Goal: Task Accomplishment & Management: Use online tool/utility

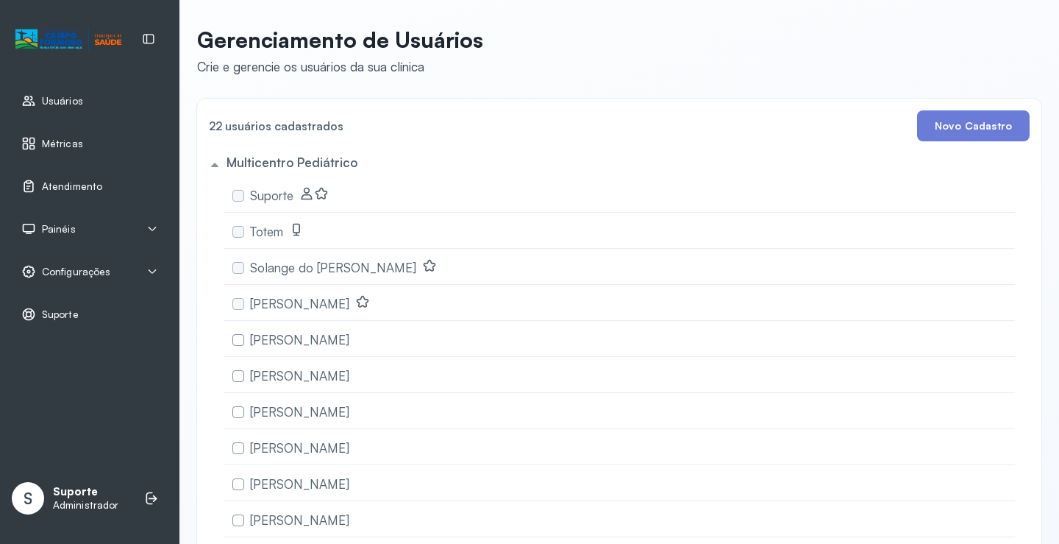
click at [66, 182] on span "Atendimento" at bounding box center [72, 186] width 60 height 13
click at [113, 188] on link "Atendimento" at bounding box center [89, 186] width 137 height 15
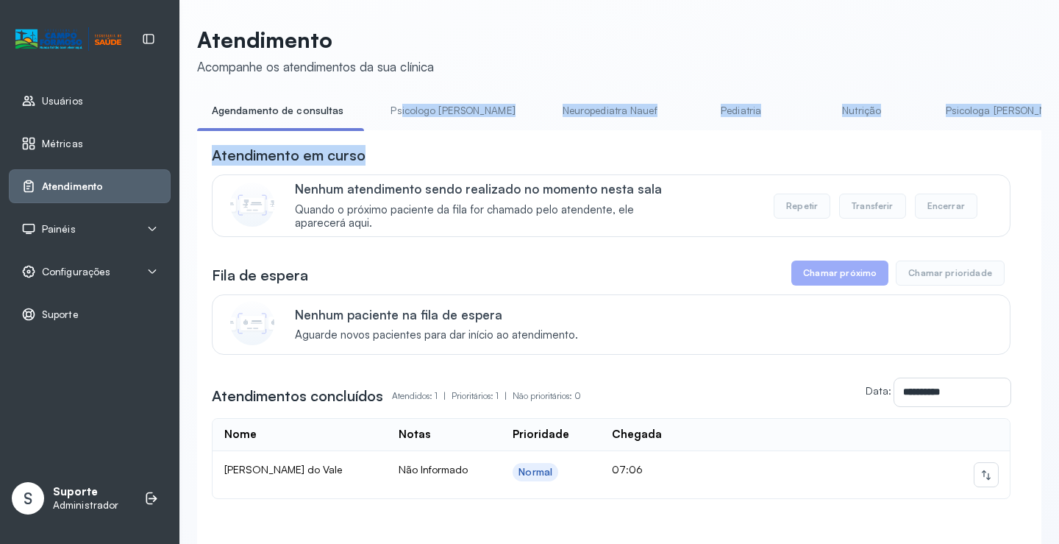
drag, startPoint x: 396, startPoint y: 130, endPoint x: 413, endPoint y: 143, distance: 21.5
click at [413, 143] on div "**********" at bounding box center [619, 346] width 844 height 494
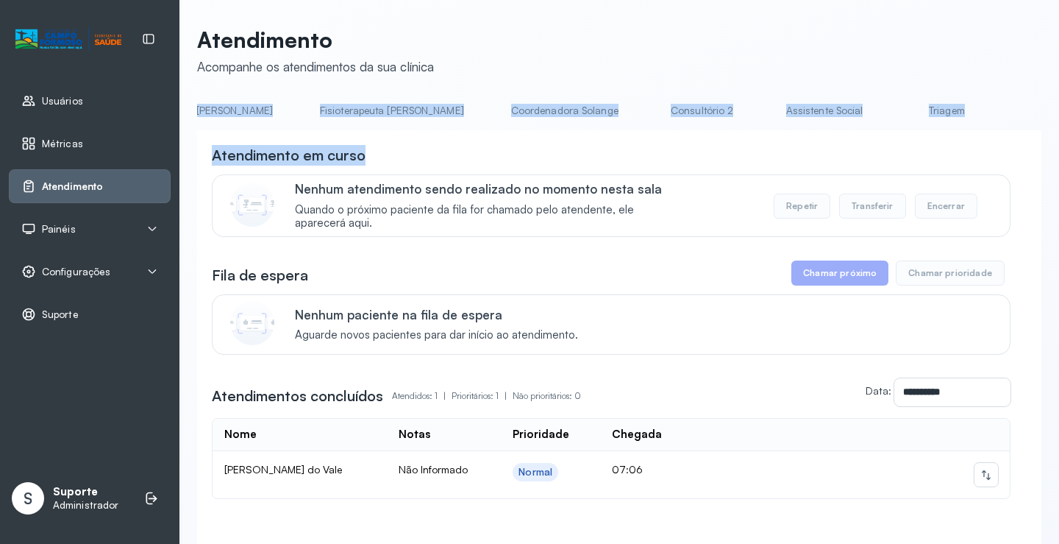
scroll to position [0, 805]
click at [887, 113] on link "Triagem" at bounding box center [938, 111] width 103 height 24
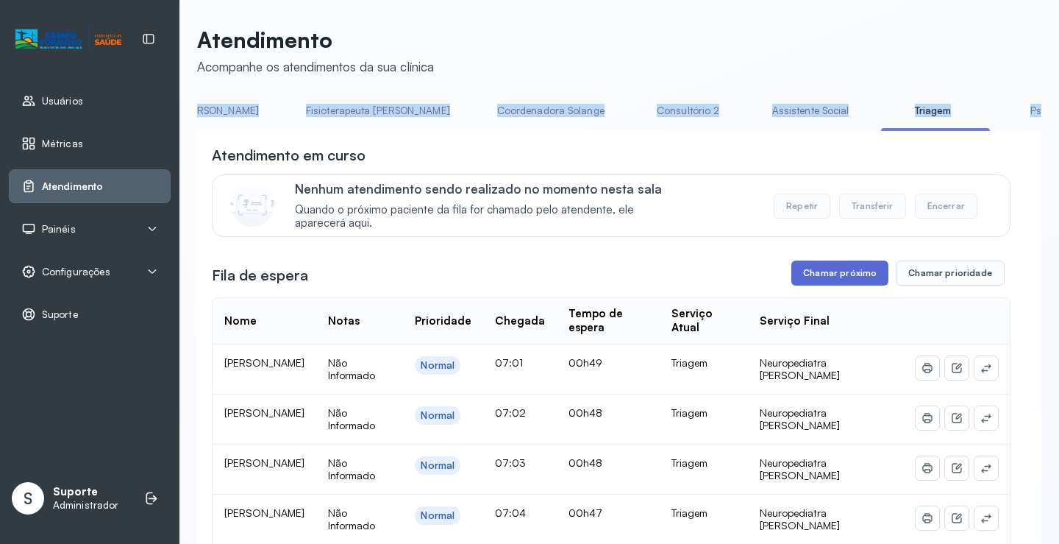
click at [822, 272] on button "Chamar próximo" at bounding box center [839, 272] width 97 height 25
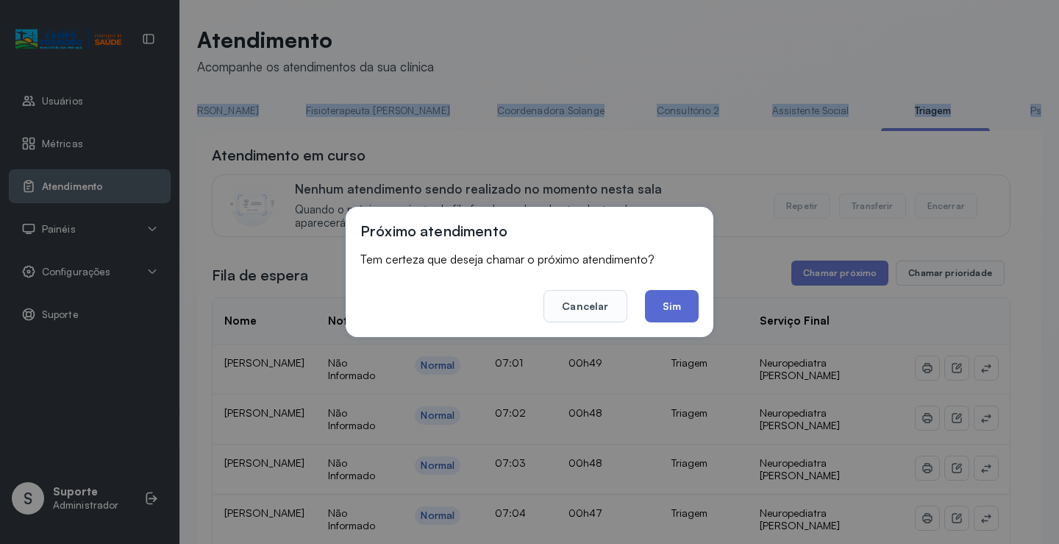
click at [680, 319] on button "Sim" at bounding box center [672, 306] width 54 height 32
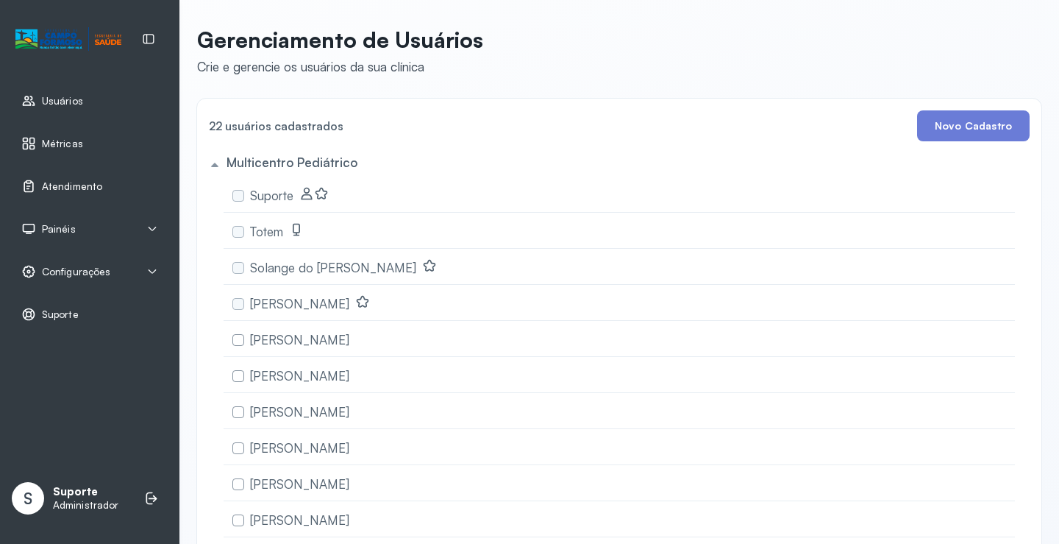
click at [110, 188] on link "Atendimento" at bounding box center [89, 186] width 137 height 15
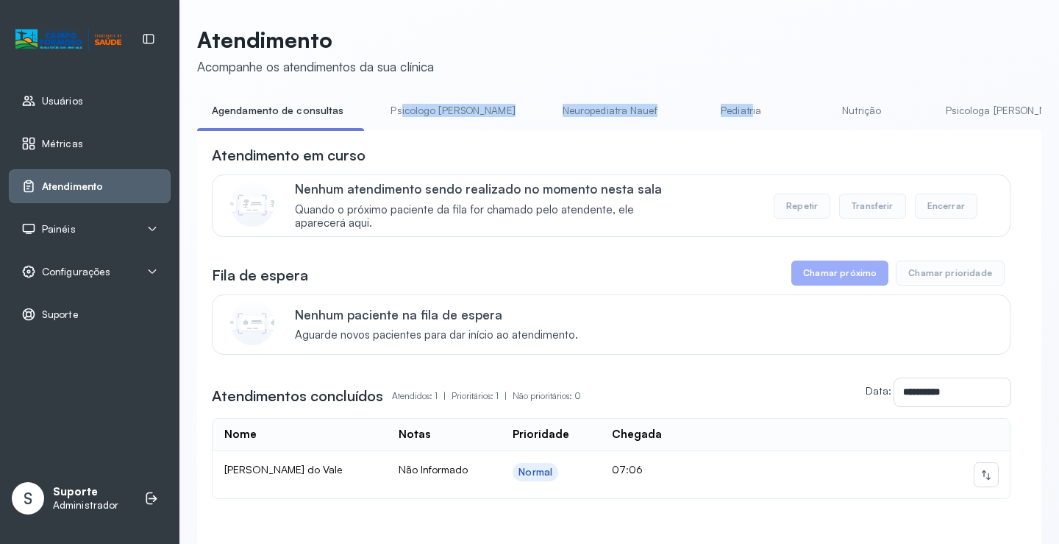
drag, startPoint x: 396, startPoint y: 130, endPoint x: 644, endPoint y: 140, distance: 248.8
click at [659, 138] on div "**********" at bounding box center [619, 346] width 844 height 494
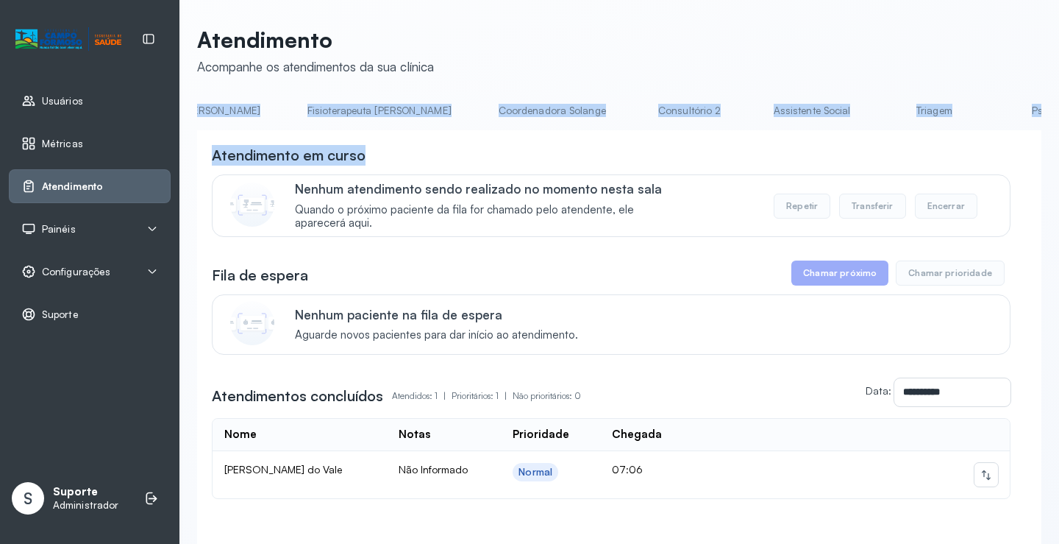
scroll to position [0, 819]
click at [874, 107] on link "Triagem" at bounding box center [925, 111] width 103 height 24
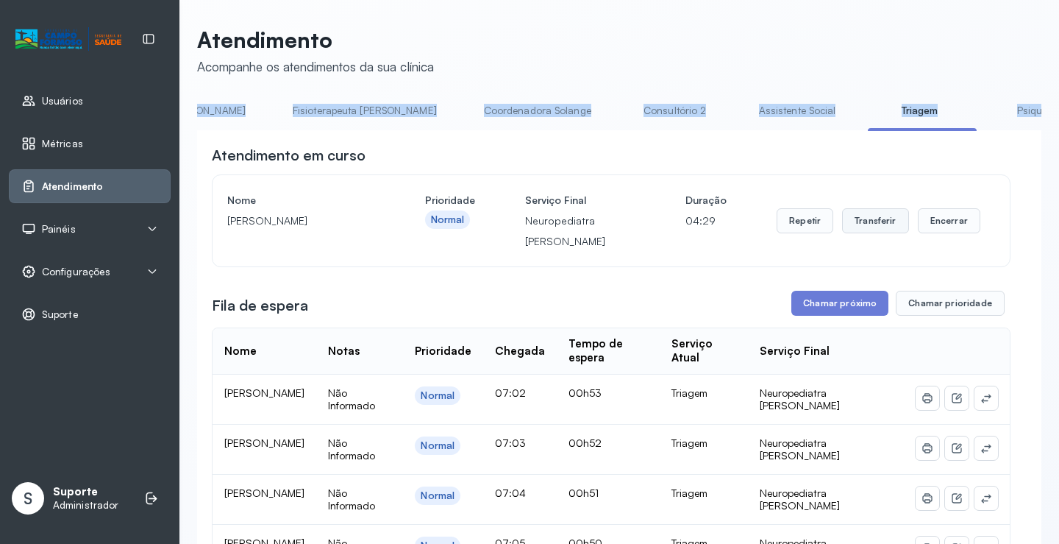
click at [885, 224] on button "Transferir" at bounding box center [875, 220] width 67 height 25
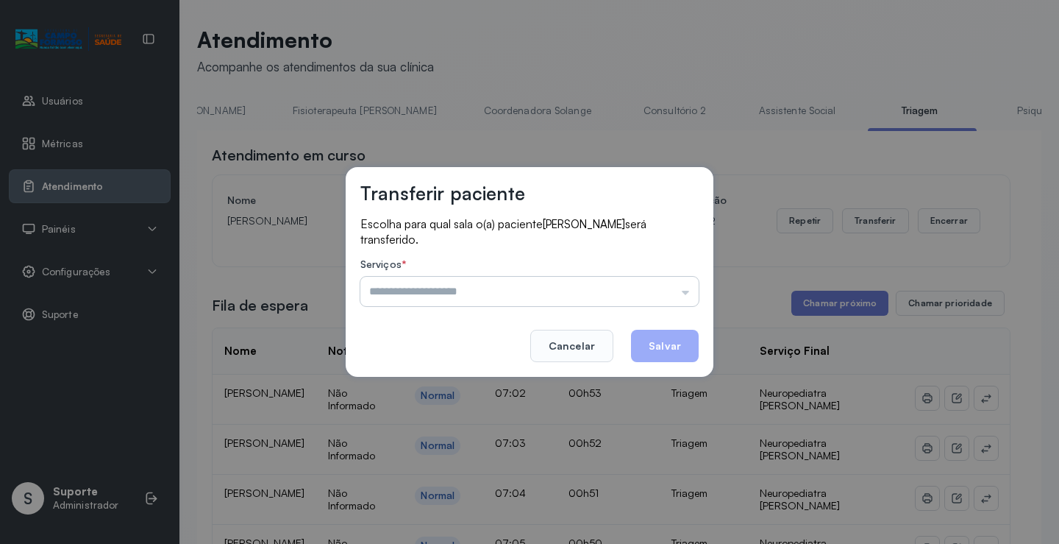
click at [685, 294] on input "text" at bounding box center [529, 291] width 338 height 29
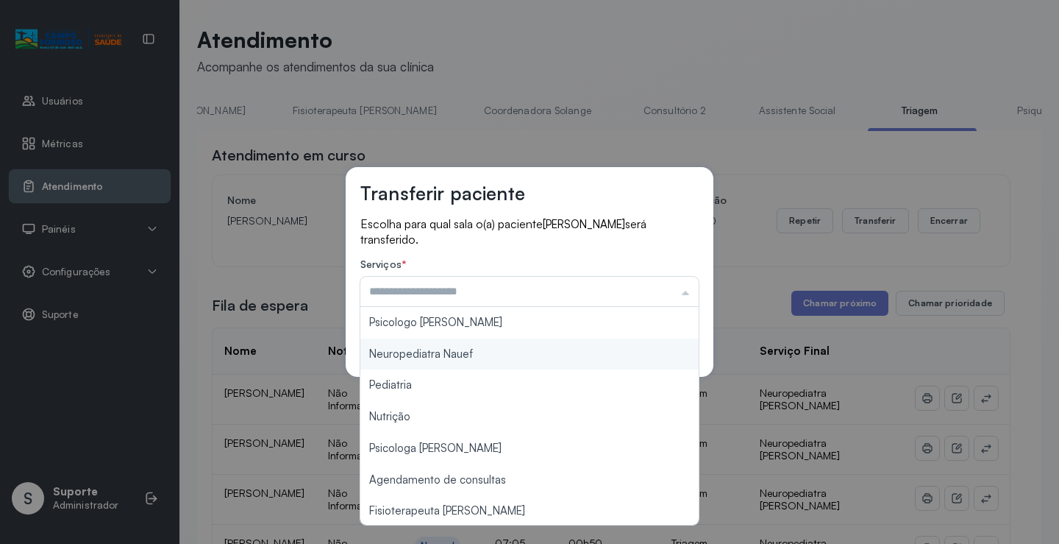
type input "**********"
click at [467, 357] on div "**********" at bounding box center [530, 272] width 368 height 210
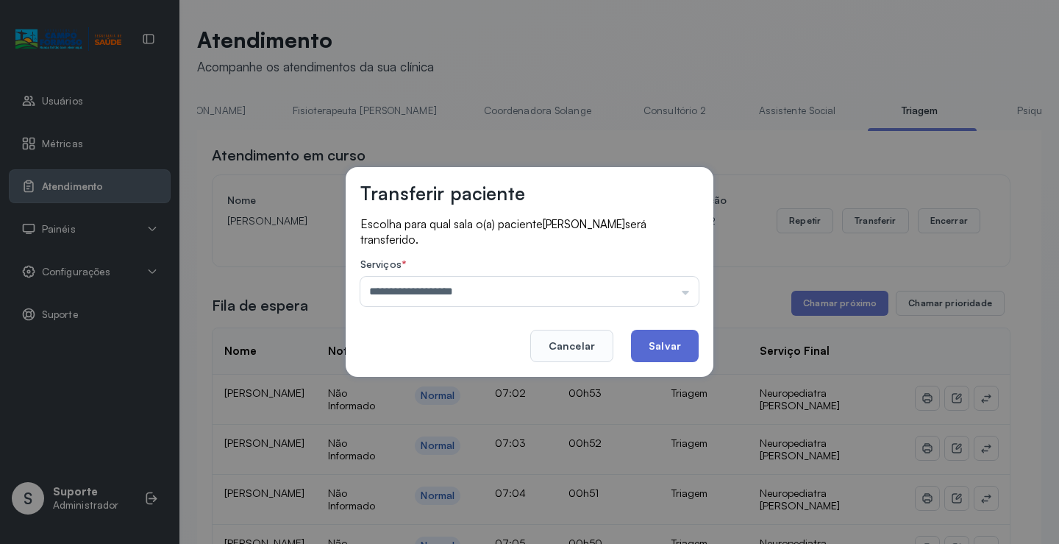
click at [669, 341] on button "Salvar" at bounding box center [665, 346] width 68 height 32
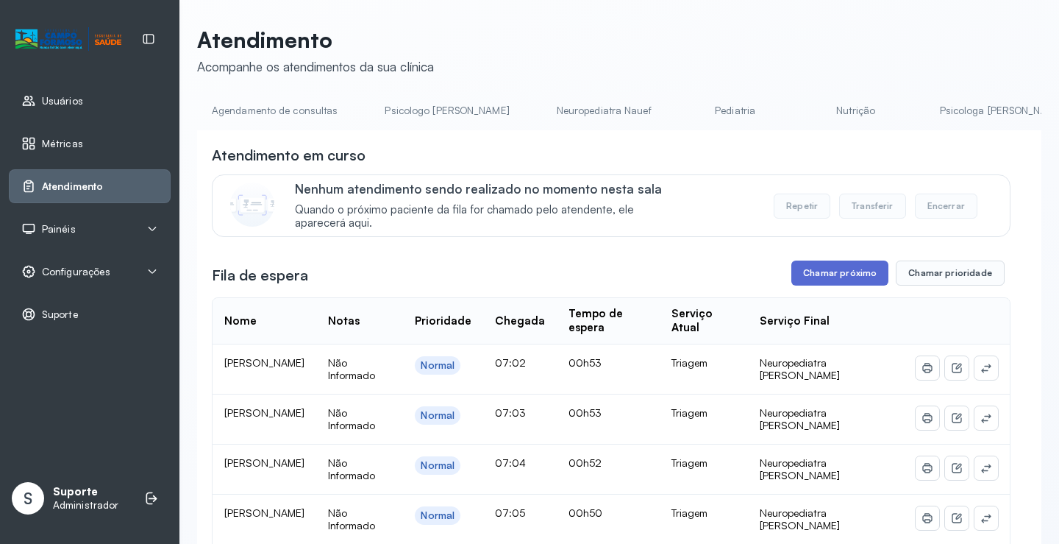
click at [828, 278] on button "Chamar próximo" at bounding box center [839, 272] width 97 height 25
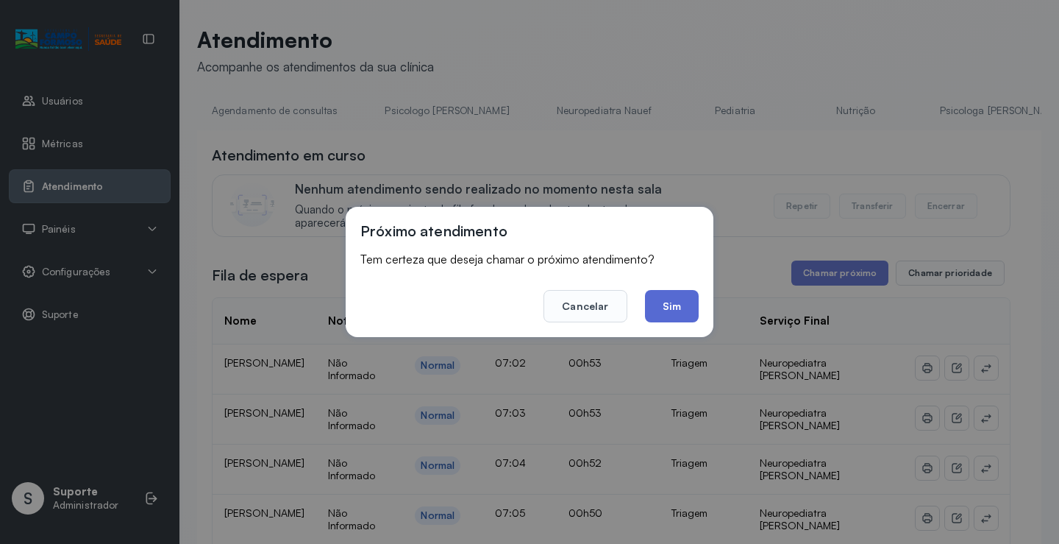
click at [682, 305] on button "Sim" at bounding box center [672, 306] width 54 height 32
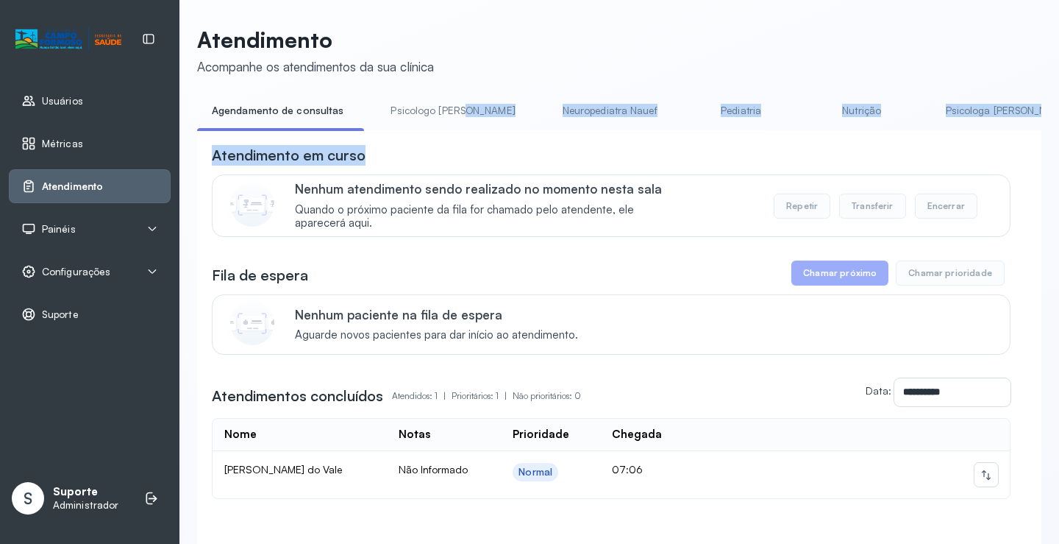
drag, startPoint x: 421, startPoint y: 138, endPoint x: 474, endPoint y: 127, distance: 54.0
click at [474, 127] on div "**********" at bounding box center [619, 346] width 844 height 494
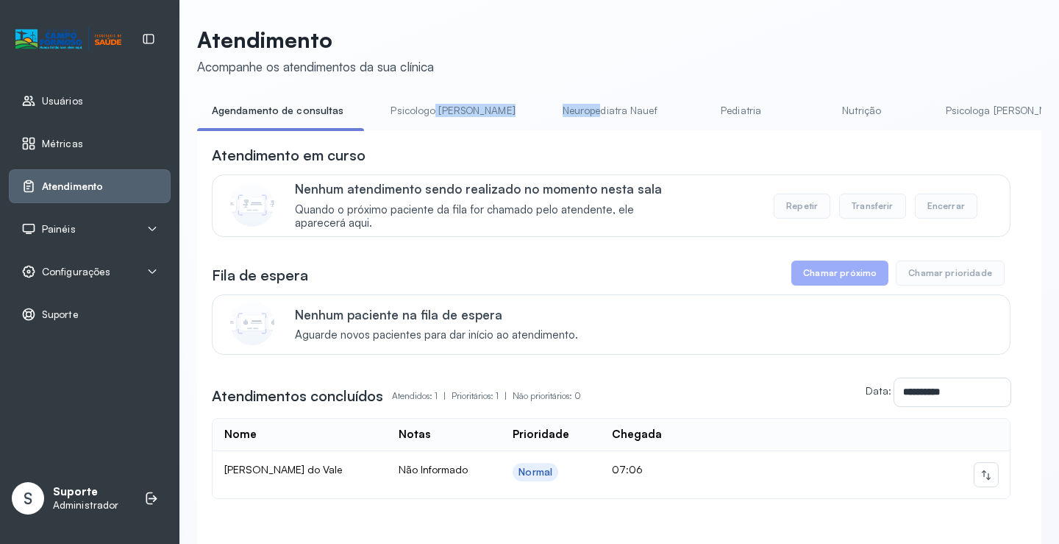
drag, startPoint x: 428, startPoint y: 130, endPoint x: 461, endPoint y: 130, distance: 33.1
click at [527, 130] on ul "Agendamento de consultas Psicologo [PERSON_NAME] Nauef Pediatria Nutrição Psico…" at bounding box center [619, 115] width 844 height 33
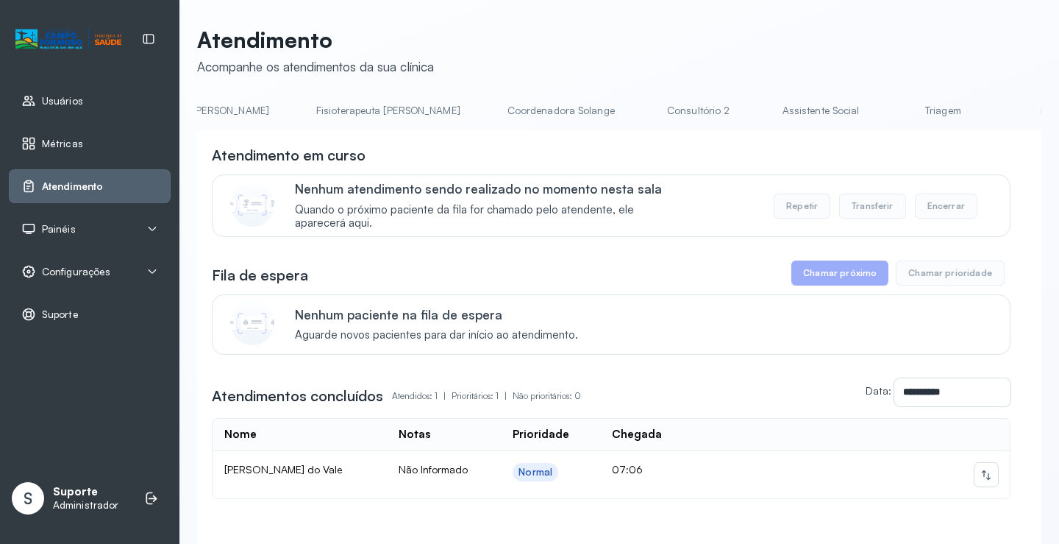
scroll to position [0, 816]
click at [876, 104] on link "Triagem" at bounding box center [927, 111] width 103 height 24
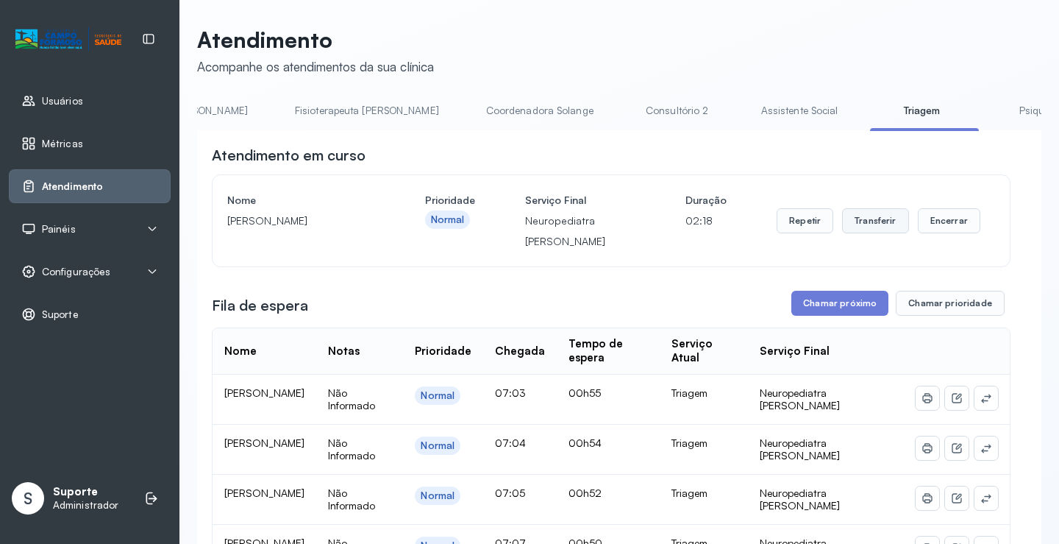
click at [869, 227] on button "Transferir" at bounding box center [875, 220] width 67 height 25
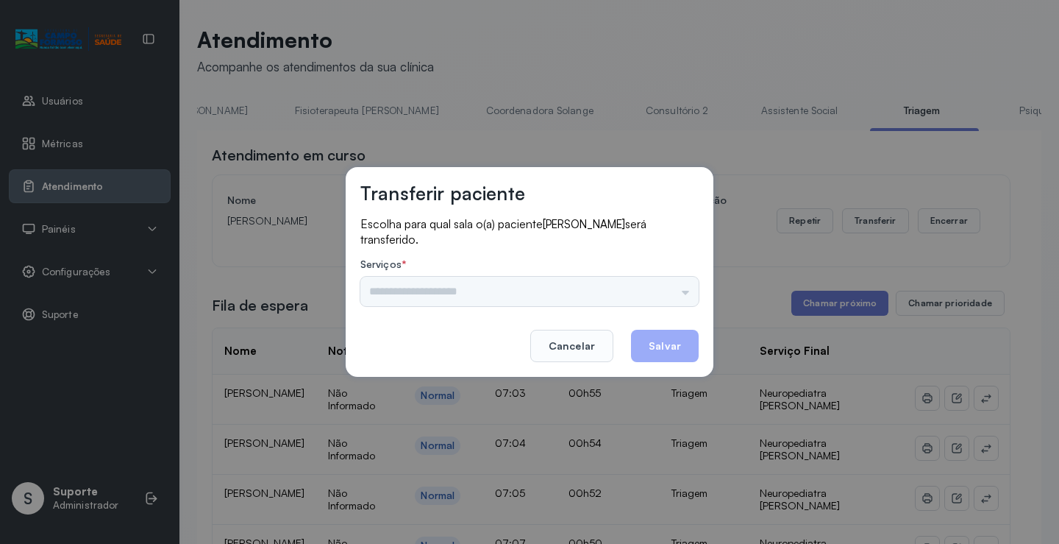
click at [685, 293] on div "Nenhuma opção encontrada" at bounding box center [529, 291] width 338 height 29
click at [685, 293] on input "text" at bounding box center [529, 291] width 338 height 29
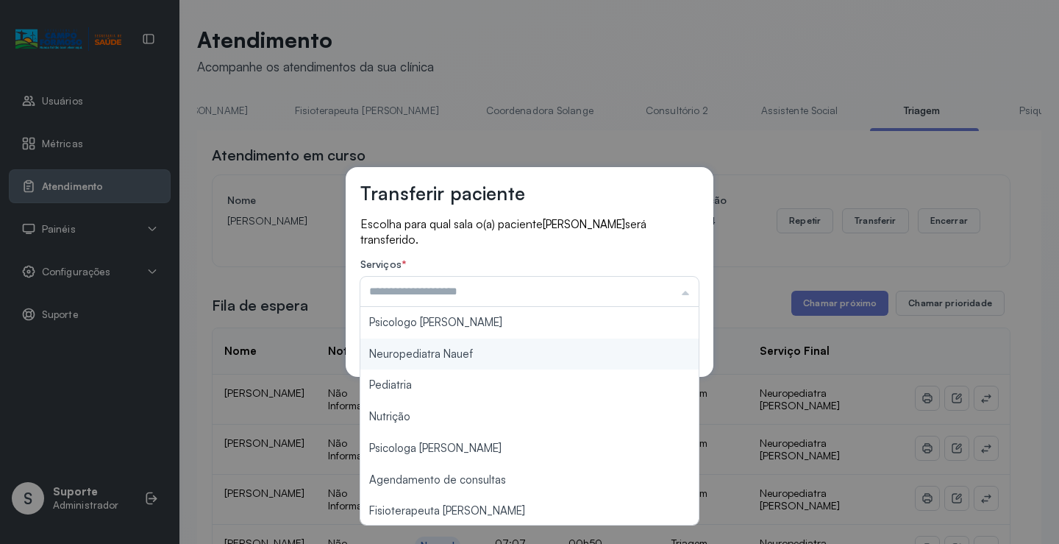
type input "**********"
click at [510, 358] on div "**********" at bounding box center [530, 272] width 368 height 210
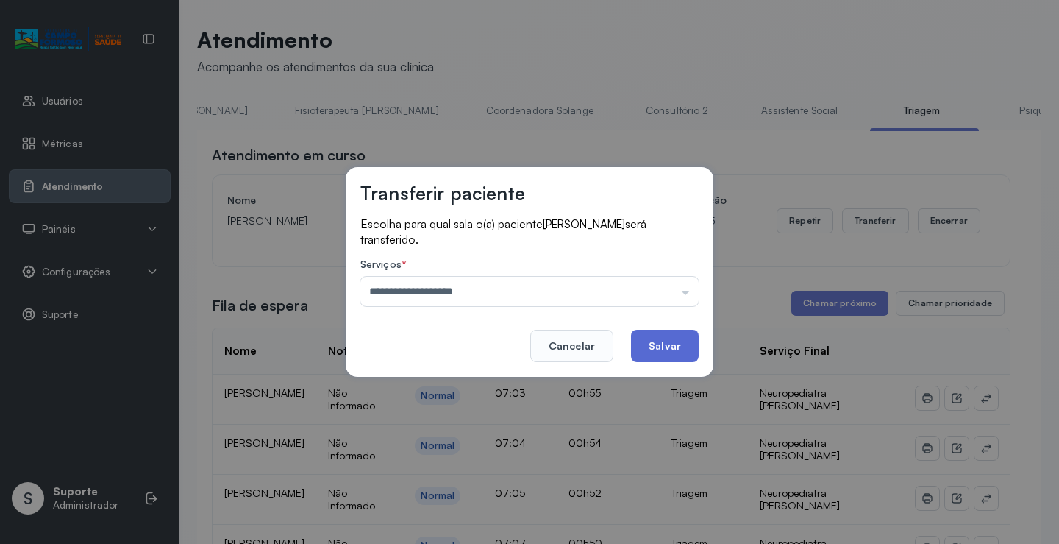
click at [648, 352] on button "Salvar" at bounding box center [665, 346] width 68 height 32
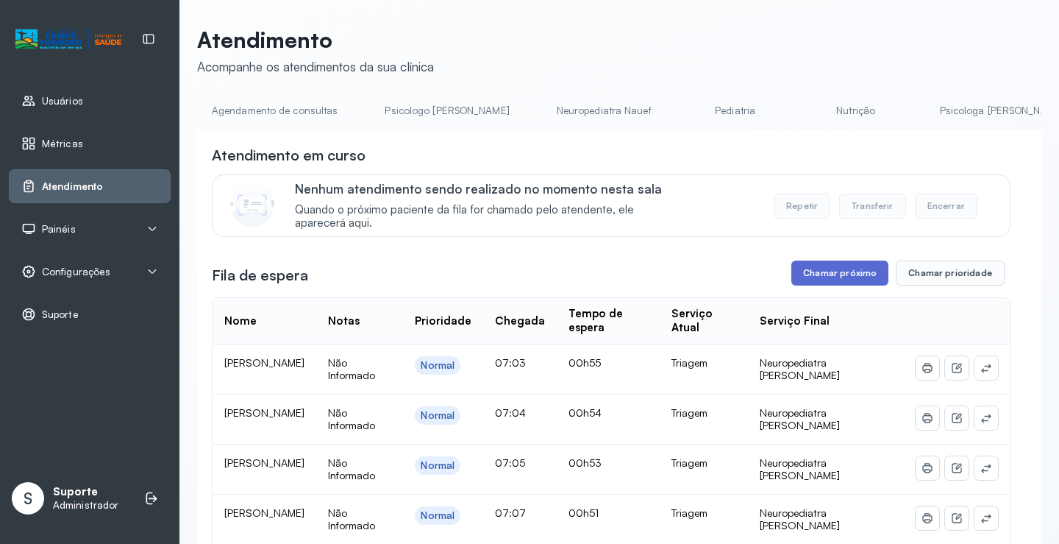
click at [844, 273] on button "Chamar próximo" at bounding box center [839, 272] width 97 height 25
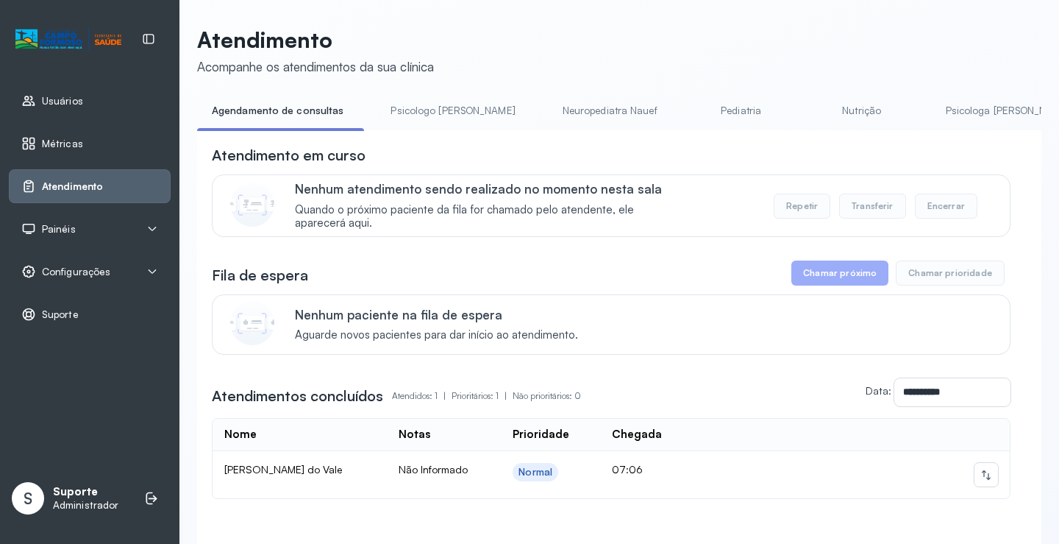
click at [407, 137] on div "**********" at bounding box center [619, 361] width 844 height 463
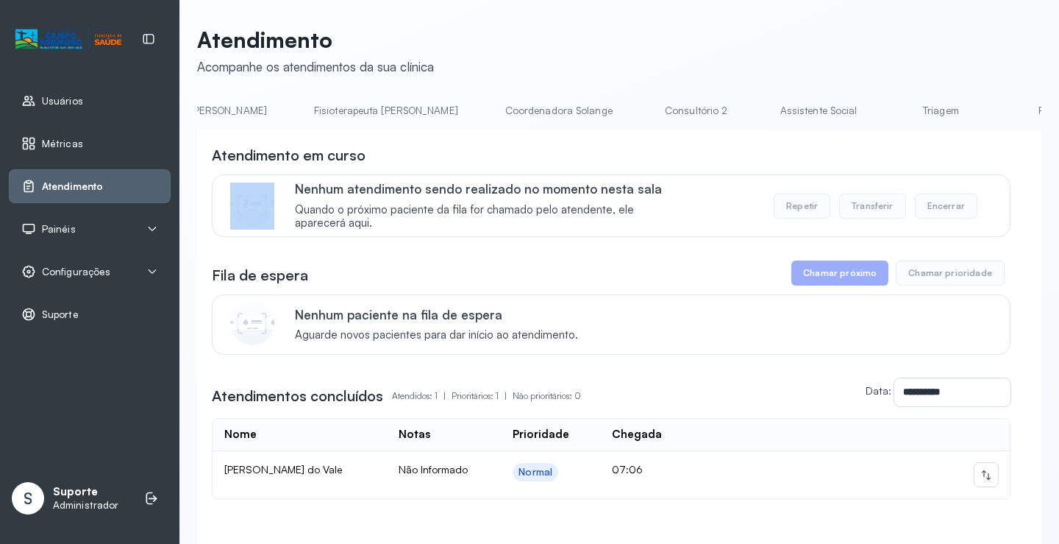
scroll to position [0, 818]
click at [875, 114] on link "Triagem" at bounding box center [926, 111] width 103 height 24
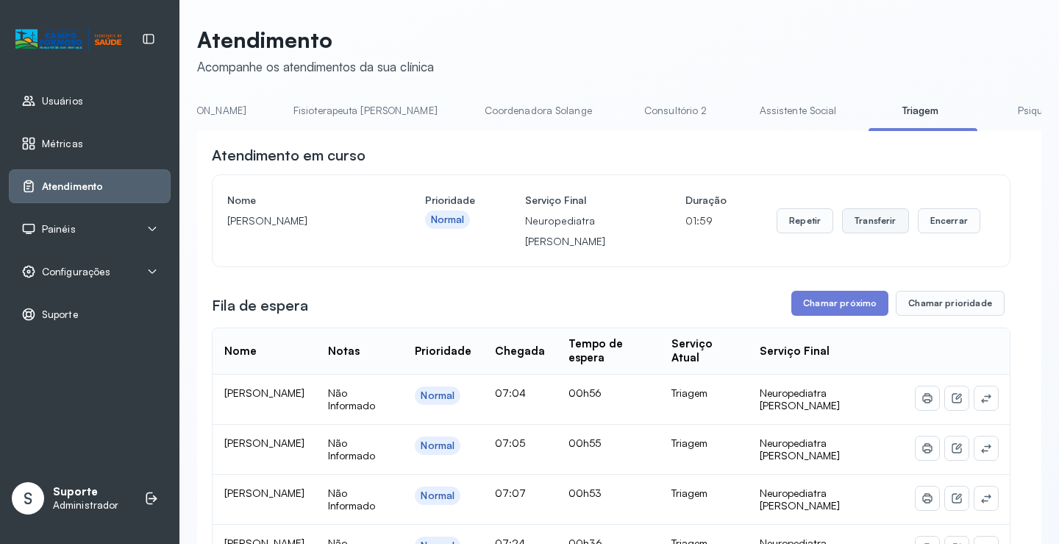
click at [869, 221] on button "Transferir" at bounding box center [875, 220] width 67 height 25
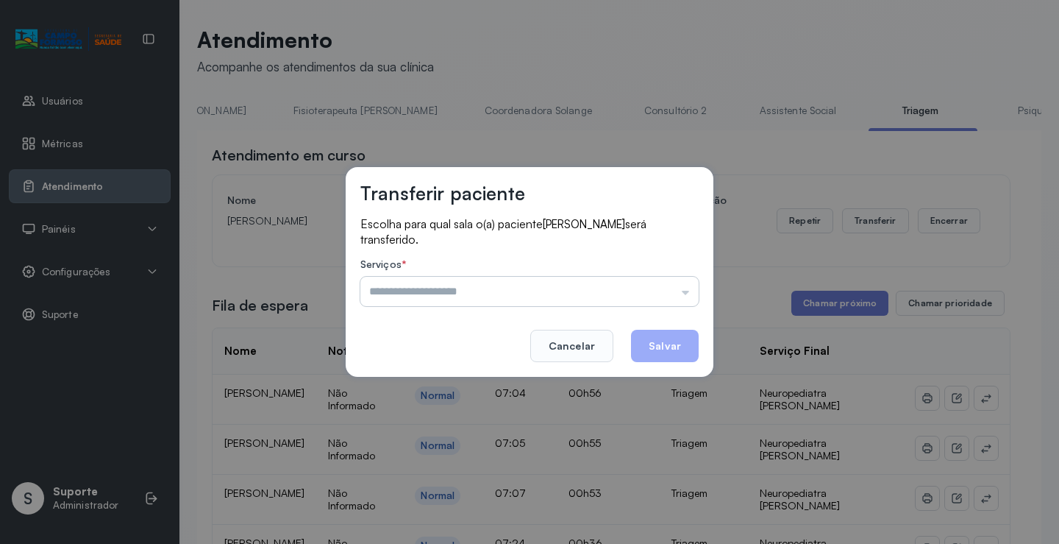
click at [686, 293] on input "text" at bounding box center [529, 291] width 338 height 29
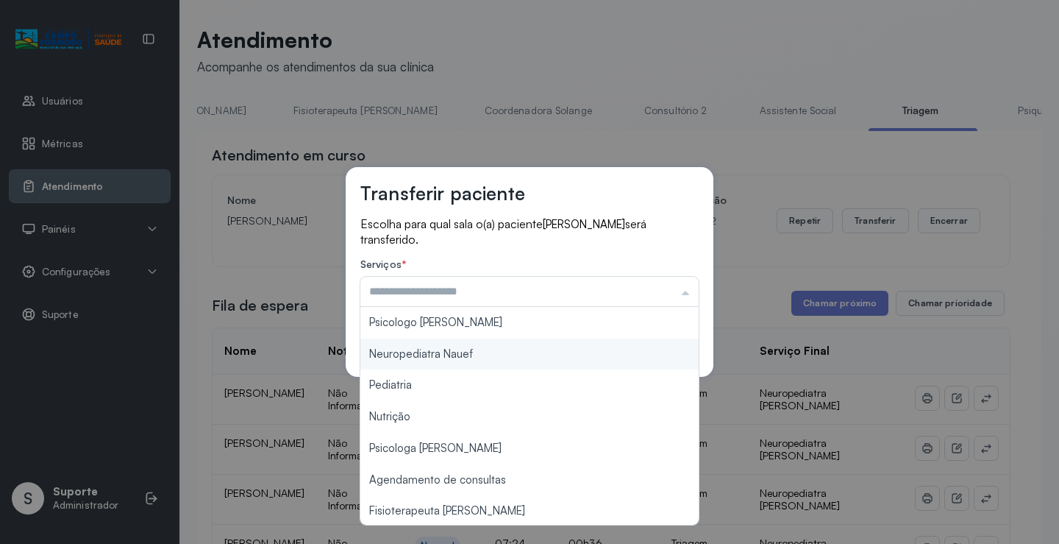
type input "**********"
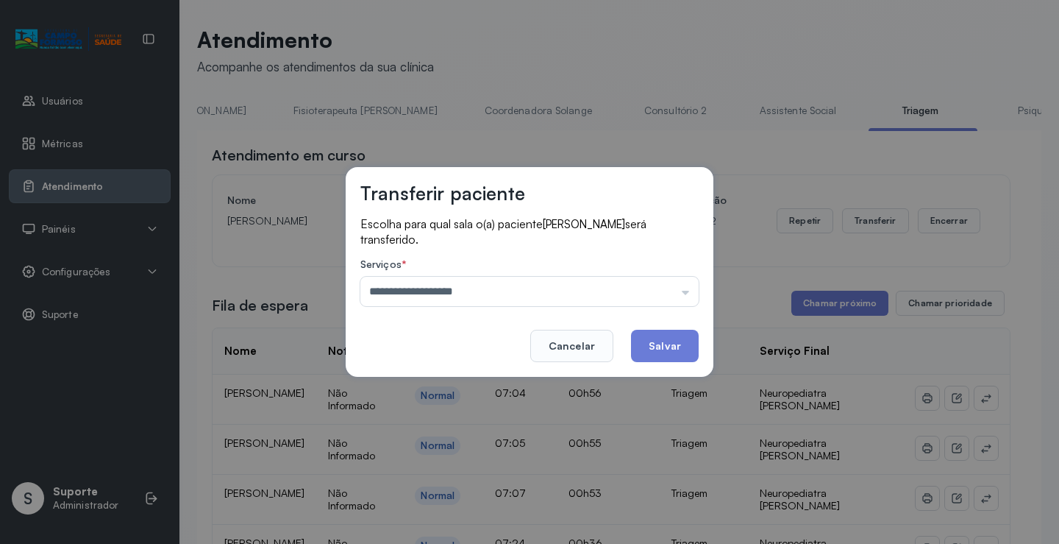
click at [519, 355] on div "**********" at bounding box center [530, 272] width 368 height 210
click at [658, 337] on button "Salvar" at bounding box center [665, 346] width 68 height 32
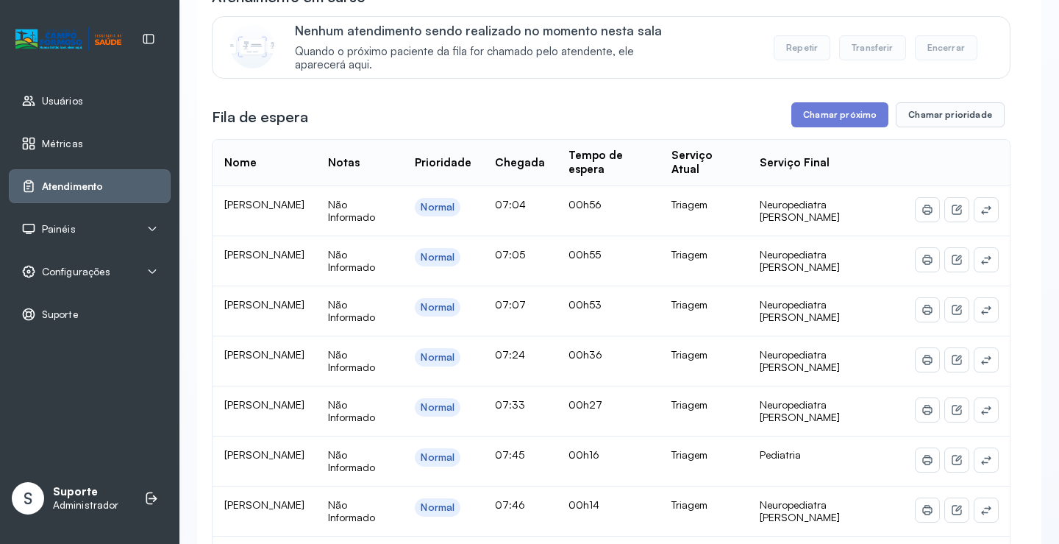
scroll to position [212, 0]
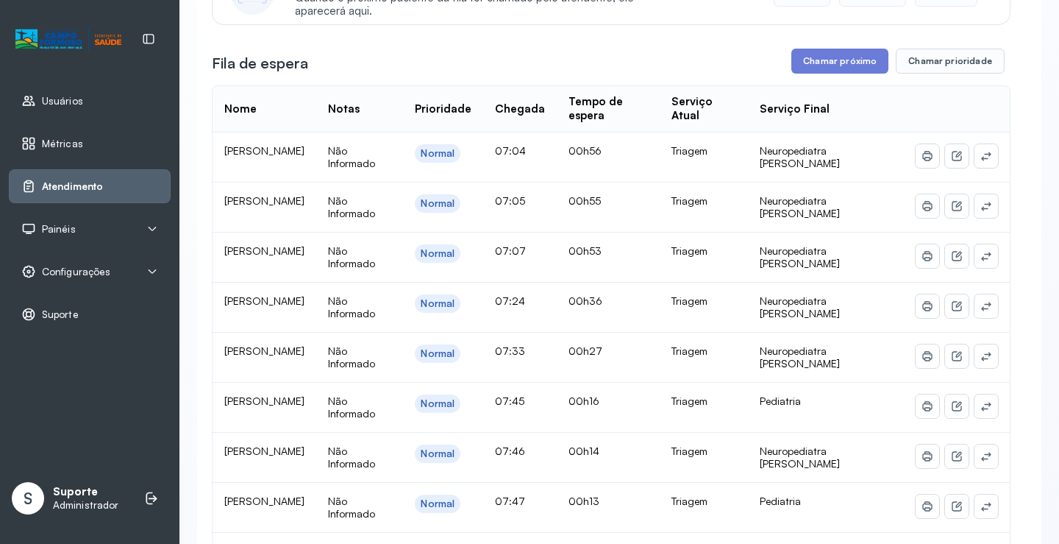
drag, startPoint x: 811, startPoint y: 355, endPoint x: 811, endPoint y: 399, distance: 43.4
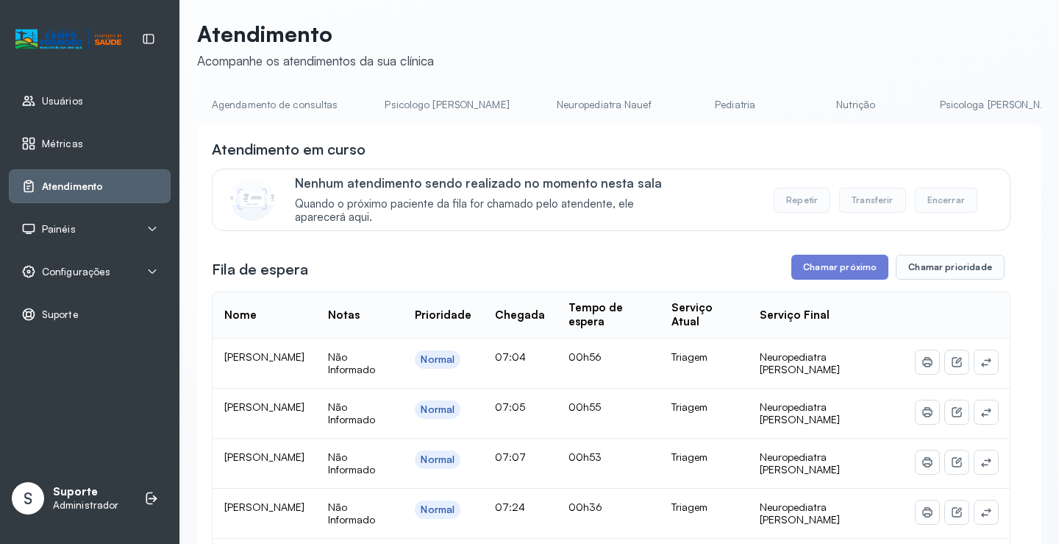
scroll to position [0, 0]
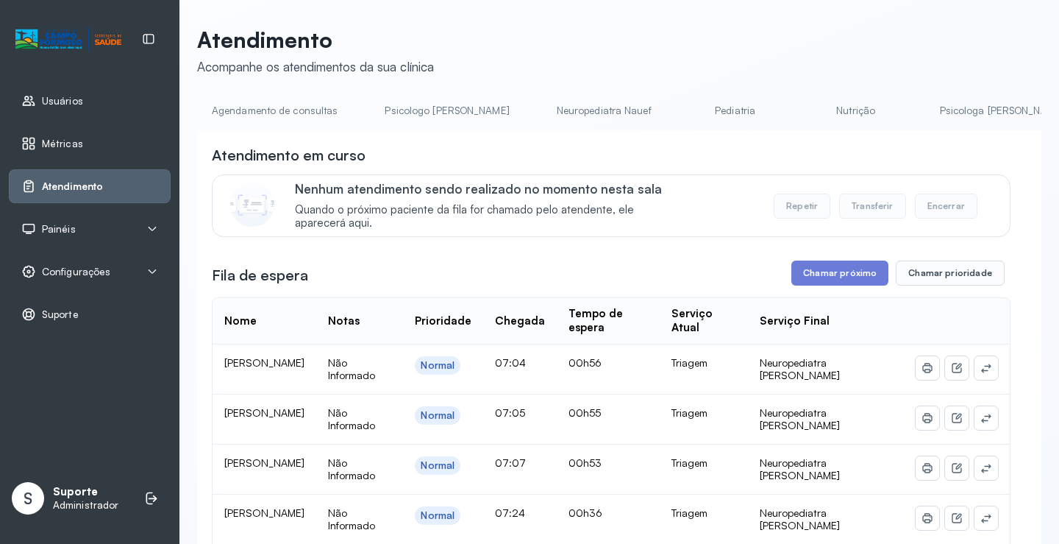
drag, startPoint x: 806, startPoint y: 398, endPoint x: 834, endPoint y: 305, distance: 96.8
click at [850, 277] on button "Chamar próximo" at bounding box center [839, 272] width 97 height 25
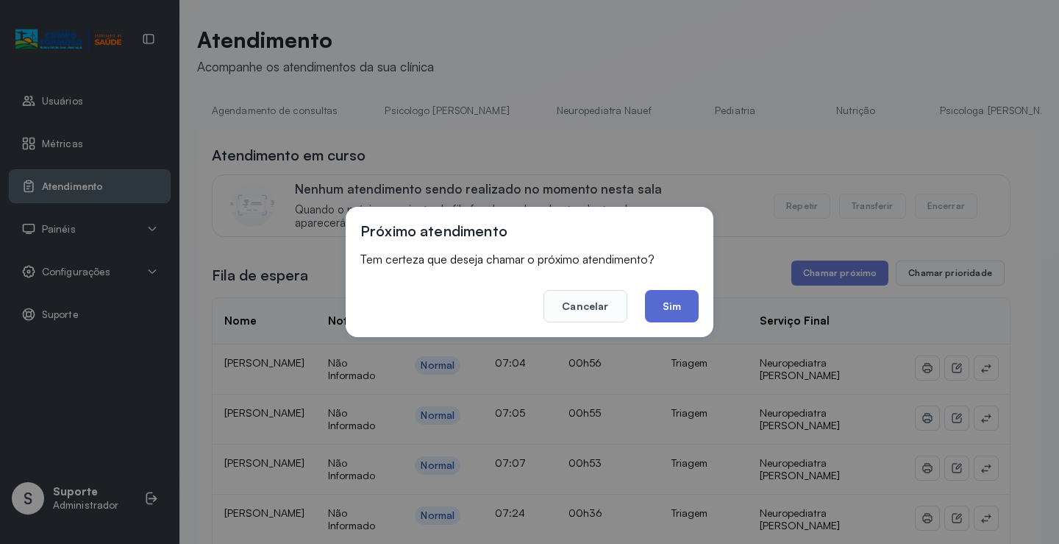
click at [662, 298] on button "Sim" at bounding box center [672, 306] width 54 height 32
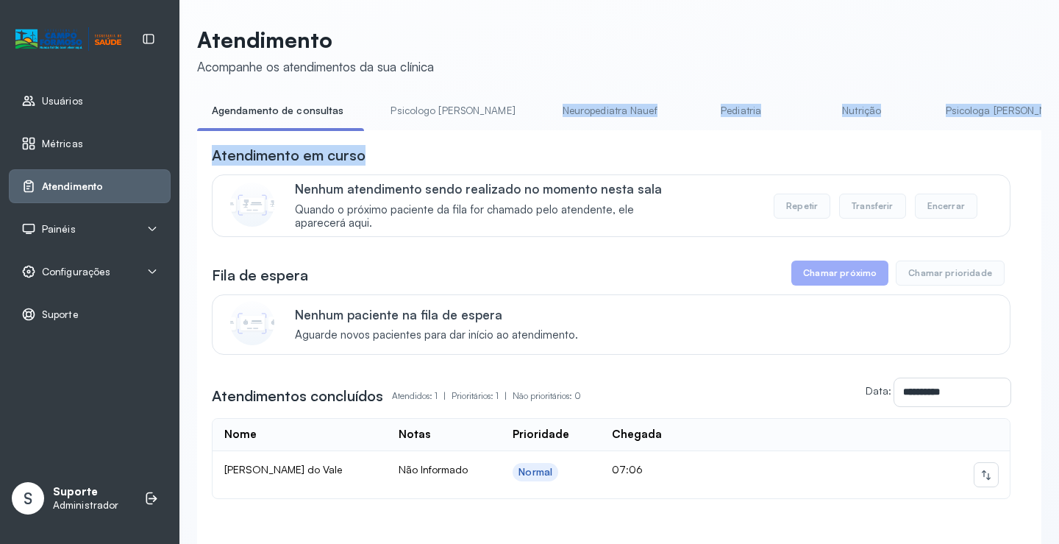
drag, startPoint x: 465, startPoint y: 135, endPoint x: 494, endPoint y: 129, distance: 29.4
click at [494, 129] on div "**********" at bounding box center [619, 346] width 844 height 494
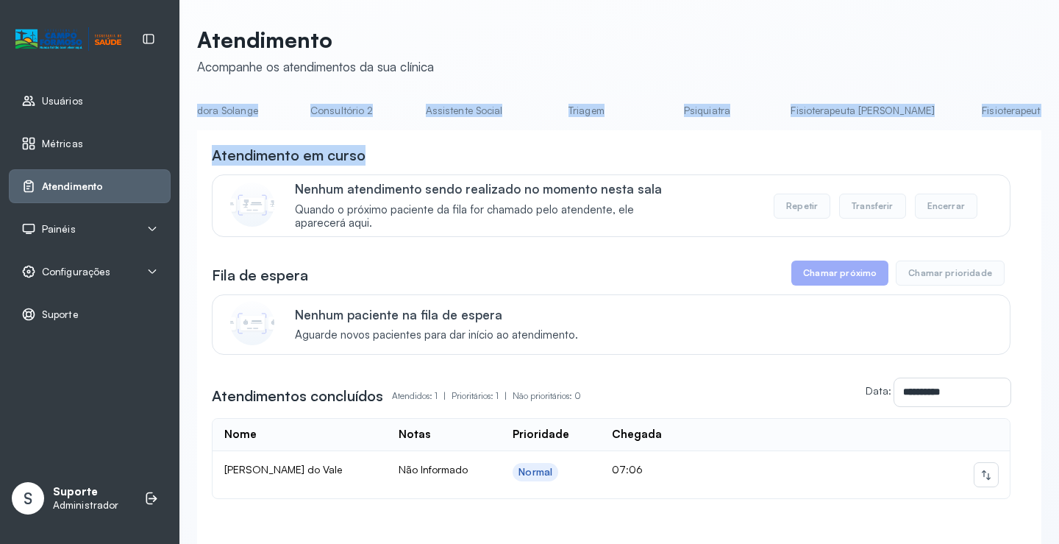
scroll to position [0, 1170]
click at [522, 102] on link "Triagem" at bounding box center [573, 111] width 103 height 24
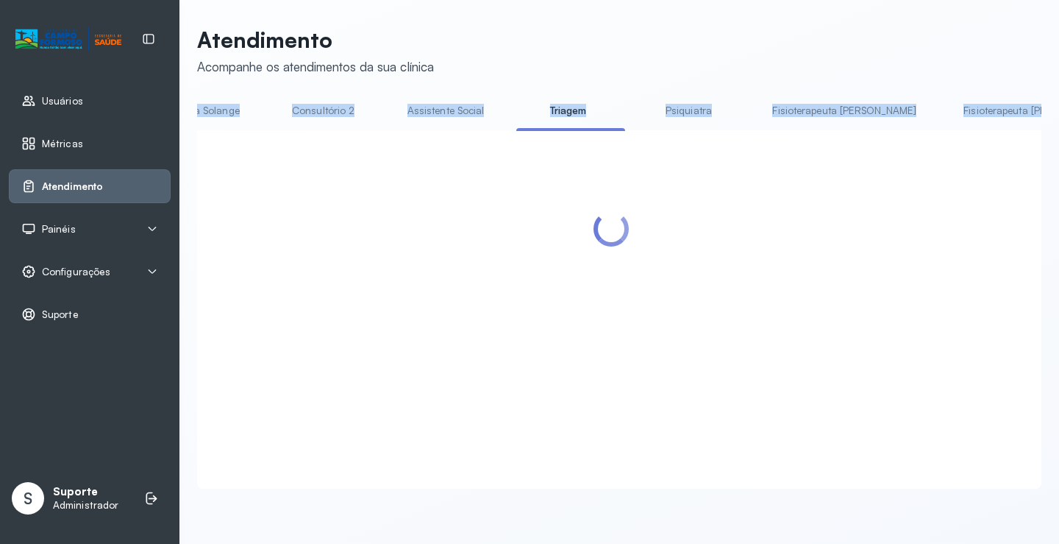
scroll to position [0, 1167]
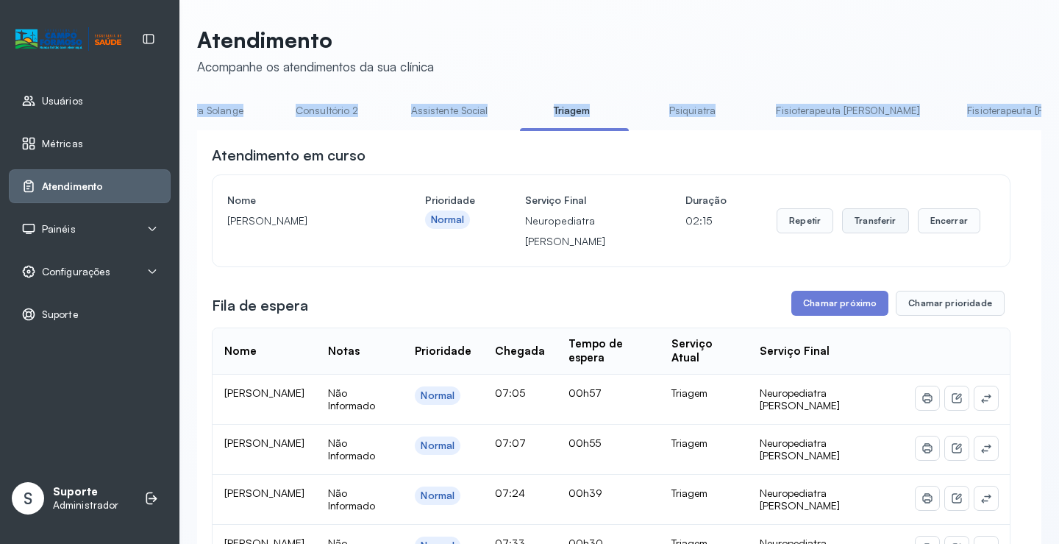
click at [874, 221] on button "Transferir" at bounding box center [875, 220] width 67 height 25
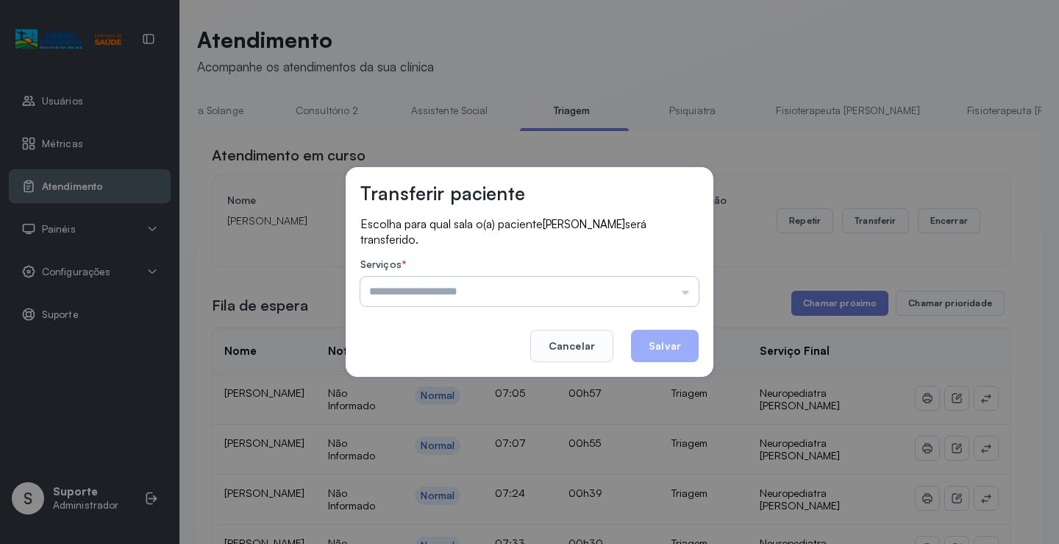
click at [688, 291] on input "text" at bounding box center [529, 291] width 338 height 29
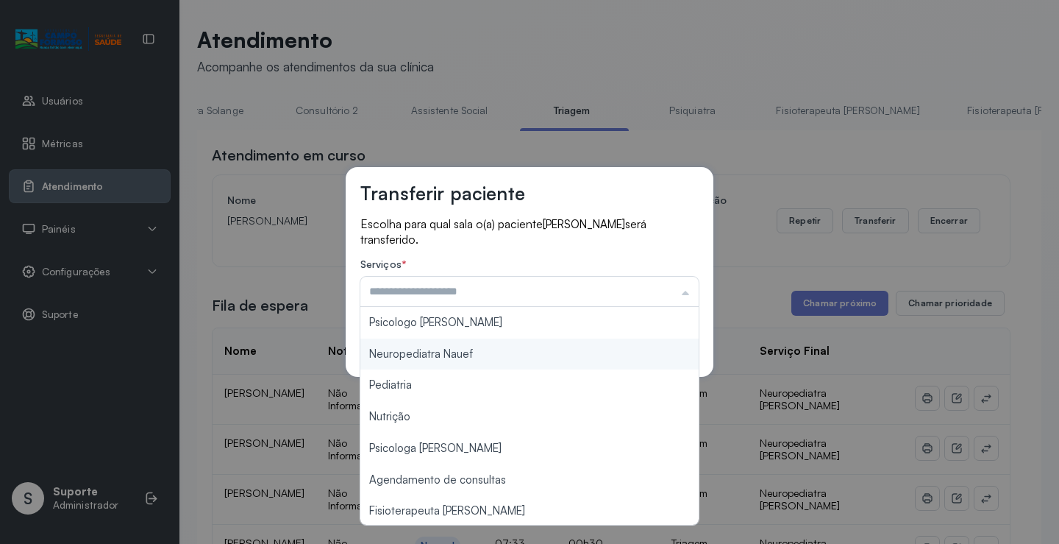
type input "**********"
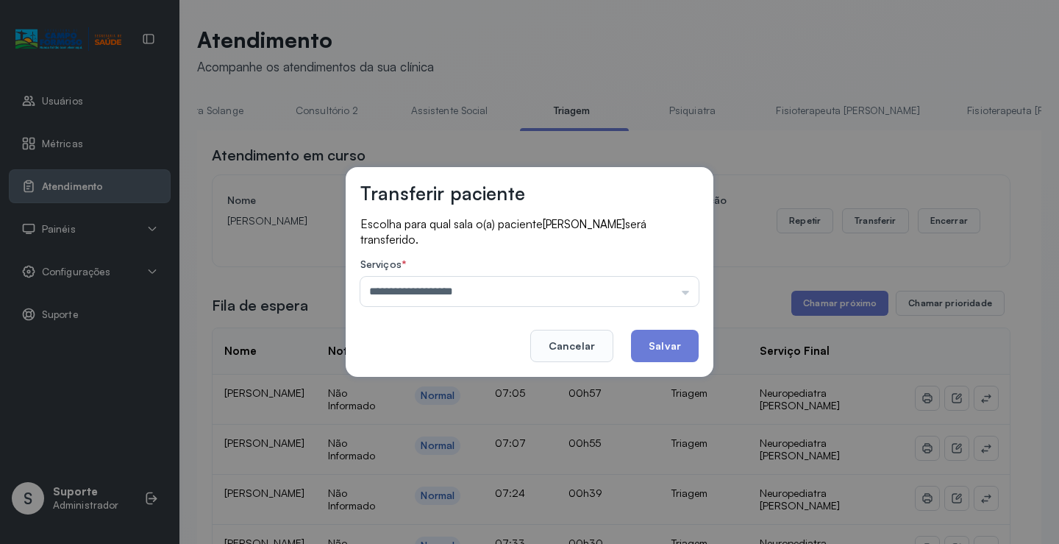
click at [480, 351] on div "**********" at bounding box center [530, 272] width 368 height 210
click at [680, 342] on button "Salvar" at bounding box center [665, 346] width 68 height 32
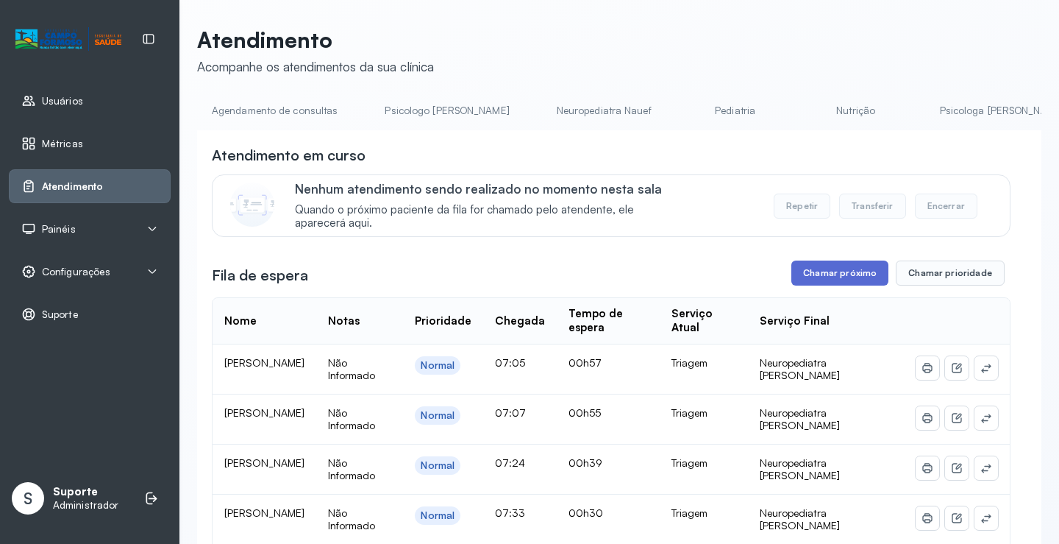
click at [829, 275] on button "Chamar próximo" at bounding box center [839, 272] width 97 height 25
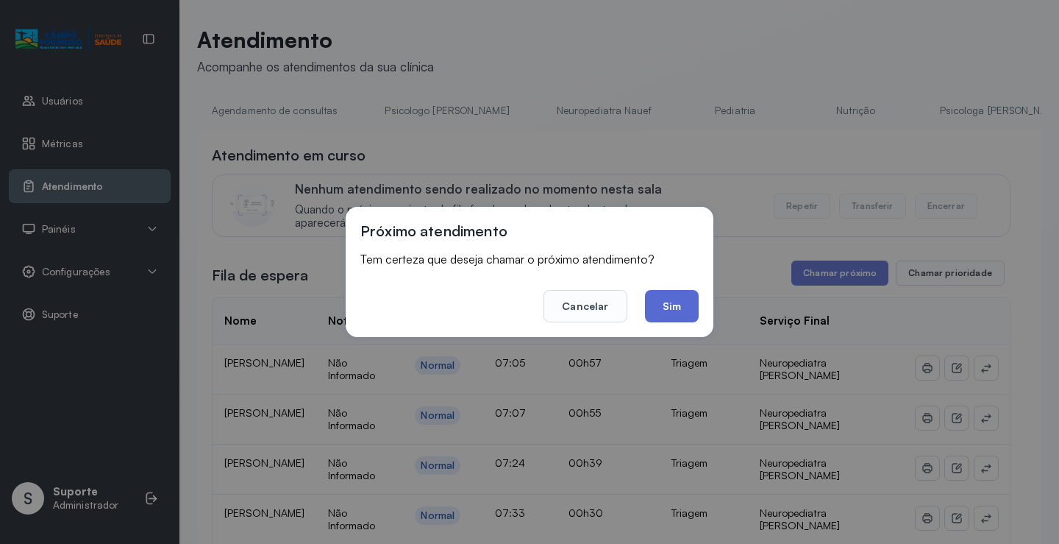
click at [679, 309] on button "Sim" at bounding box center [672, 306] width 54 height 32
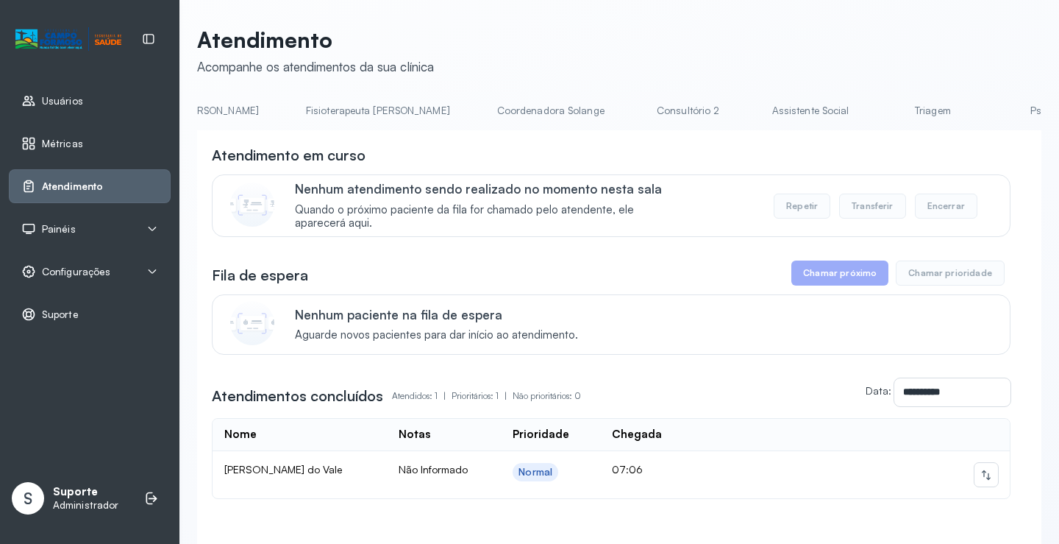
scroll to position [0, 822]
click at [870, 115] on link "Triagem" at bounding box center [921, 111] width 103 height 24
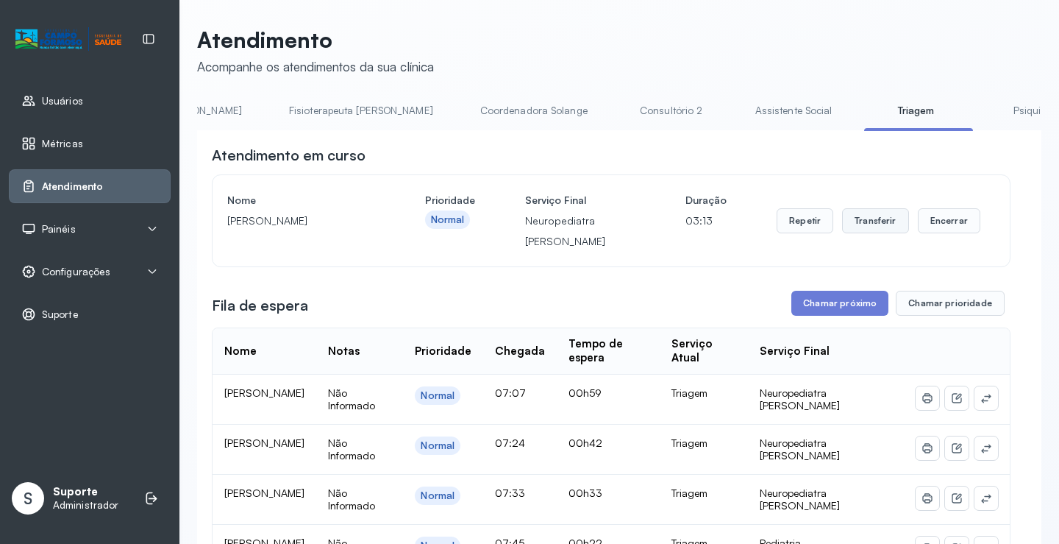
click at [878, 223] on button "Transferir" at bounding box center [875, 220] width 67 height 25
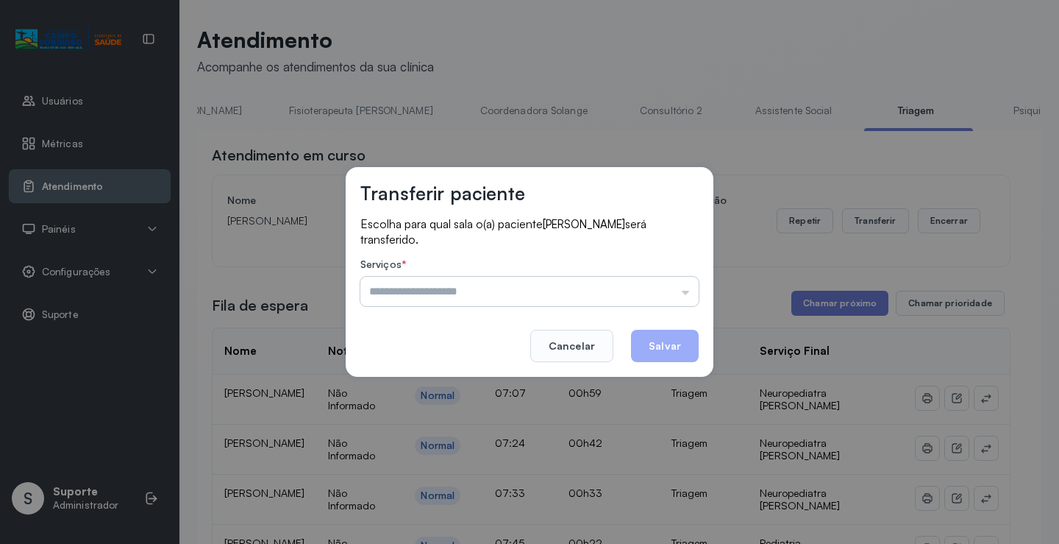
click at [686, 291] on input "text" at bounding box center [529, 291] width 338 height 29
drag, startPoint x: 507, startPoint y: 392, endPoint x: 478, endPoint y: 327, distance: 71.5
click at [138, 325] on div "Transferir paciente Escolha para qual sala o(a) paciente Samuel da Silva Carval…" at bounding box center [529, 272] width 1059 height 544
click at [252, 272] on div "Transferir paciente Escolha para qual sala o(a) paciente Samuel da Silva Carval…" at bounding box center [529, 272] width 1059 height 544
click at [304, 263] on div "Transferir paciente Escolha para qual sala o(a) paciente Samuel da Silva Carval…" at bounding box center [529, 272] width 1059 height 544
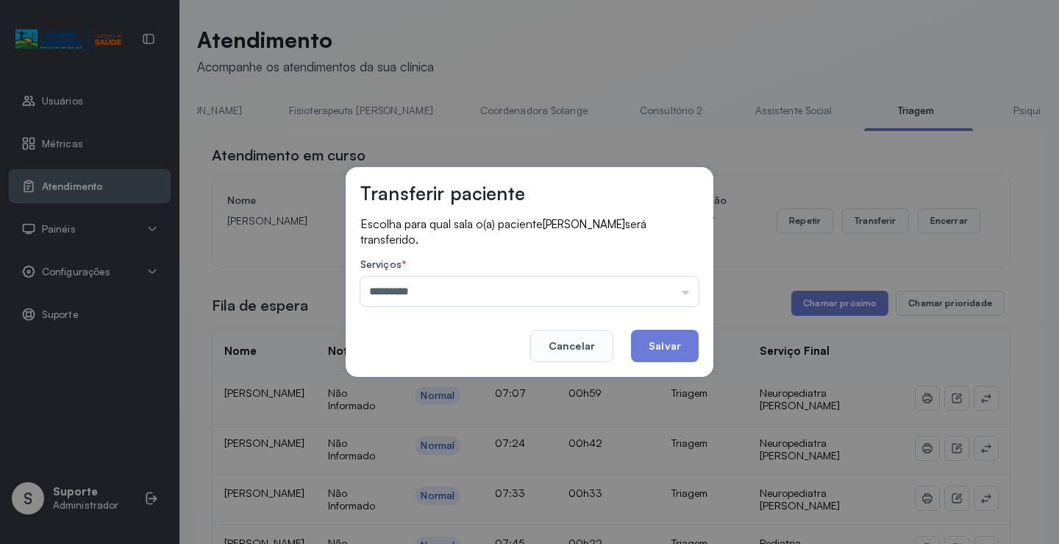
click at [303, 264] on div "Transferir paciente Escolha para qual sala o(a) paciente Samuel da Silva Carval…" at bounding box center [529, 272] width 1059 height 544
click at [610, 38] on div "Transferir paciente Escolha para qual sala o(a) paciente Samuel da Silva Carval…" at bounding box center [529, 272] width 1059 height 544
click at [793, 357] on div "Transferir paciente Escolha para qual sala o(a) paciente Samuel da Silva Carval…" at bounding box center [529, 272] width 1059 height 544
click at [441, 344] on footer "Cancelar Salvar" at bounding box center [529, 335] width 338 height 53
click at [688, 301] on input "*********" at bounding box center [529, 291] width 338 height 29
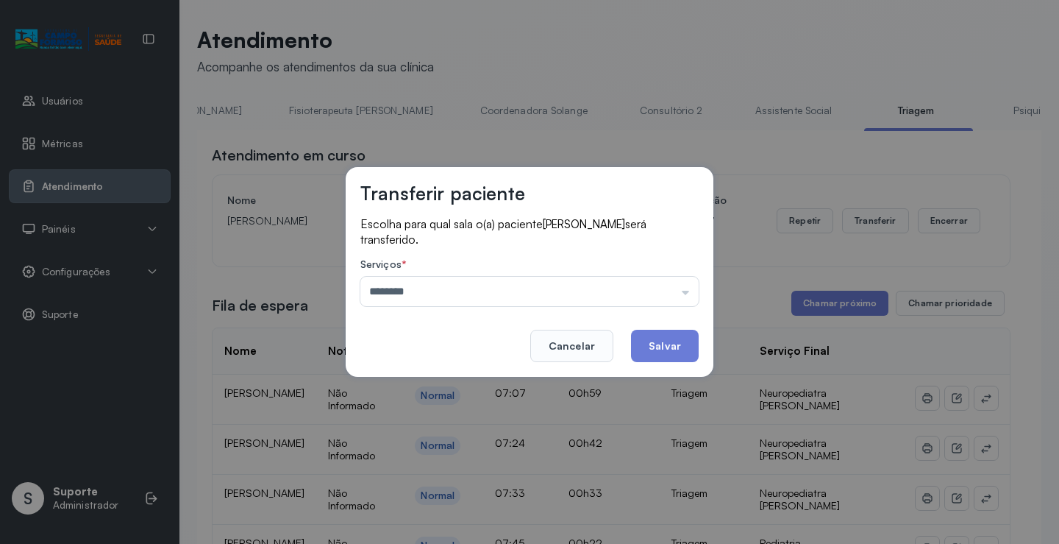
drag, startPoint x: 519, startPoint y: 427, endPoint x: 539, endPoint y: 483, distance: 59.3
click at [767, 154] on div "Transferir paciente Escolha para qual sala o(a) paciente Samuel da Silva Carval…" at bounding box center [529, 272] width 1059 height 544
click at [740, 60] on div "Transferir paciente Escolha para qual sala o(a) paciente Samuel da Silva Carval…" at bounding box center [529, 272] width 1059 height 544
click at [688, 297] on input "********" at bounding box center [529, 291] width 338 height 29
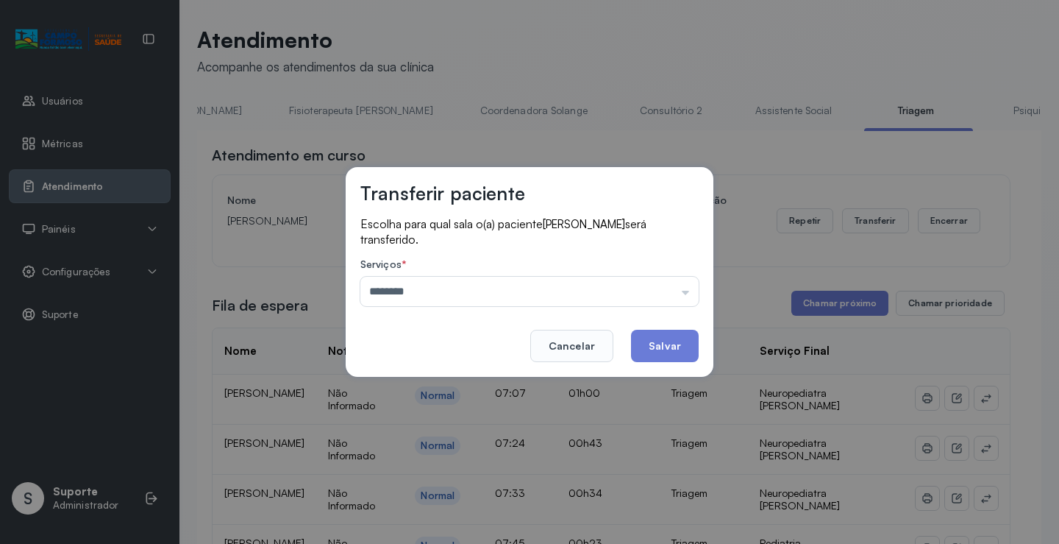
click at [535, 34] on div "Transferir paciente Escolha para qual sala o(a) paciente Samuel da Silva Carval…" at bounding box center [529, 272] width 1059 height 544
click at [547, 43] on div "Transferir paciente Escolha para qual sala o(a) paciente Samuel da Silva Carval…" at bounding box center [529, 272] width 1059 height 544
drag, startPoint x: 653, startPoint y: 113, endPoint x: 764, endPoint y: 140, distance: 114.2
click at [762, 138] on div "Transferir paciente Escolha para qual sala o(a) paciente Samuel da Silva Carval…" at bounding box center [529, 272] width 1059 height 544
drag, startPoint x: 784, startPoint y: 222, endPoint x: 766, endPoint y: 257, distance: 39.2
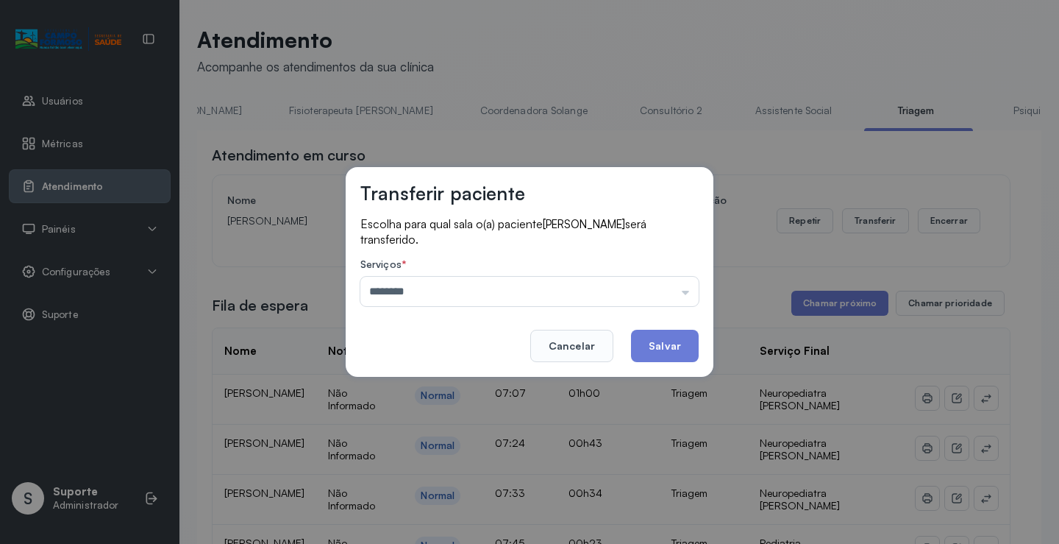
click at [769, 255] on div "Transferir paciente Escolha para qual sala o(a) paciente Samuel da Silva Carval…" at bounding box center [529, 272] width 1059 height 544
click at [686, 302] on input "********" at bounding box center [529, 291] width 338 height 29
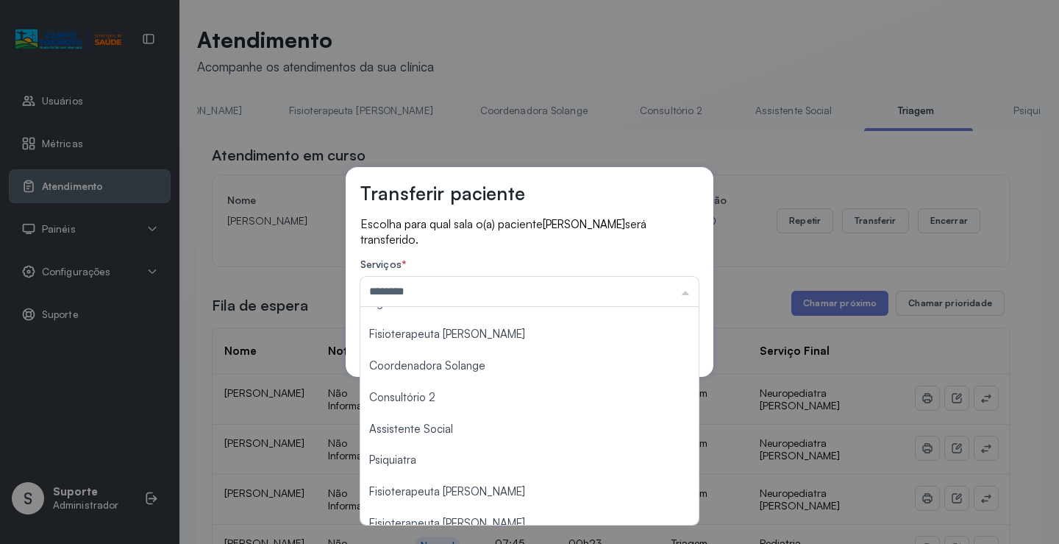
scroll to position [222, 0]
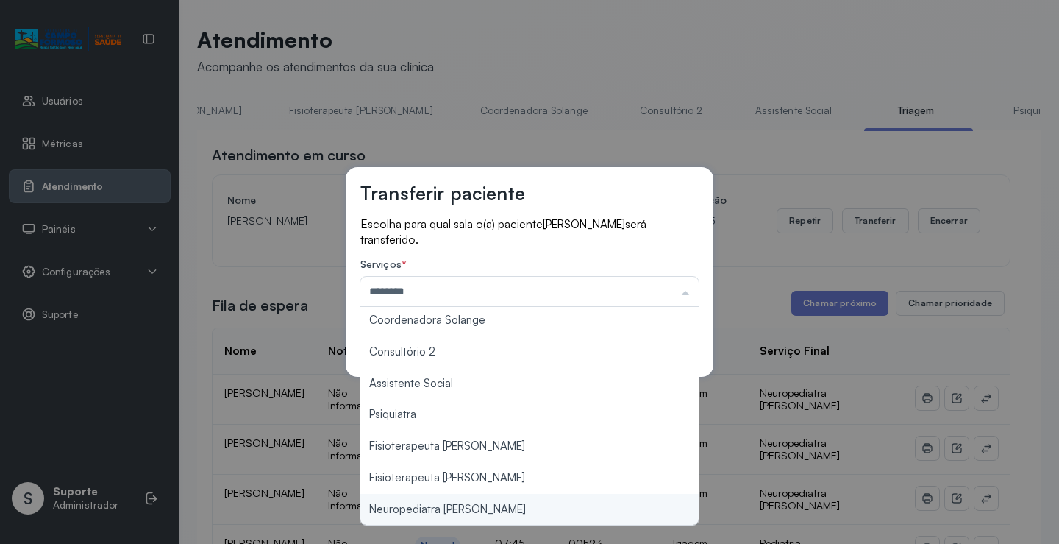
type input "**********"
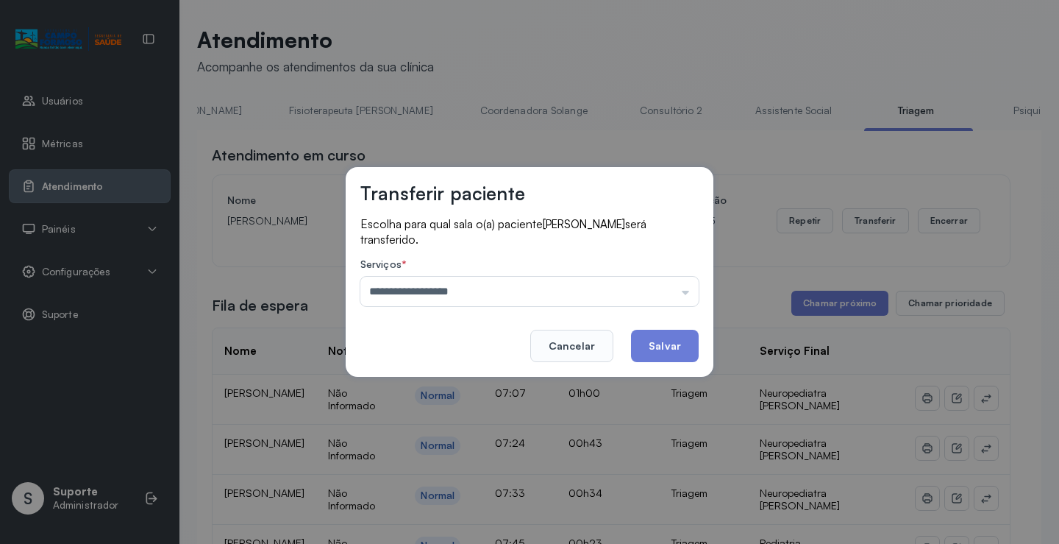
click at [419, 515] on div "**********" at bounding box center [529, 272] width 1059 height 544
click at [667, 347] on button "Salvar" at bounding box center [665, 346] width 68 height 32
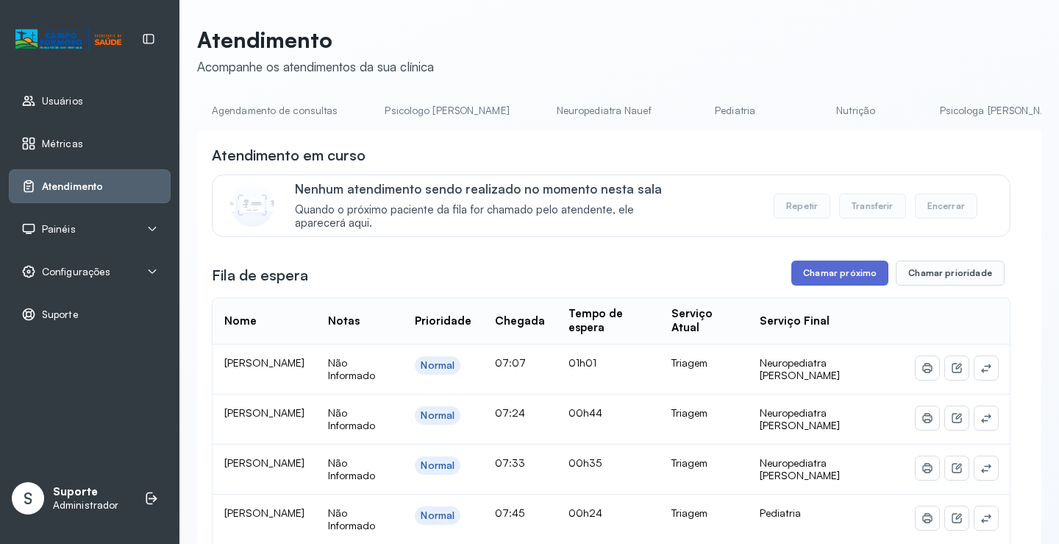
click at [825, 274] on button "Chamar próximo" at bounding box center [839, 272] width 97 height 25
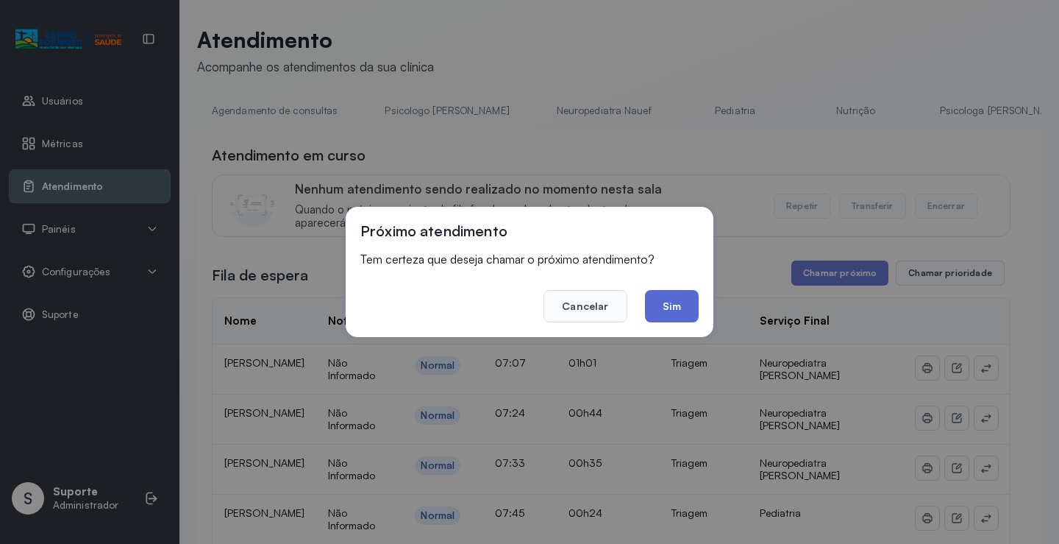
click at [661, 309] on button "Sim" at bounding box center [672, 306] width 54 height 32
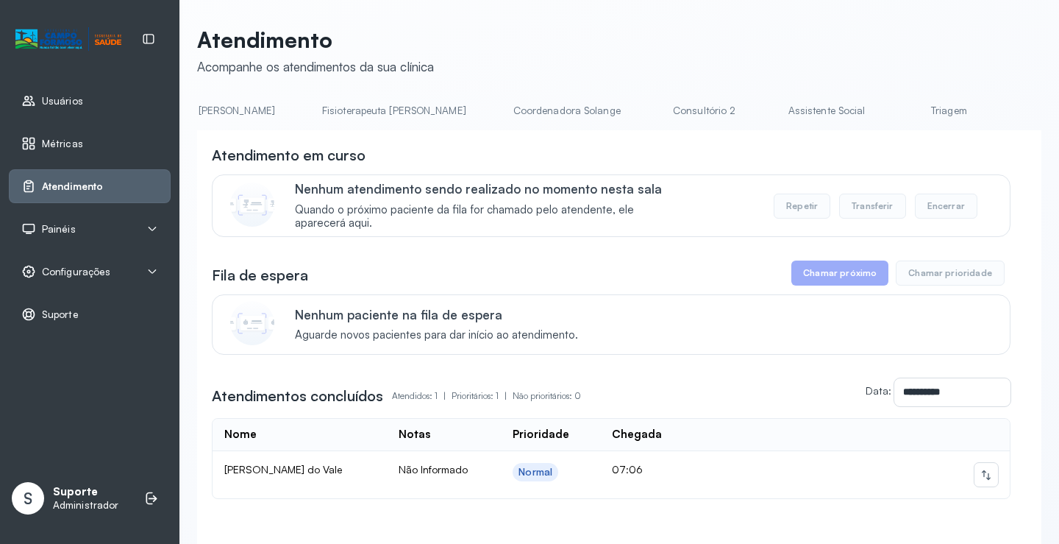
scroll to position [0, 858]
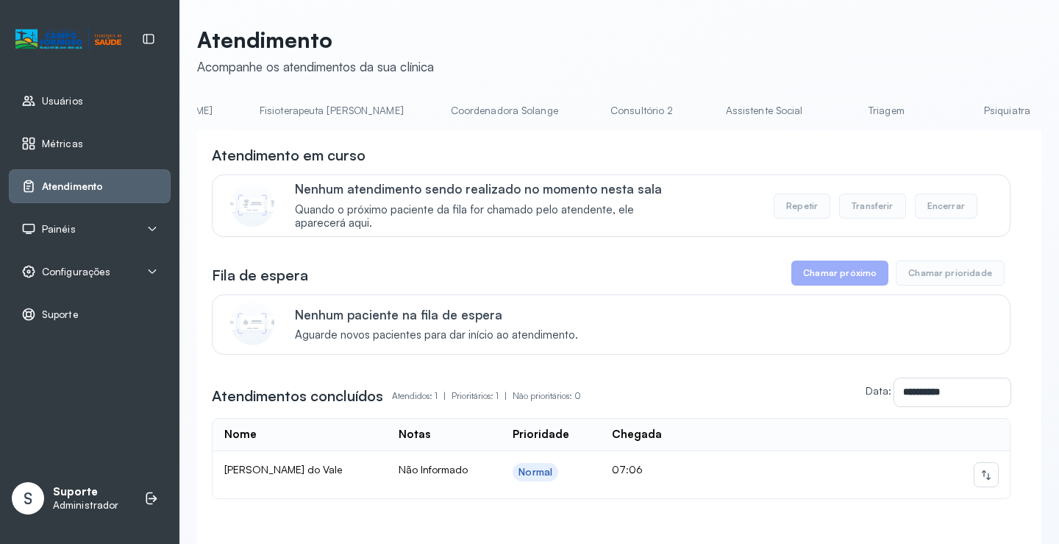
click at [835, 110] on link "Triagem" at bounding box center [886, 111] width 103 height 24
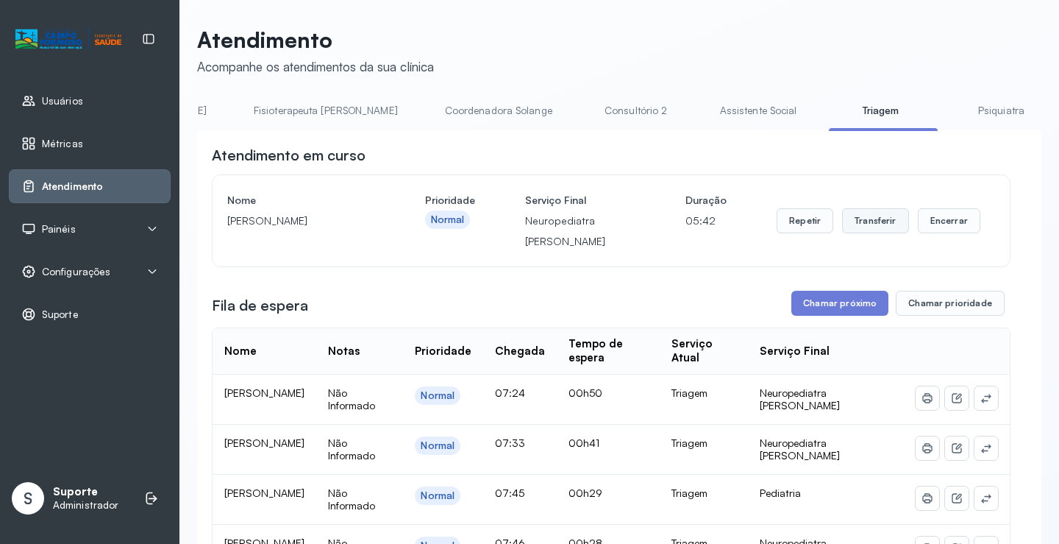
click at [861, 225] on button "Transferir" at bounding box center [875, 220] width 67 height 25
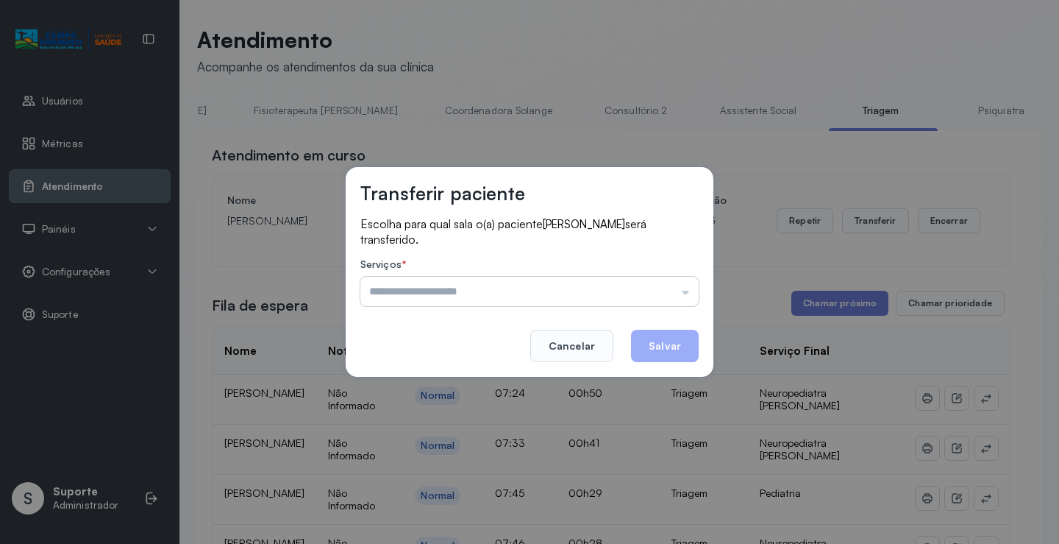
click at [684, 291] on input "text" at bounding box center [529, 291] width 338 height 29
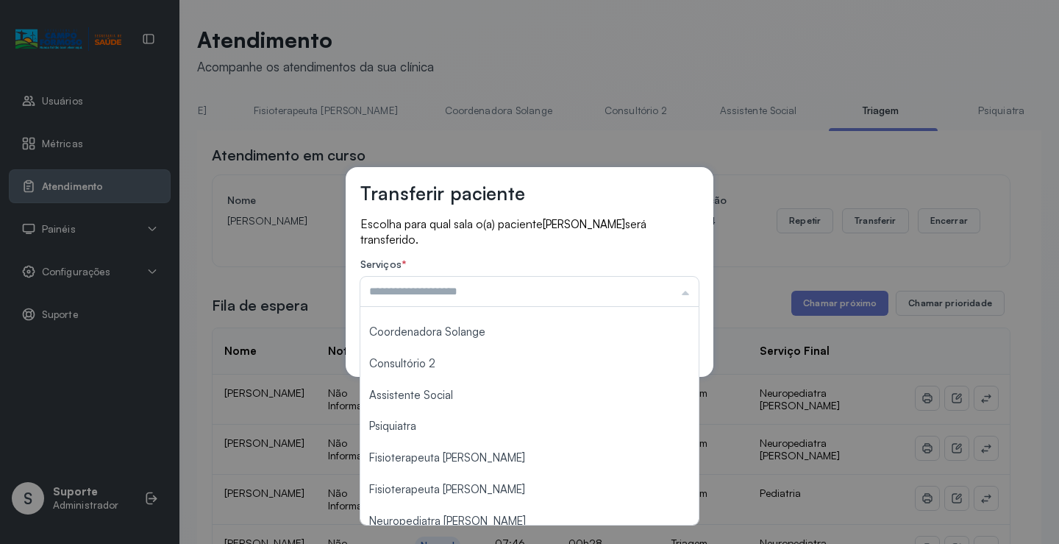
scroll to position [222, 0]
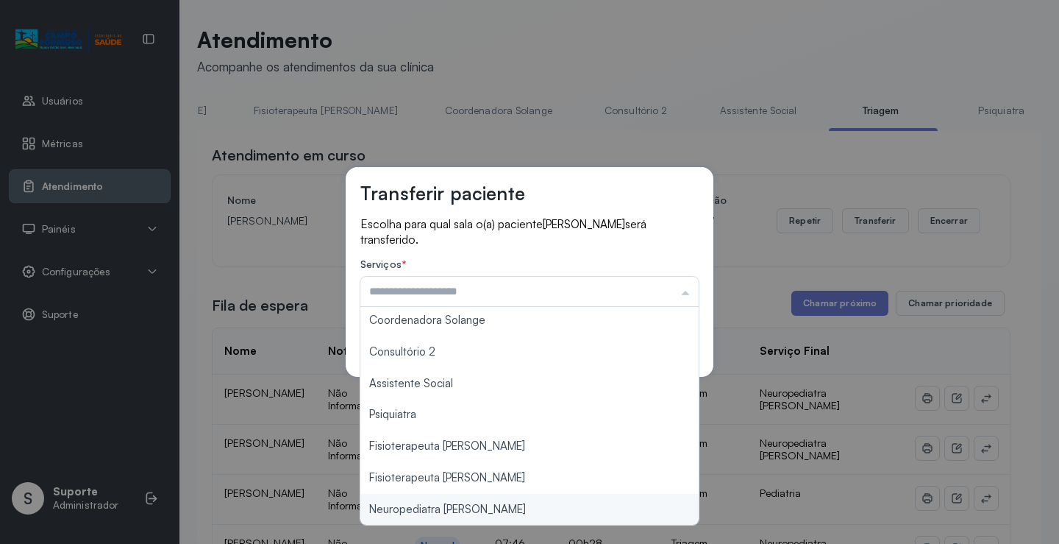
type input "**********"
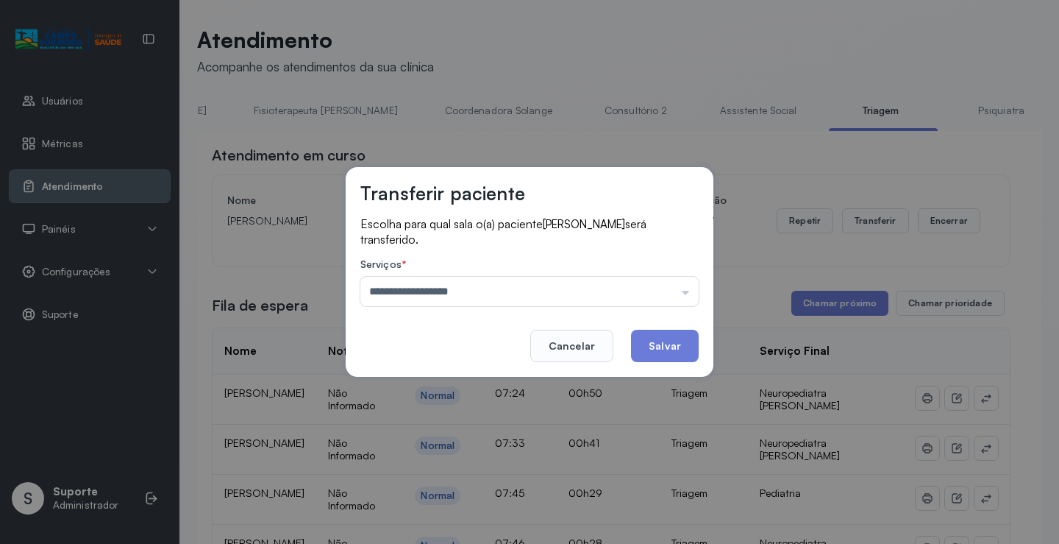
click at [462, 510] on div "**********" at bounding box center [529, 272] width 1059 height 544
click at [651, 346] on button "Salvar" at bounding box center [665, 346] width 68 height 32
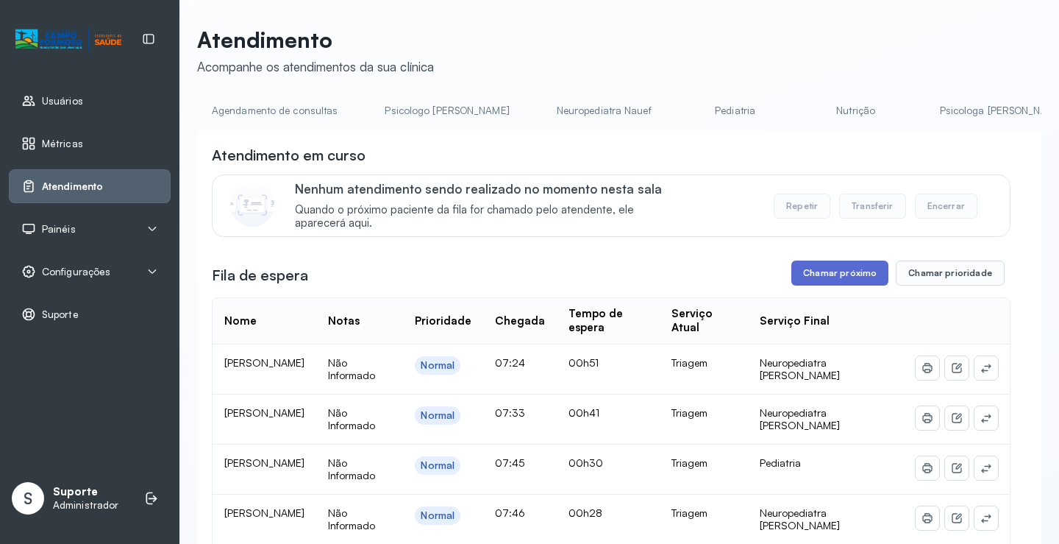
click at [814, 285] on button "Chamar próximo" at bounding box center [839, 272] width 97 height 25
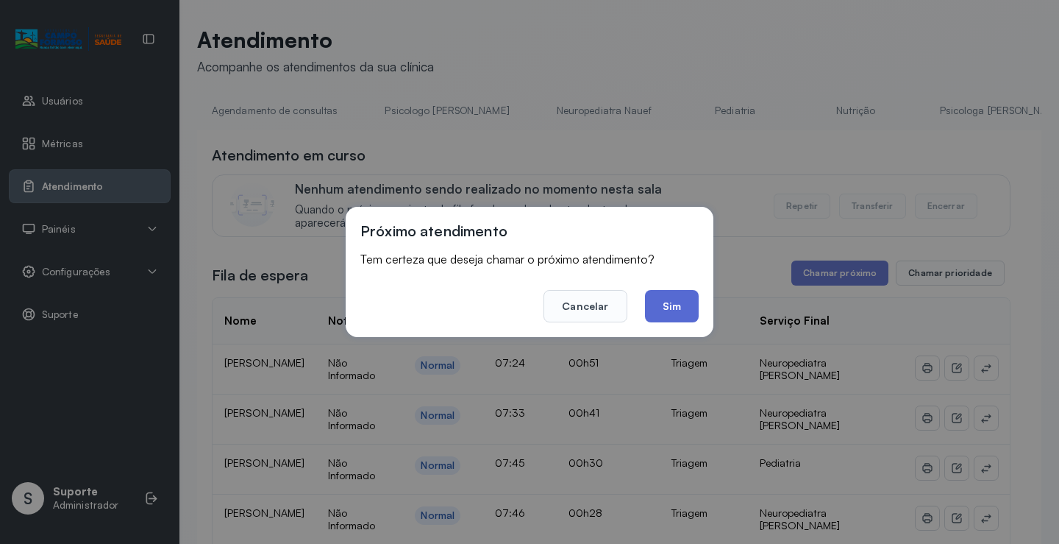
click at [675, 304] on button "Sim" at bounding box center [672, 306] width 54 height 32
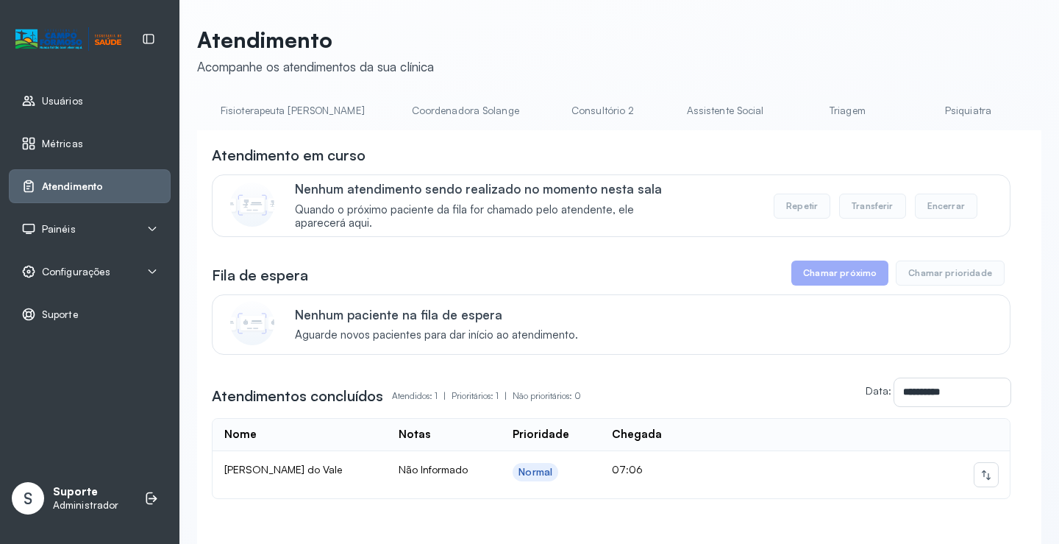
scroll to position [0, 898]
click at [794, 110] on link "Triagem" at bounding box center [845, 111] width 103 height 24
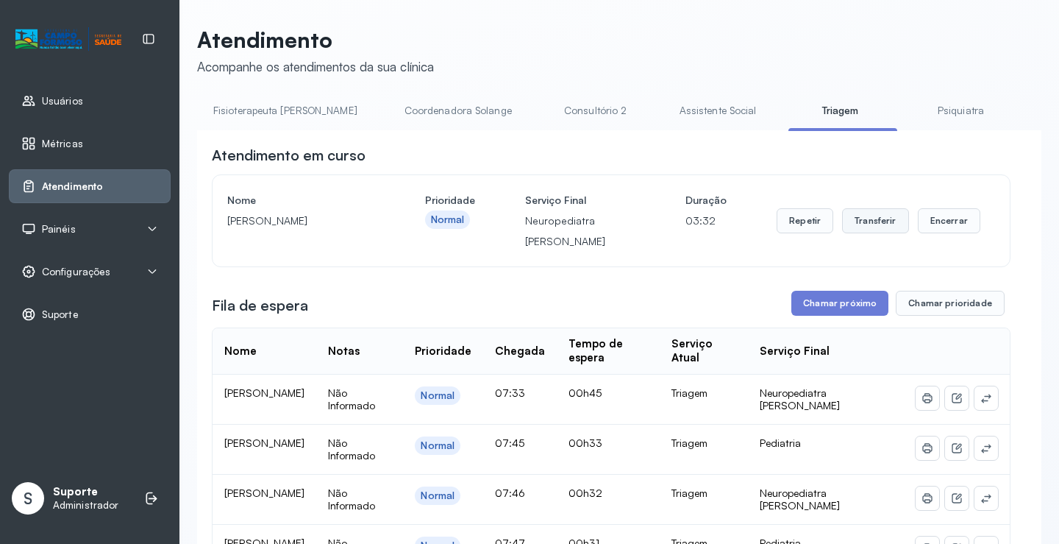
click at [867, 227] on button "Transferir" at bounding box center [875, 220] width 67 height 25
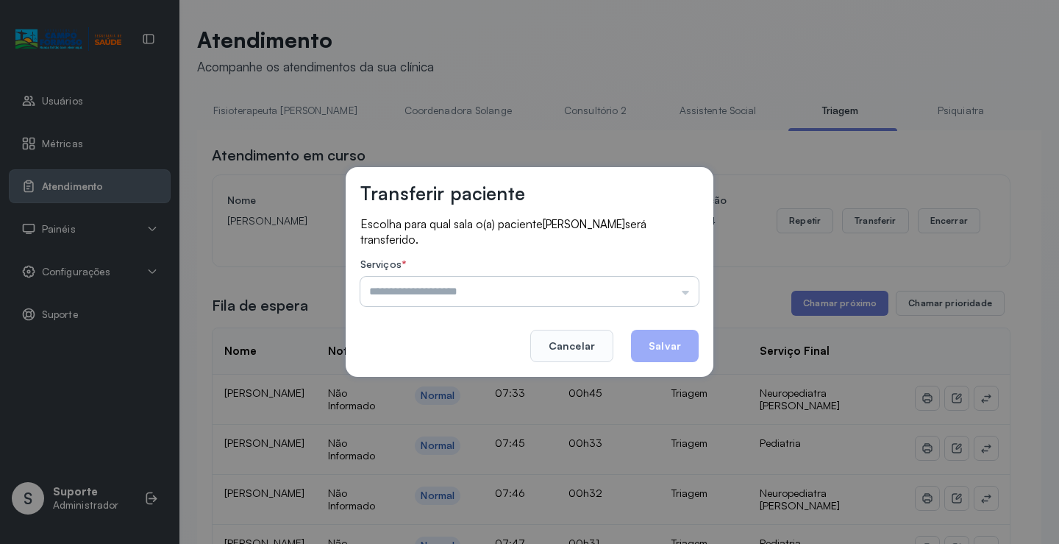
click at [687, 293] on input "text" at bounding box center [529, 291] width 338 height 29
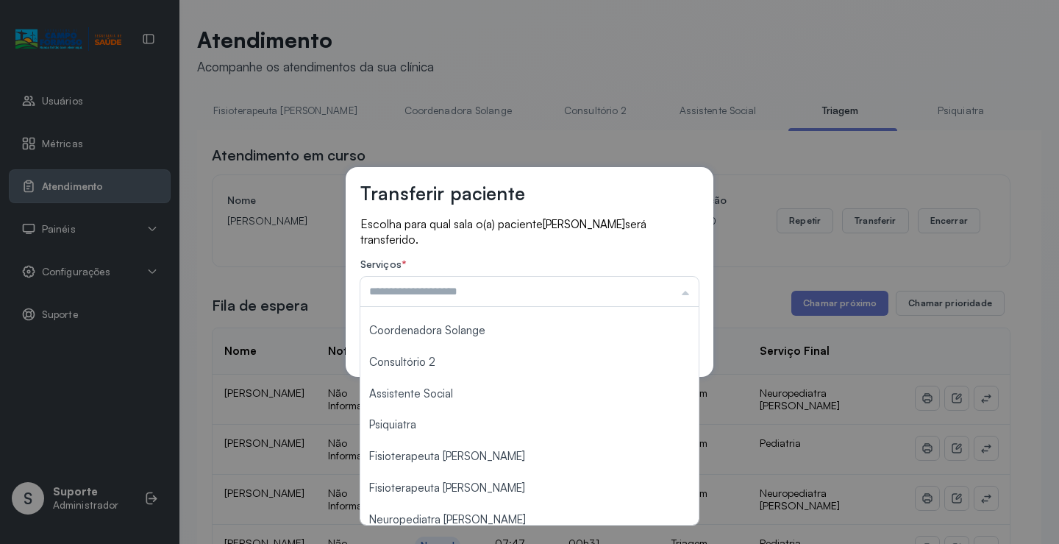
scroll to position [222, 0]
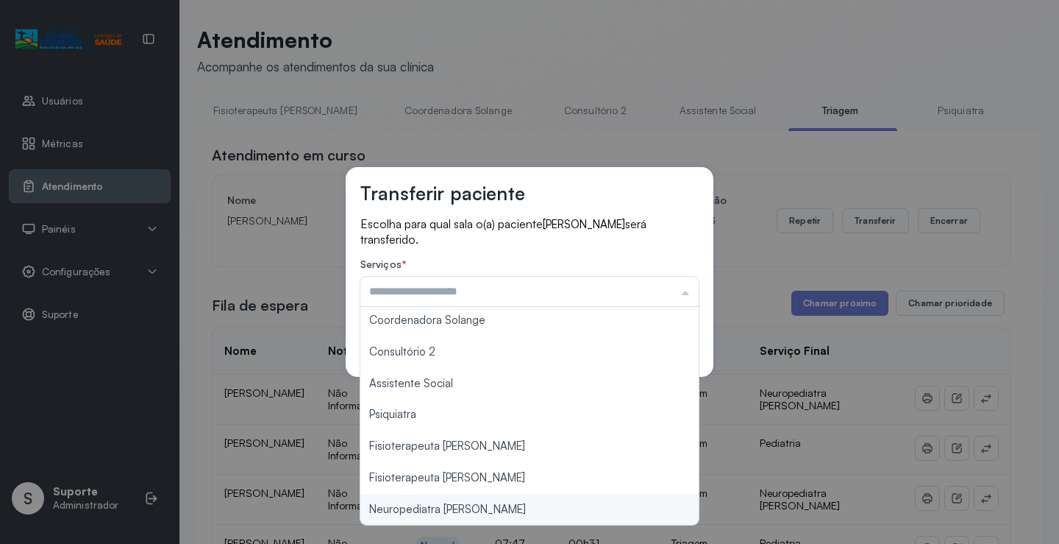
type input "**********"
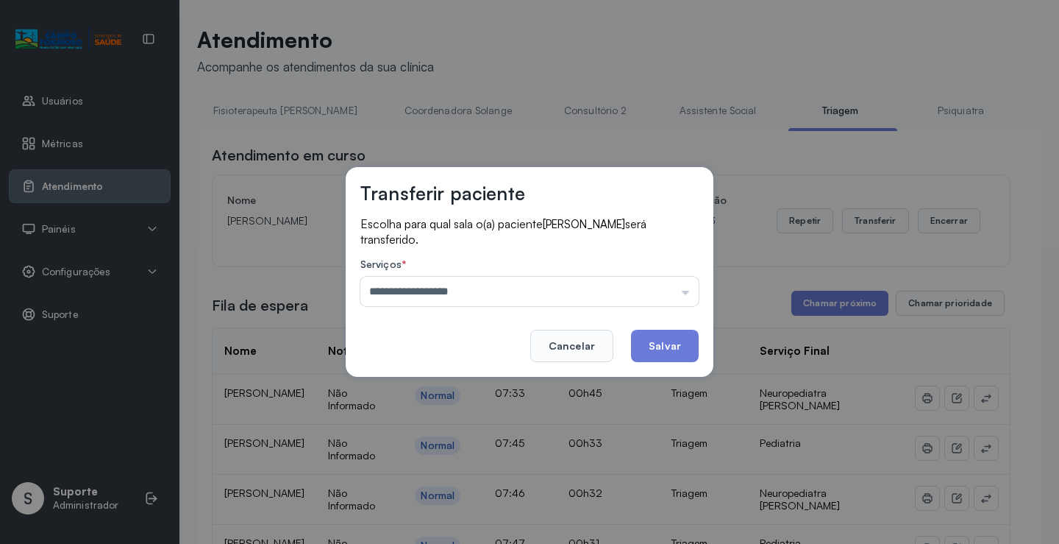
click at [462, 509] on div "**********" at bounding box center [529, 272] width 1059 height 544
click at [653, 349] on button "Salvar" at bounding box center [665, 346] width 68 height 32
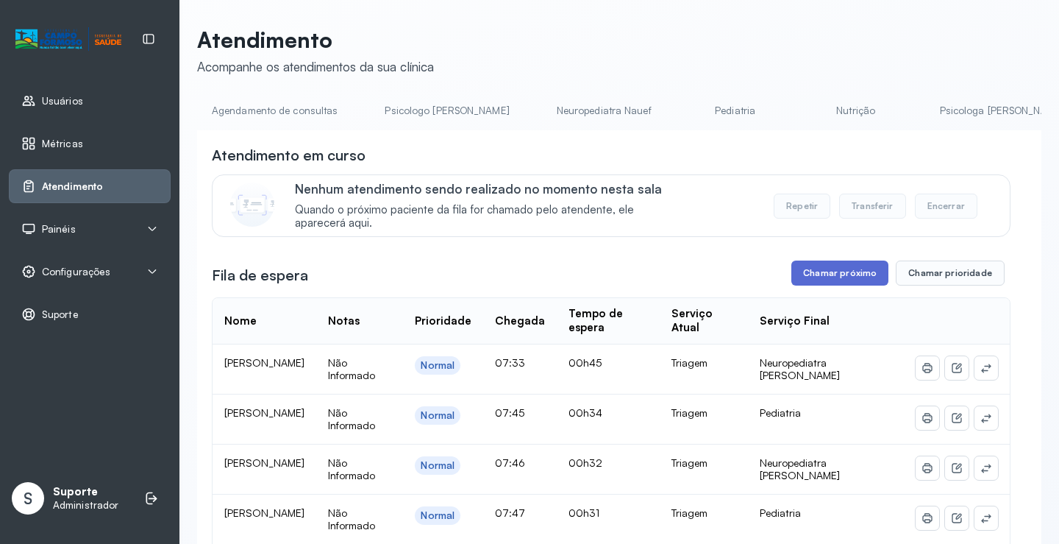
click at [833, 282] on button "Chamar próximo" at bounding box center [839, 272] width 97 height 25
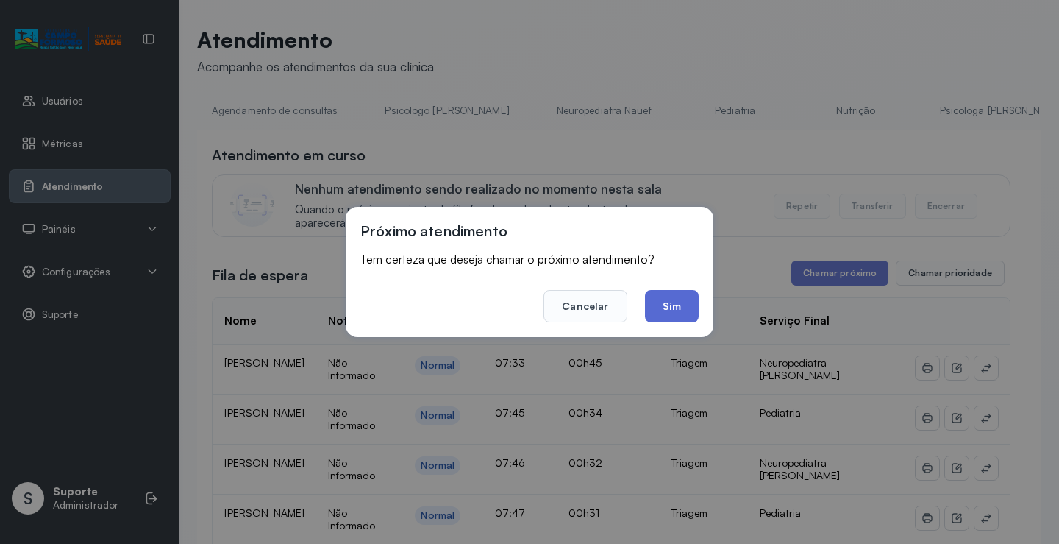
click at [682, 307] on button "Sim" at bounding box center [672, 306] width 54 height 32
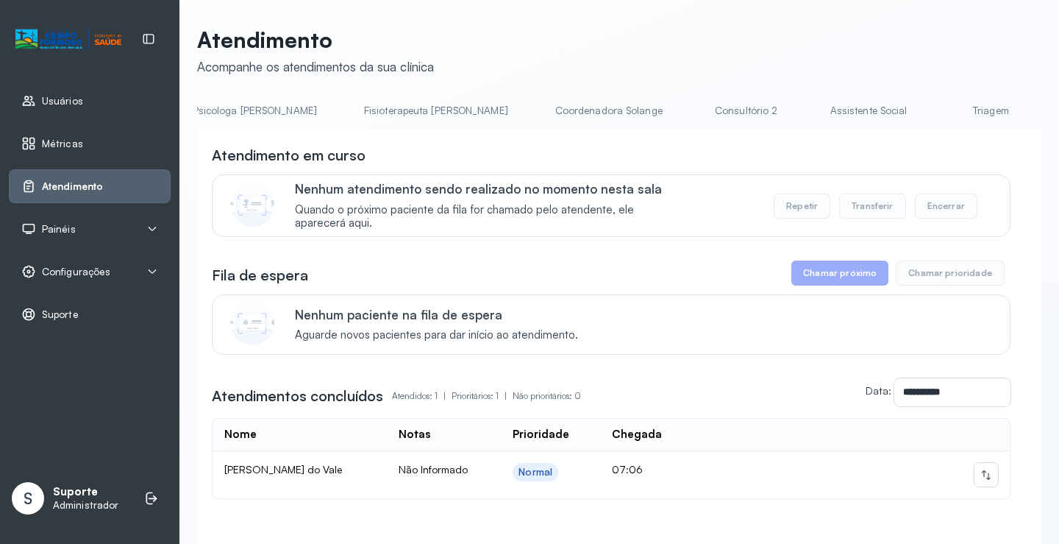
scroll to position [0, 821]
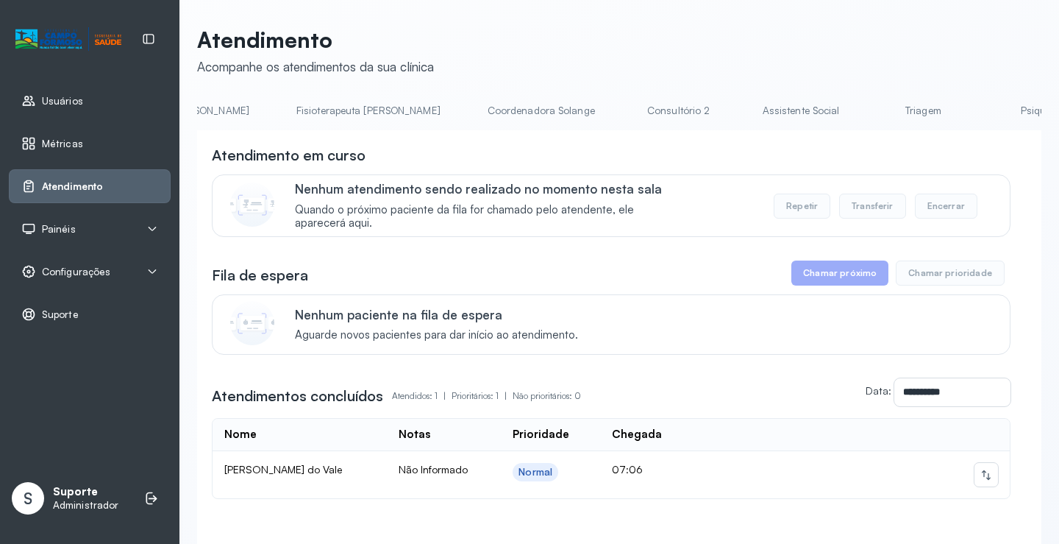
click at [872, 110] on link "Triagem" at bounding box center [923, 111] width 103 height 24
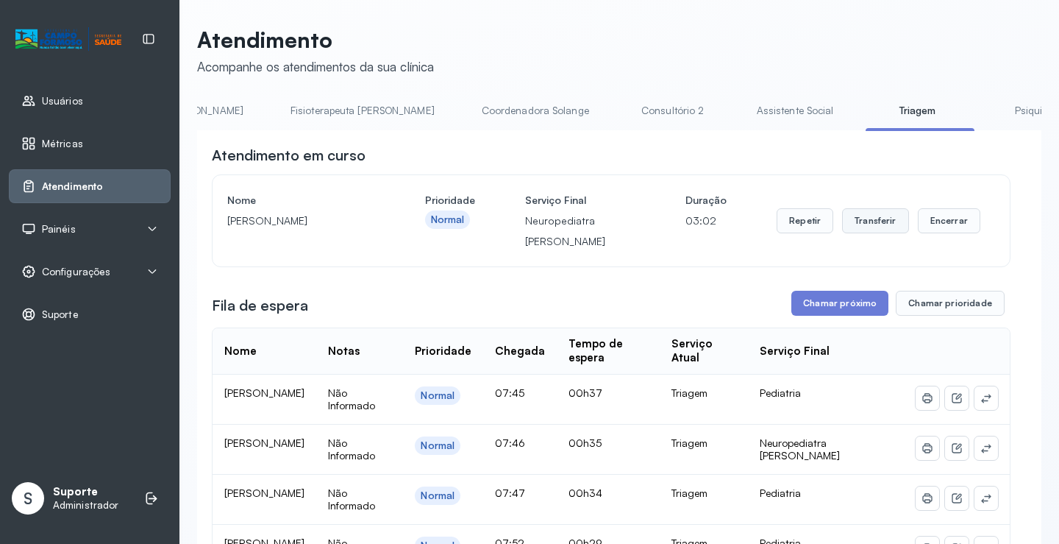
click at [880, 229] on button "Transferir" at bounding box center [875, 220] width 67 height 25
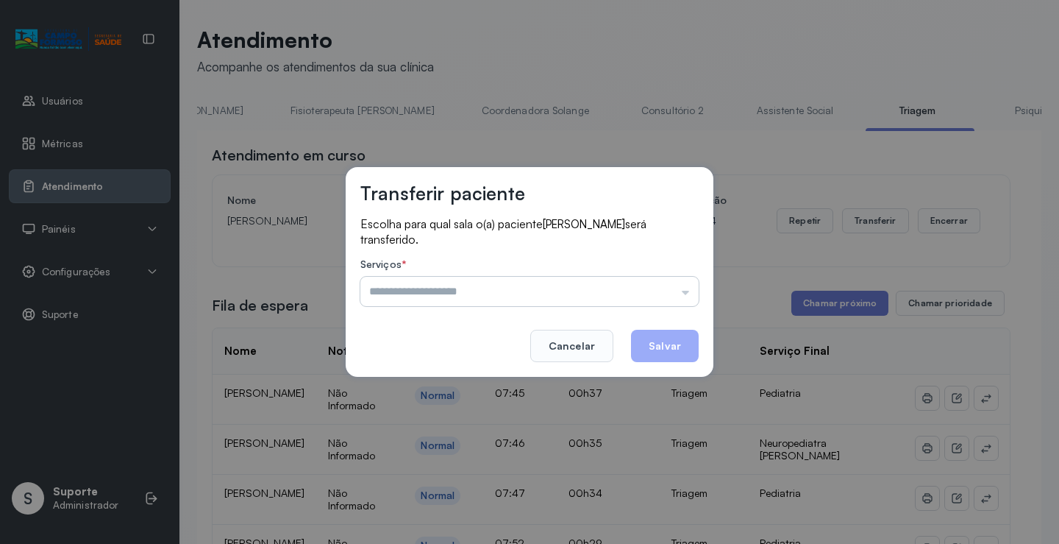
click at [688, 291] on input "text" at bounding box center [529, 291] width 338 height 29
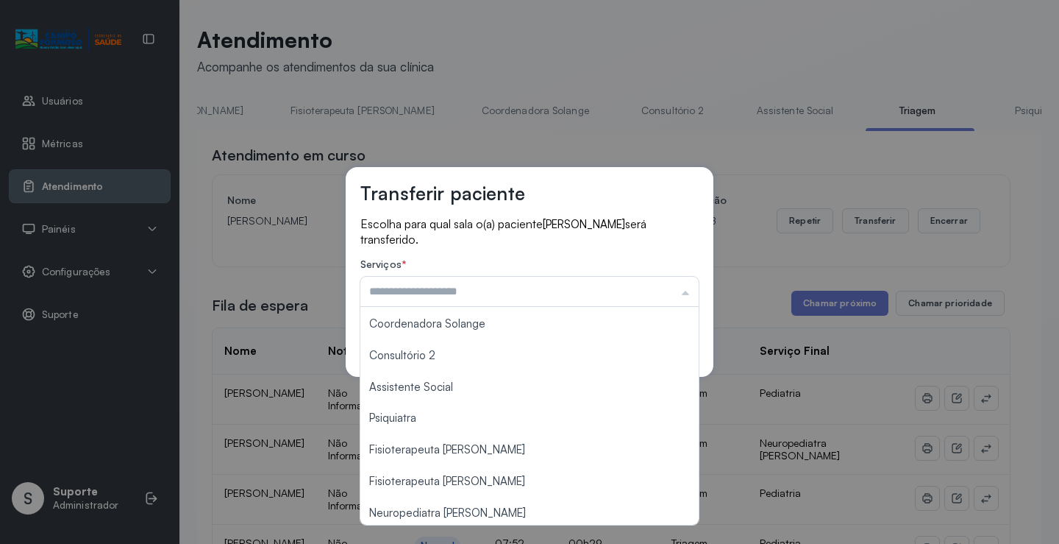
scroll to position [222, 0]
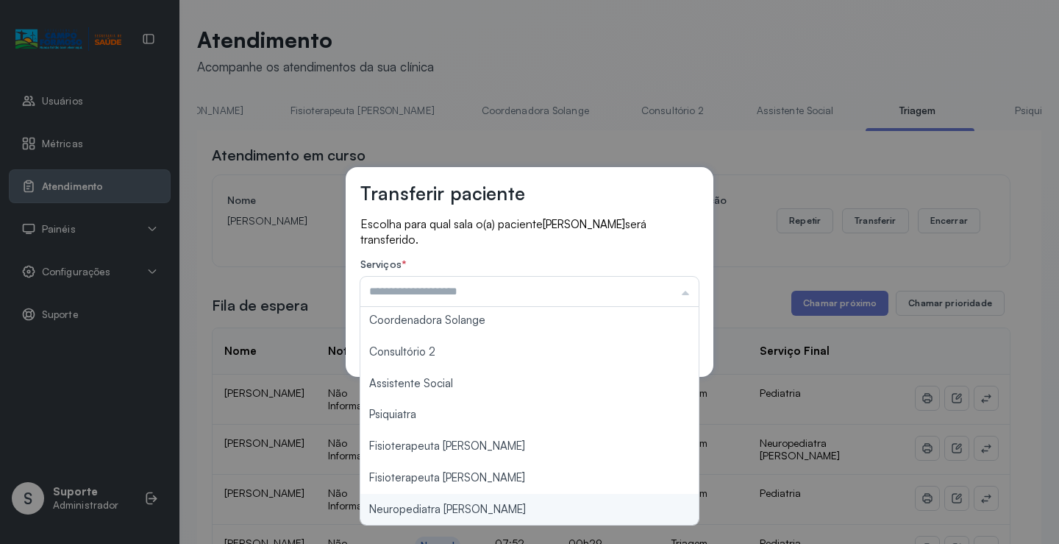
type input "**********"
click at [449, 516] on div "**********" at bounding box center [529, 272] width 1059 height 544
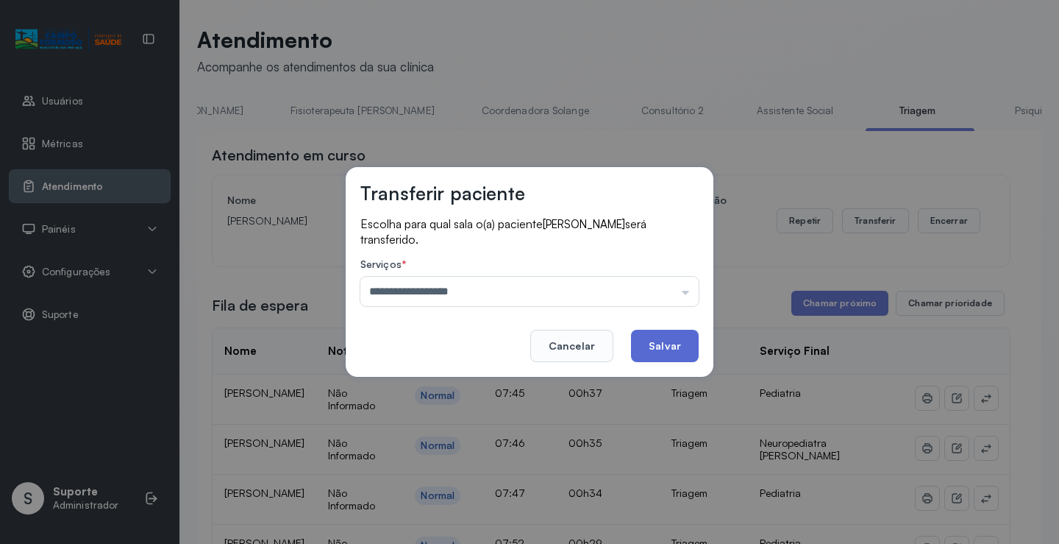
click at [652, 352] on button "Salvar" at bounding box center [665, 346] width 68 height 32
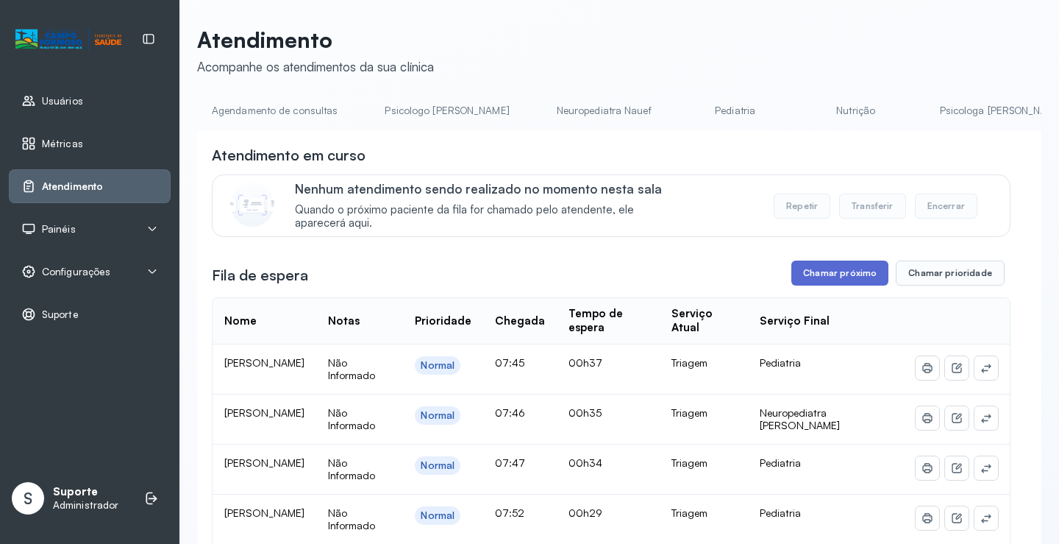
click at [839, 284] on button "Chamar próximo" at bounding box center [839, 272] width 97 height 25
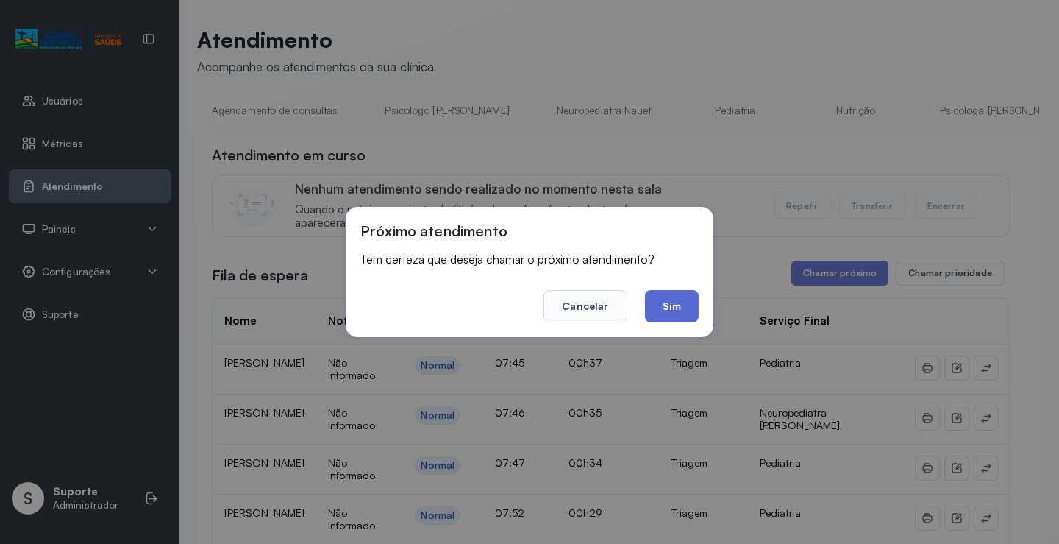
click at [661, 302] on button "Sim" at bounding box center [672, 306] width 54 height 32
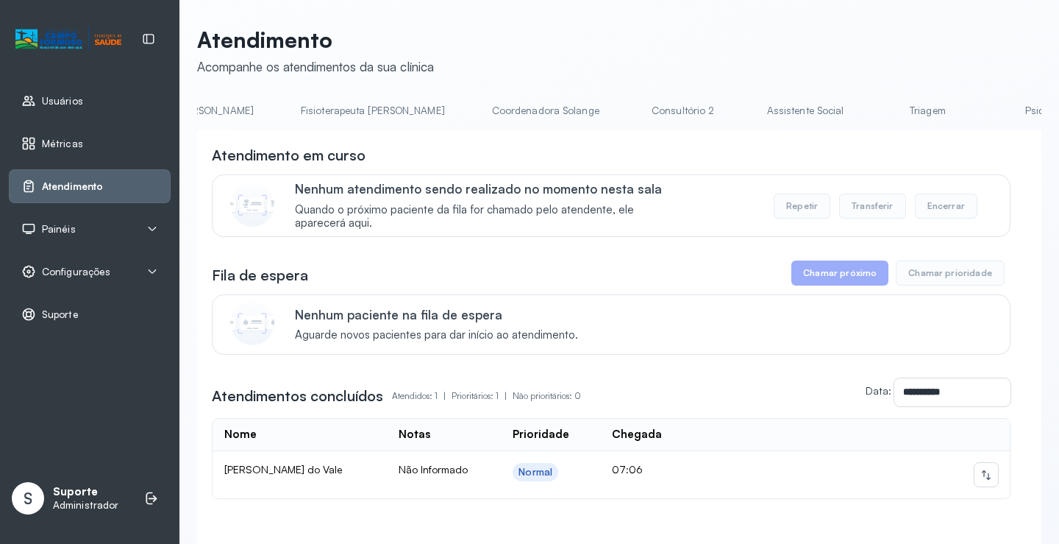
scroll to position [0, 818]
click at [875, 113] on link "Triagem" at bounding box center [926, 111] width 103 height 24
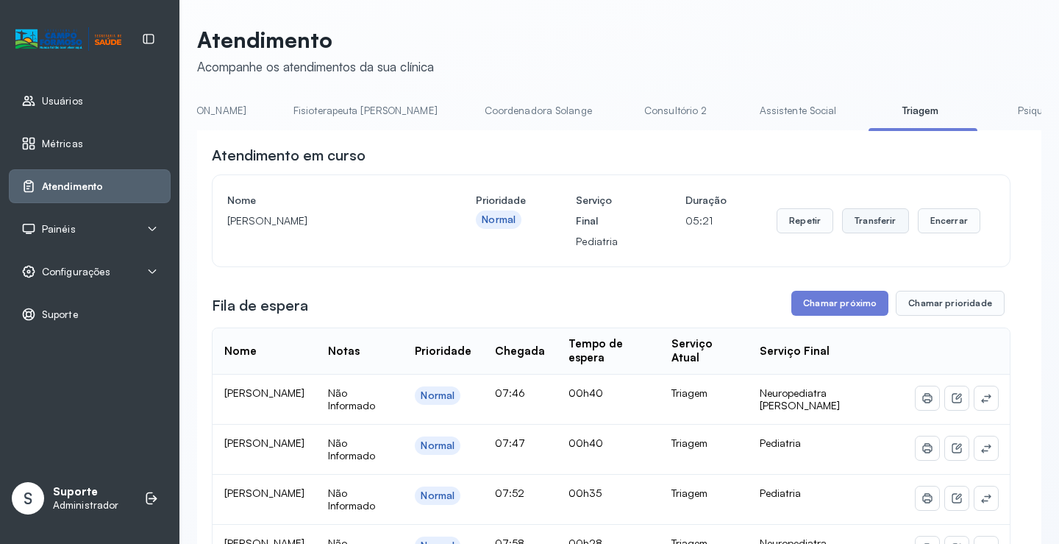
click at [867, 225] on button "Transferir" at bounding box center [875, 220] width 67 height 25
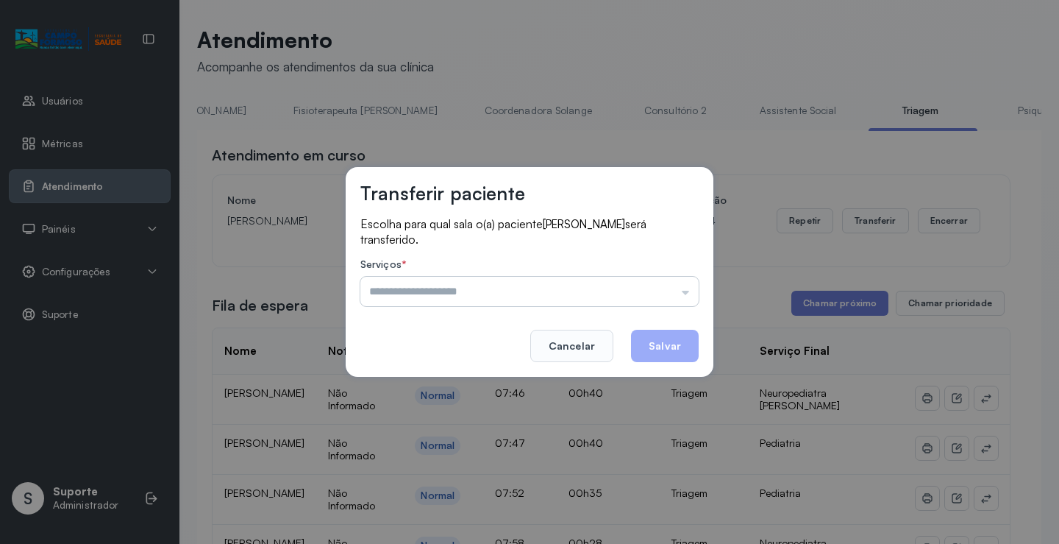
click at [691, 293] on input "text" at bounding box center [529, 291] width 338 height 29
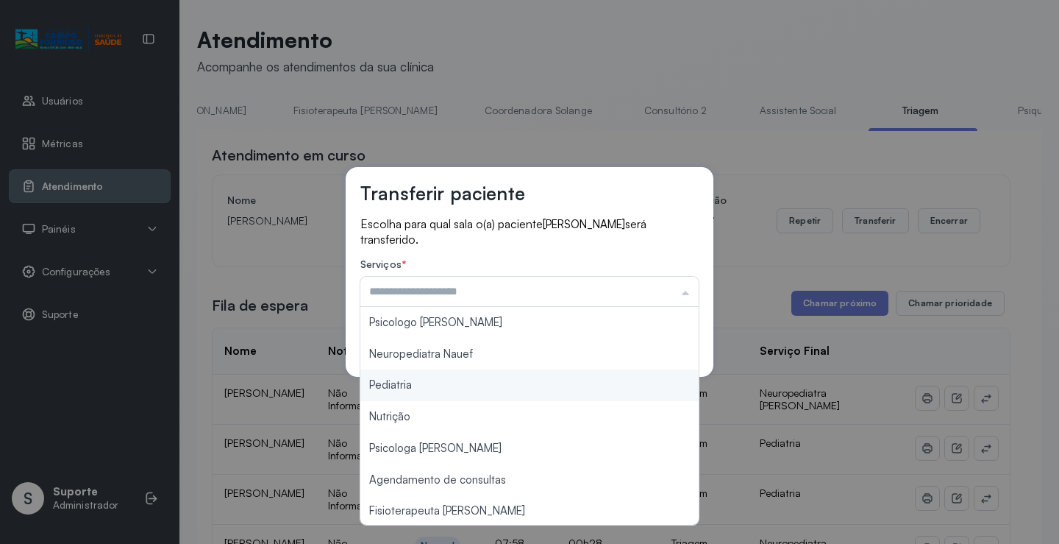
type input "*********"
click at [431, 382] on div "Transferir paciente Escolha para qual sala o(a) paciente Benicio Liro de Carval…" at bounding box center [529, 272] width 1059 height 544
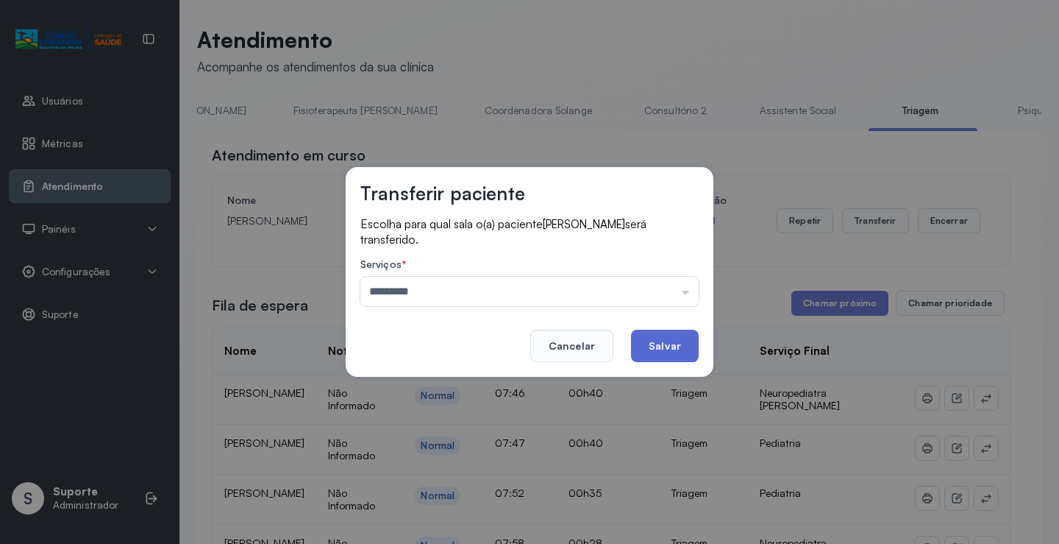
click at [672, 334] on button "Salvar" at bounding box center [665, 346] width 68 height 32
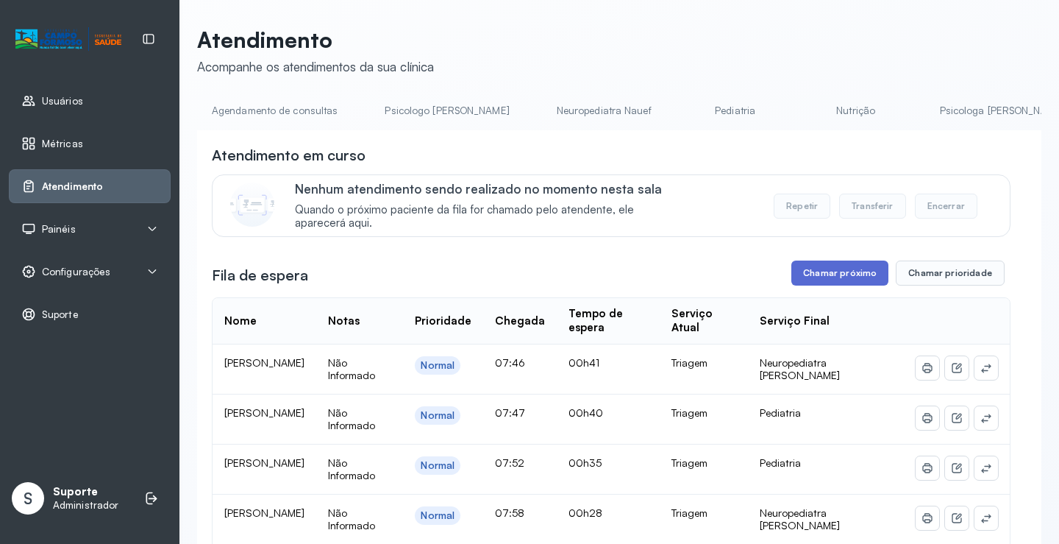
click at [833, 277] on button "Chamar próximo" at bounding box center [839, 272] width 97 height 25
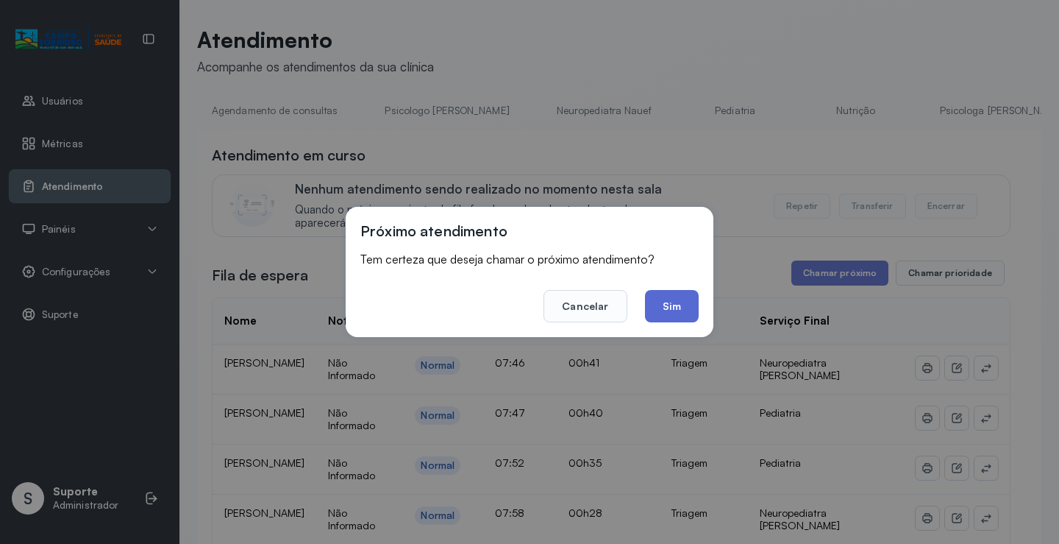
click at [677, 310] on button "Sim" at bounding box center [672, 306] width 54 height 32
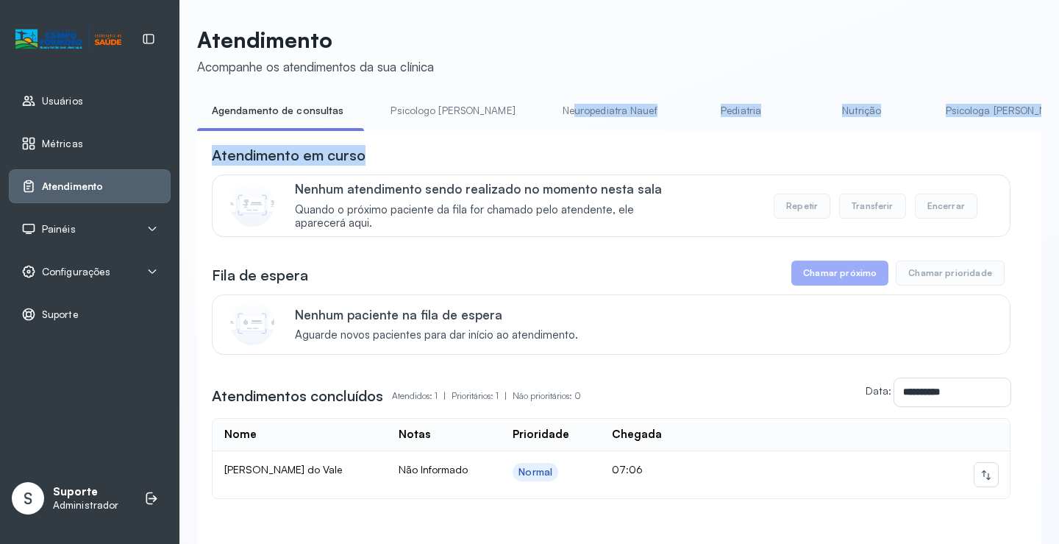
drag, startPoint x: 408, startPoint y: 135, endPoint x: 516, endPoint y: 132, distance: 107.4
click at [516, 132] on div "**********" at bounding box center [619, 346] width 844 height 494
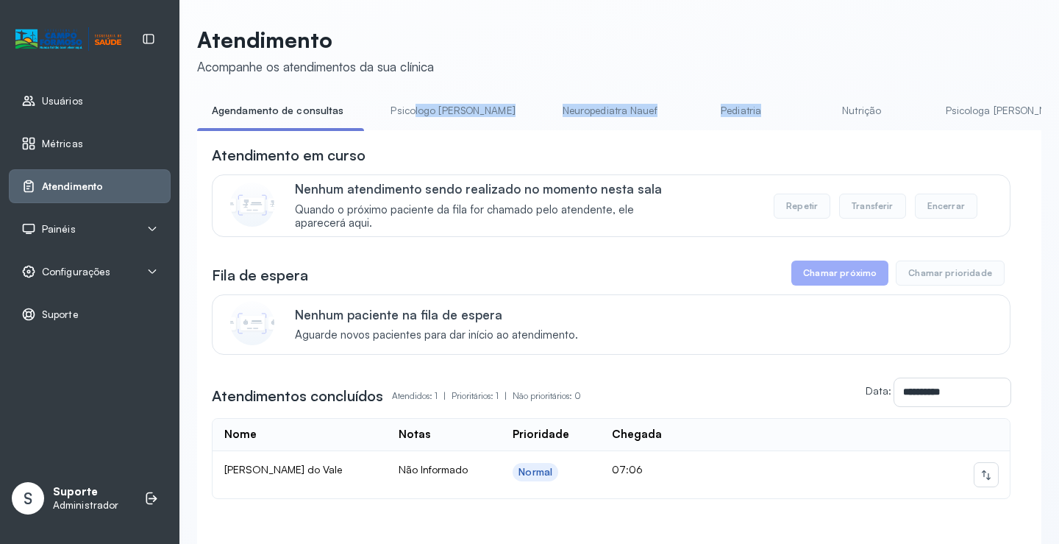
drag, startPoint x: 408, startPoint y: 129, endPoint x: 638, endPoint y: 163, distance: 232.7
click at [764, 112] on ul "Agendamento de consultas Psicologo [PERSON_NAME] Nauef Pediatria Nutrição Psico…" at bounding box center [619, 115] width 844 height 33
click at [383, 129] on li "Psicologo [PERSON_NAME]" at bounding box center [456, 115] width 160 height 33
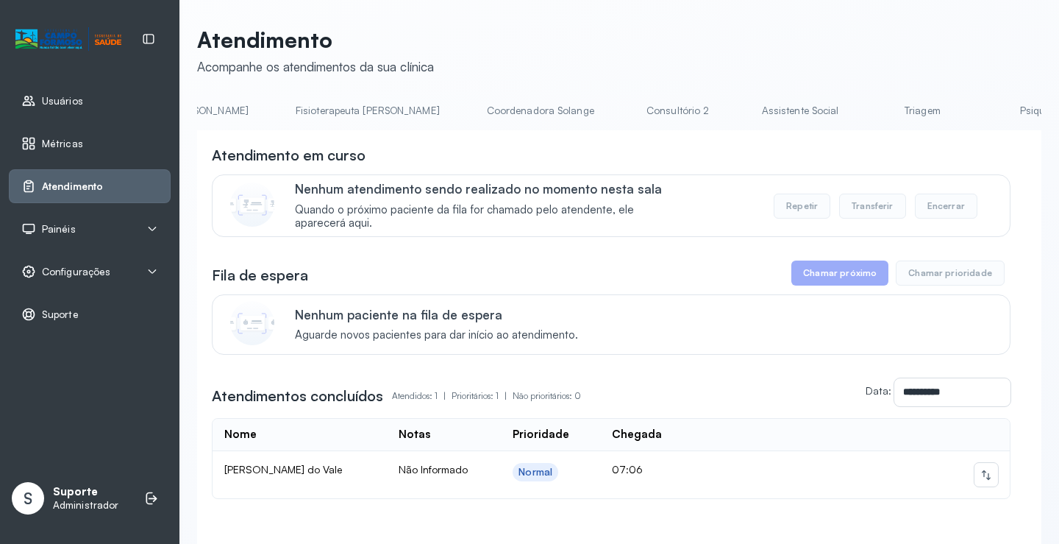
scroll to position [0, 825]
click at [867, 108] on link "Triagem" at bounding box center [918, 111] width 103 height 24
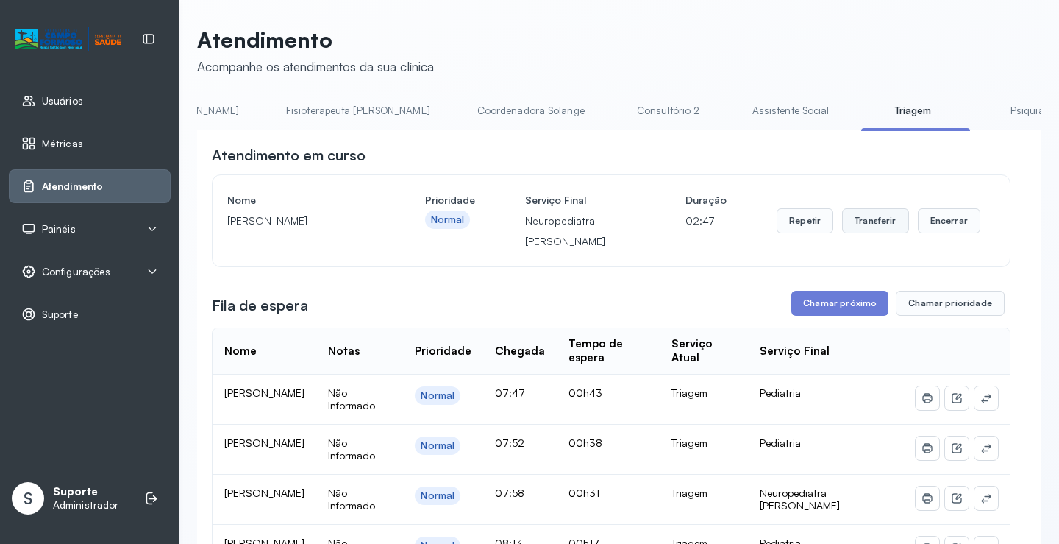
click at [875, 221] on button "Transferir" at bounding box center [875, 220] width 67 height 25
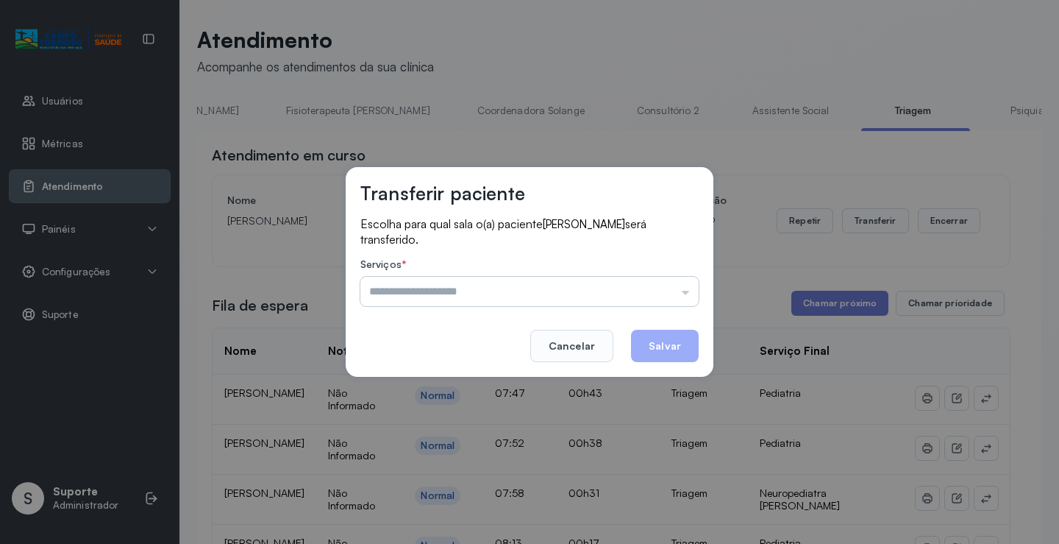
click at [688, 288] on input "text" at bounding box center [529, 291] width 338 height 29
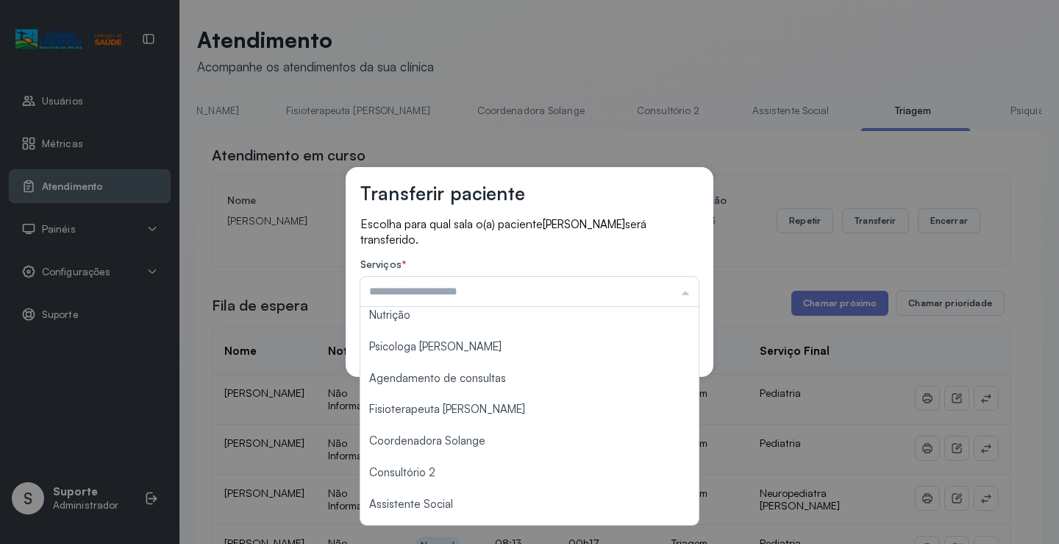
scroll to position [223, 0]
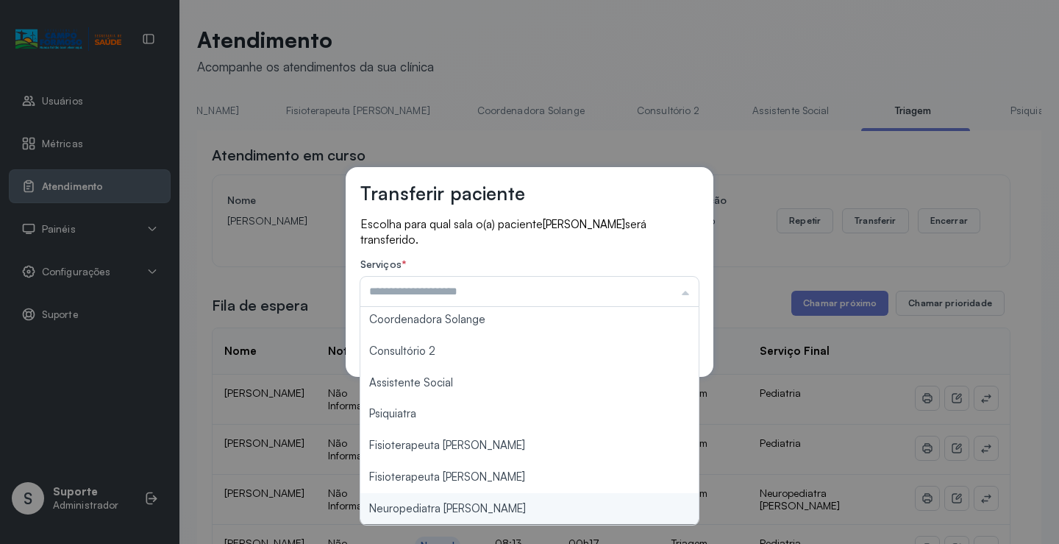
type input "**********"
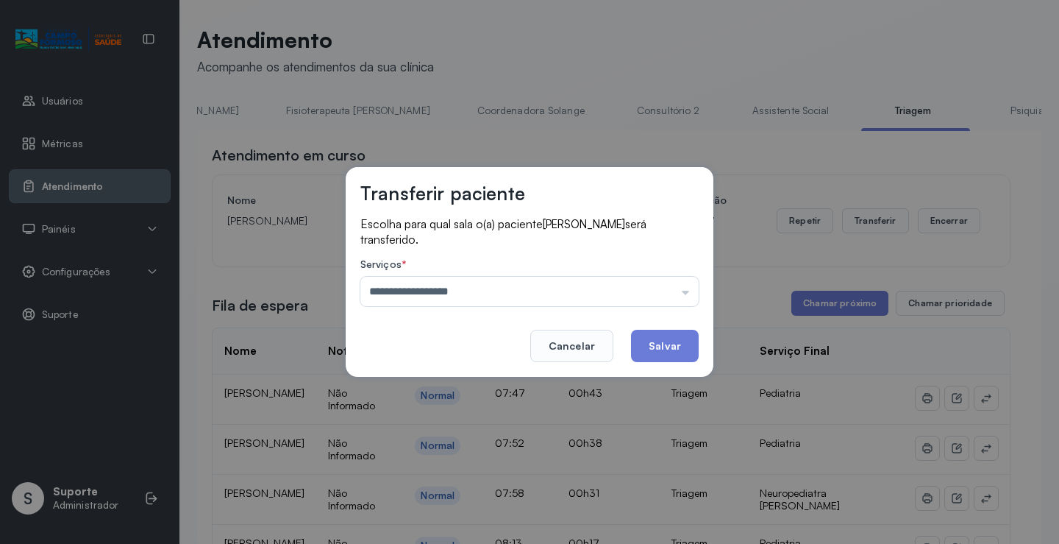
drag, startPoint x: 447, startPoint y: 511, endPoint x: 538, endPoint y: 488, distance: 94.2
click at [461, 511] on div "**********" at bounding box center [529, 272] width 1059 height 544
click at [666, 346] on button "Salvar" at bounding box center [665, 346] width 68 height 32
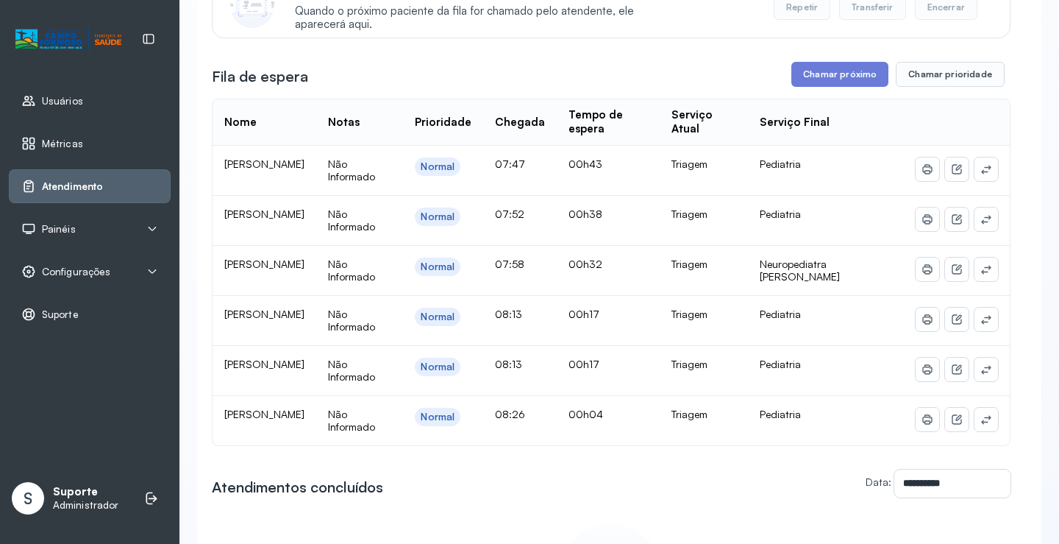
drag, startPoint x: 503, startPoint y: 405, endPoint x: 514, endPoint y: 426, distance: 23.4
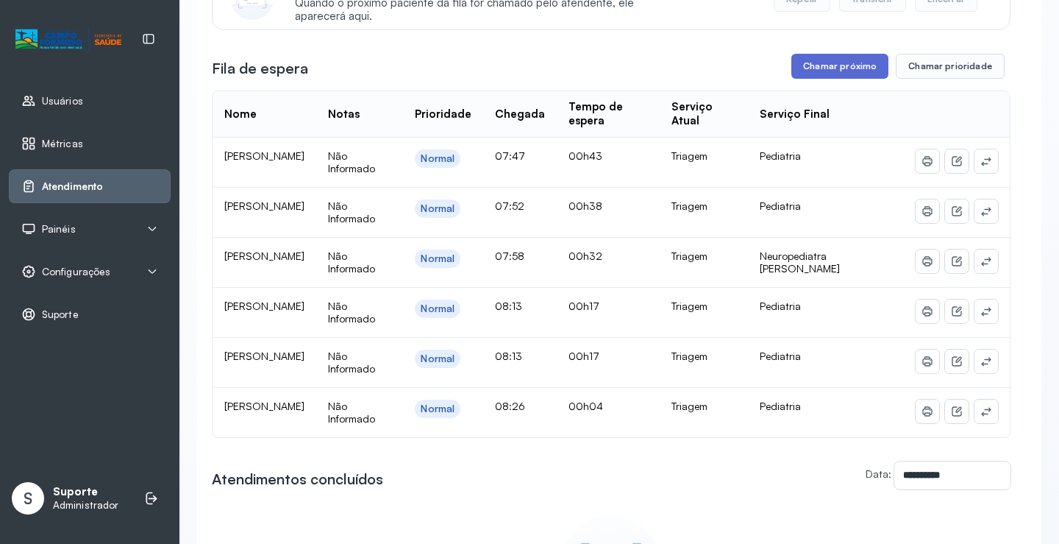
click at [810, 74] on button "Chamar próximo" at bounding box center [839, 66] width 97 height 25
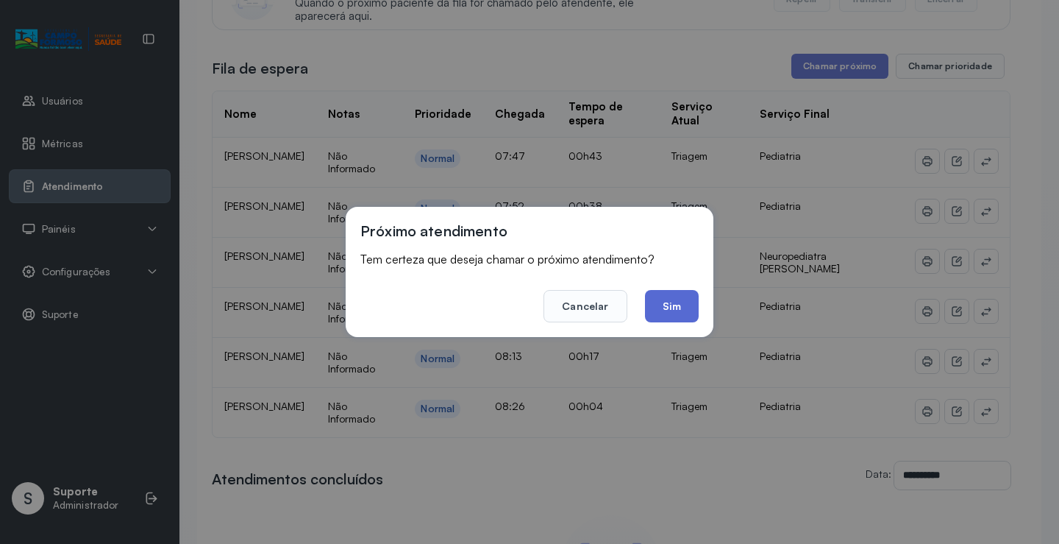
click at [675, 307] on button "Sim" at bounding box center [672, 306] width 54 height 32
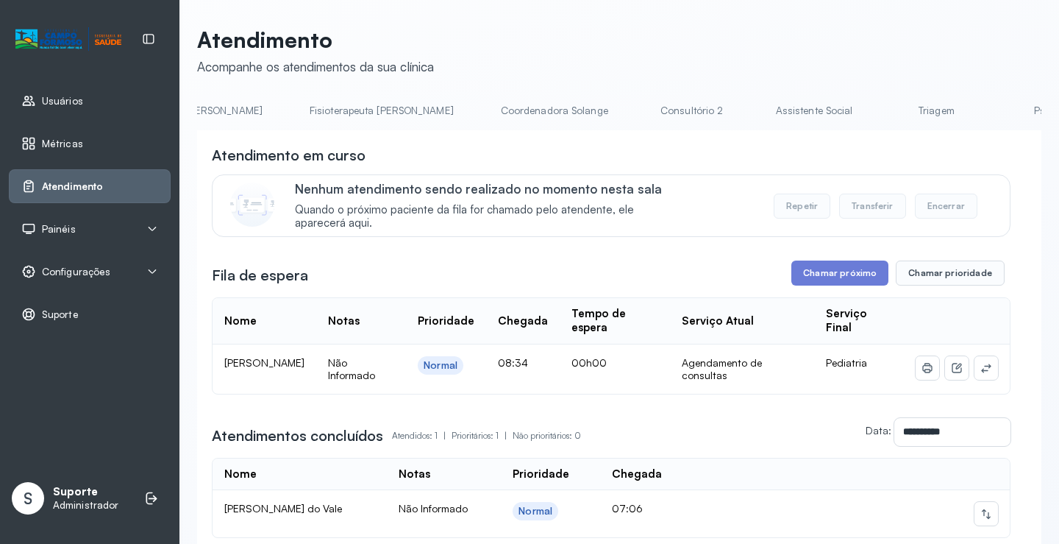
scroll to position [0, 843]
click at [850, 111] on link "Triagem" at bounding box center [901, 111] width 103 height 24
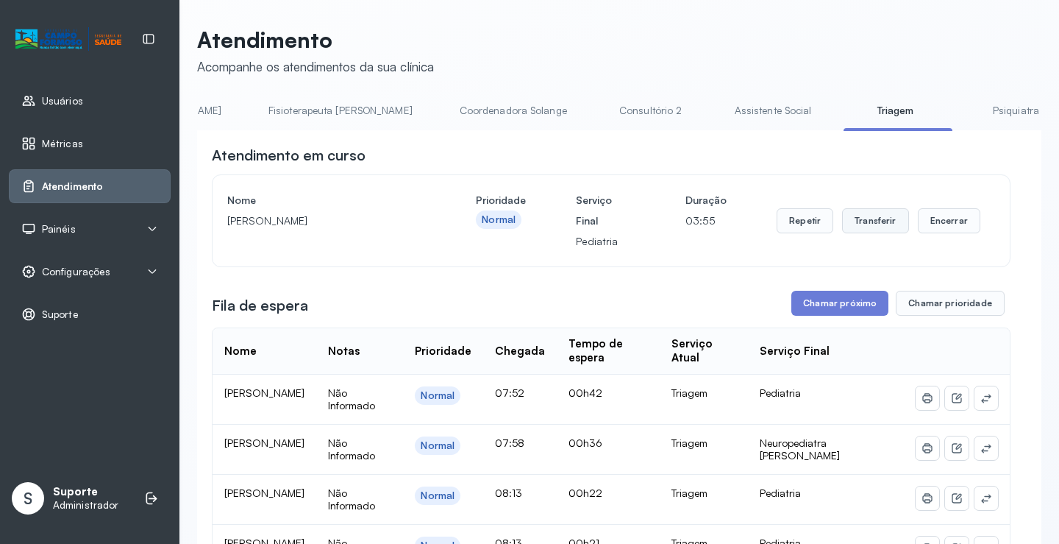
click at [872, 220] on button "Transferir" at bounding box center [875, 220] width 67 height 25
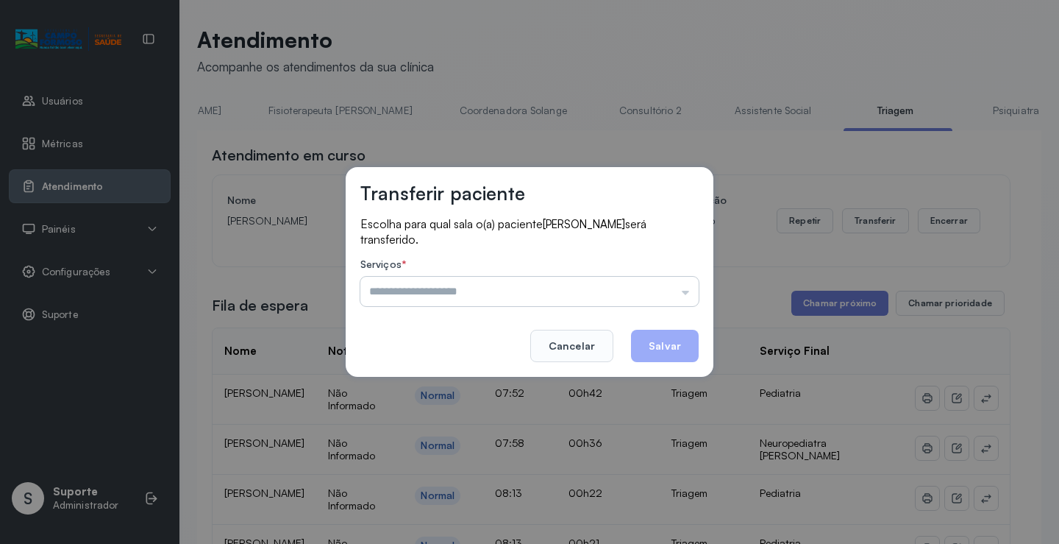
click at [683, 294] on input "text" at bounding box center [529, 291] width 338 height 29
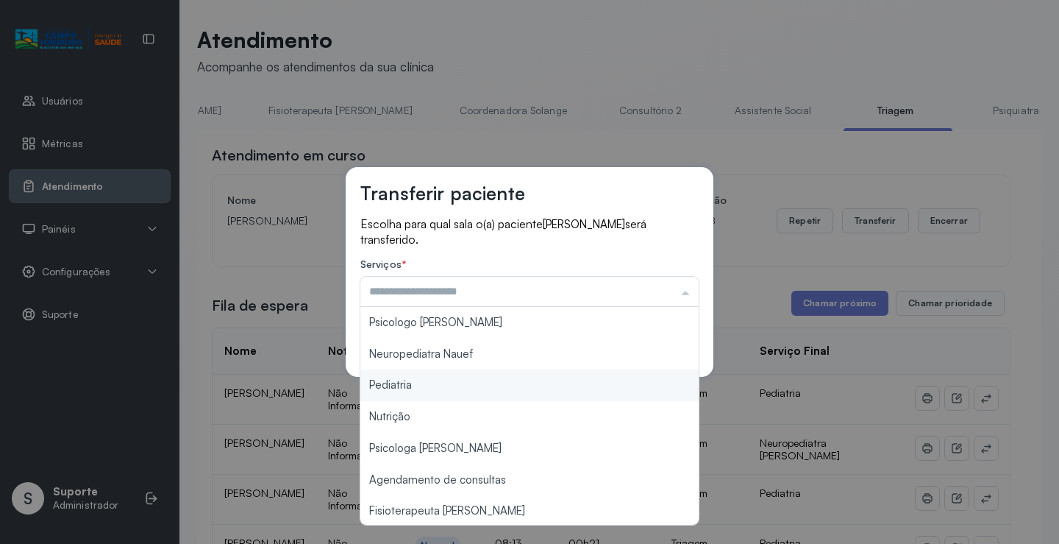
type input "*********"
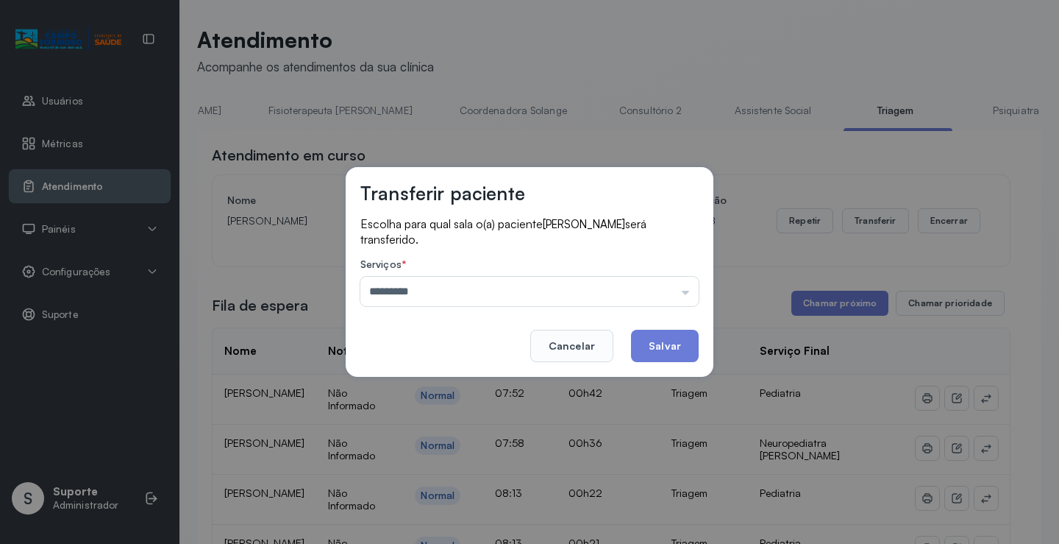
click at [418, 384] on div "Transferir paciente Escolha para qual sala o(a) paciente Lorena Mascarenhas de …" at bounding box center [529, 272] width 1059 height 544
click at [679, 340] on button "Salvar" at bounding box center [665, 346] width 68 height 32
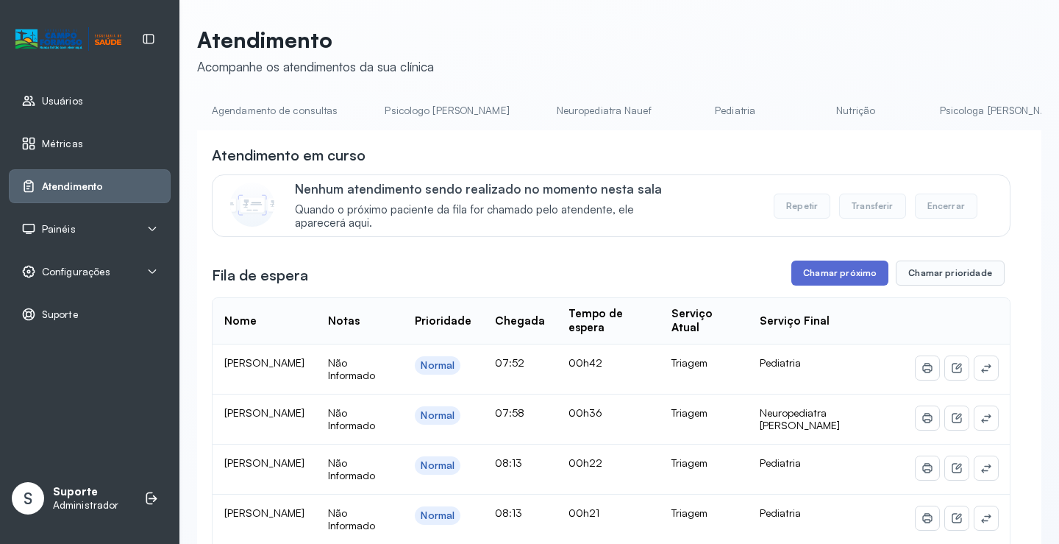
click at [816, 276] on button "Chamar próximo" at bounding box center [839, 272] width 97 height 25
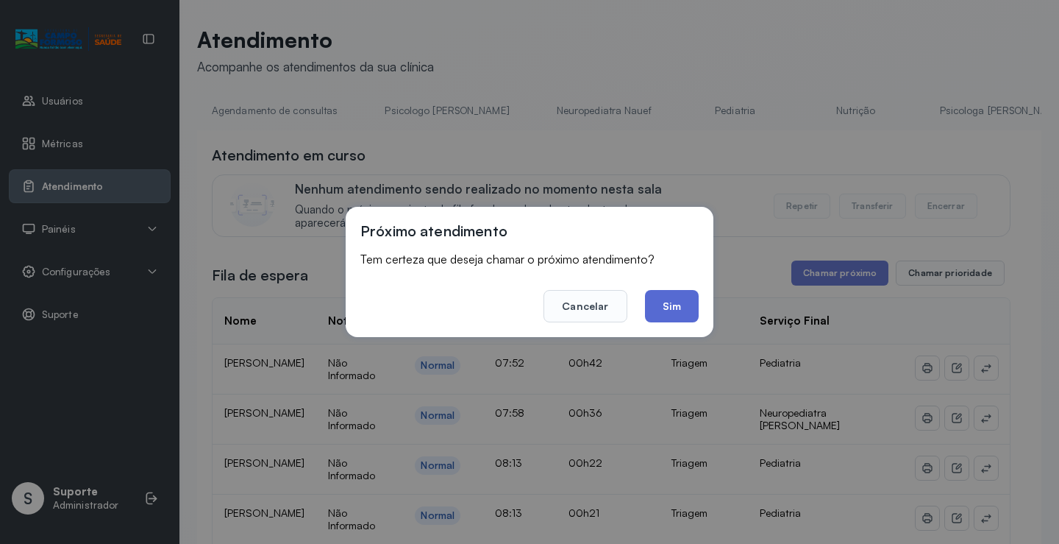
click at [666, 311] on button "Sim" at bounding box center [672, 306] width 54 height 32
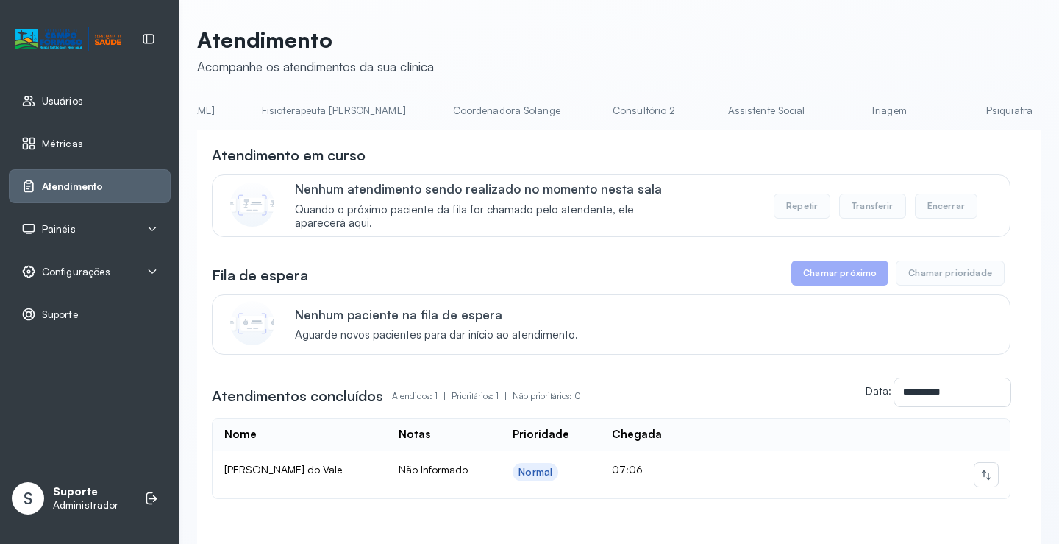
scroll to position [0, 858]
click at [835, 117] on link "Triagem" at bounding box center [886, 111] width 103 height 24
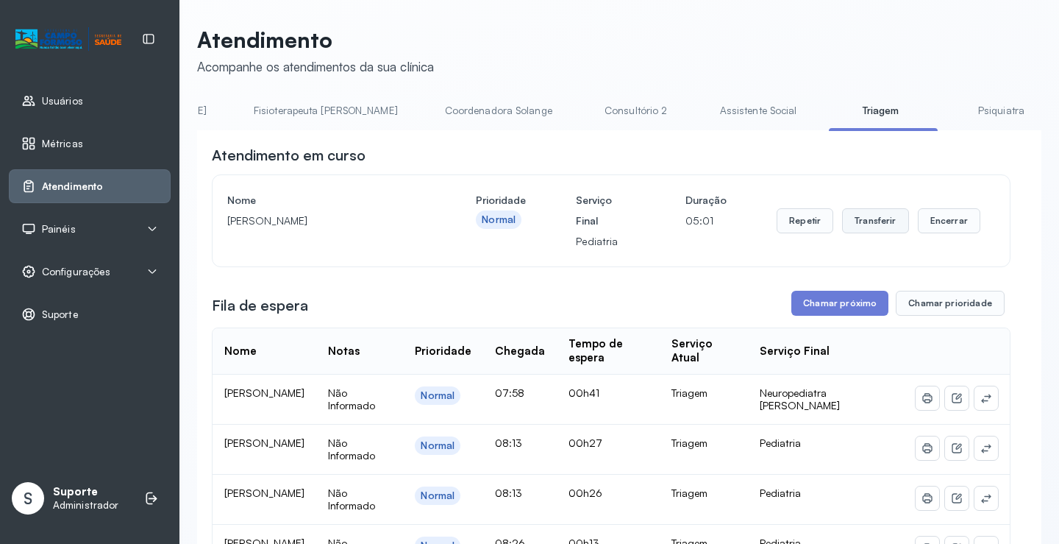
click at [870, 221] on button "Transferir" at bounding box center [875, 220] width 67 height 25
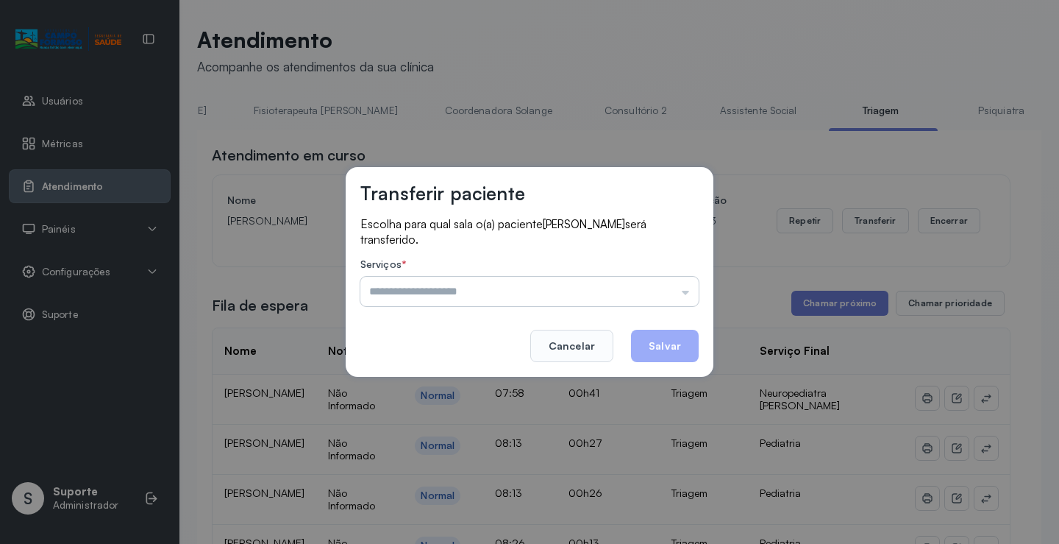
click at [690, 296] on input "text" at bounding box center [529, 291] width 338 height 29
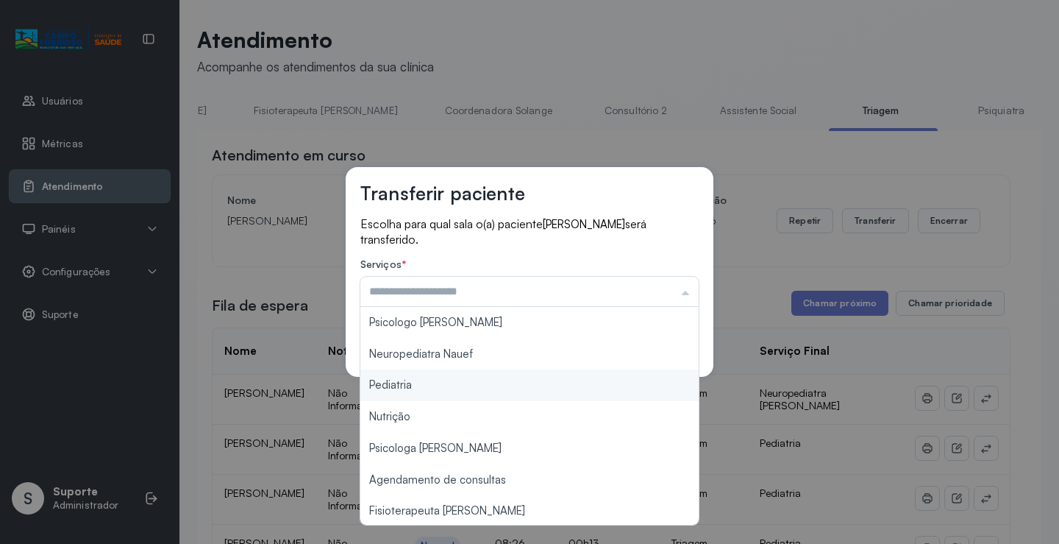
type input "*********"
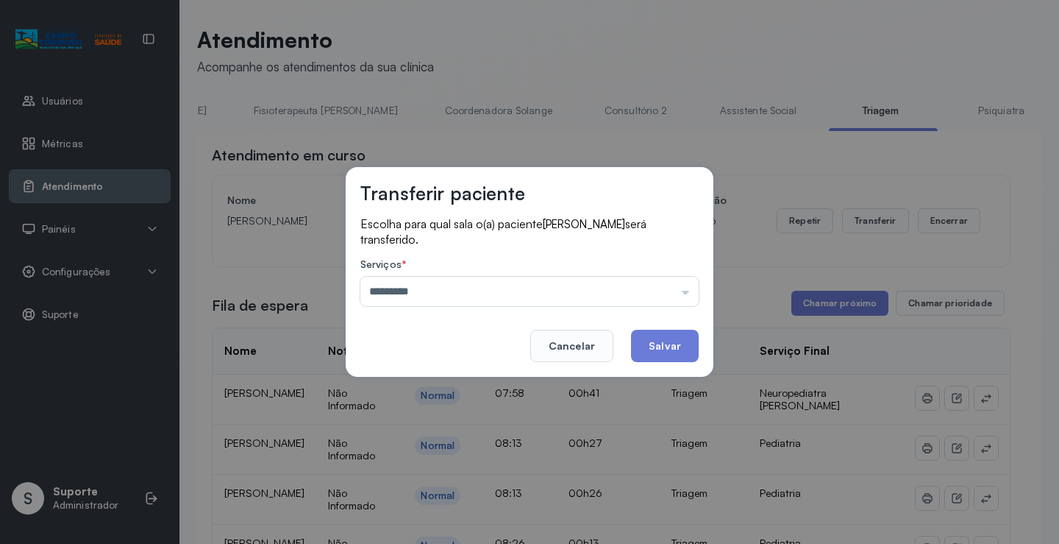
click at [438, 386] on div "Transferir paciente Escolha para qual sala o(a) paciente JOSUE RIBEIRO CELESTIN…" at bounding box center [529, 272] width 1059 height 544
click at [663, 339] on button "Salvar" at bounding box center [665, 346] width 68 height 32
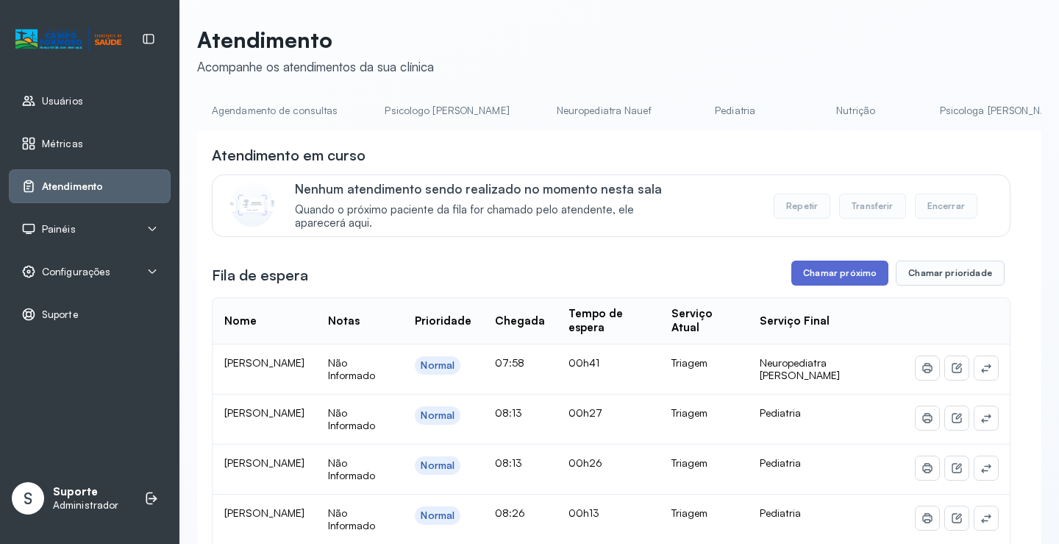
click at [832, 277] on button "Chamar próximo" at bounding box center [839, 272] width 97 height 25
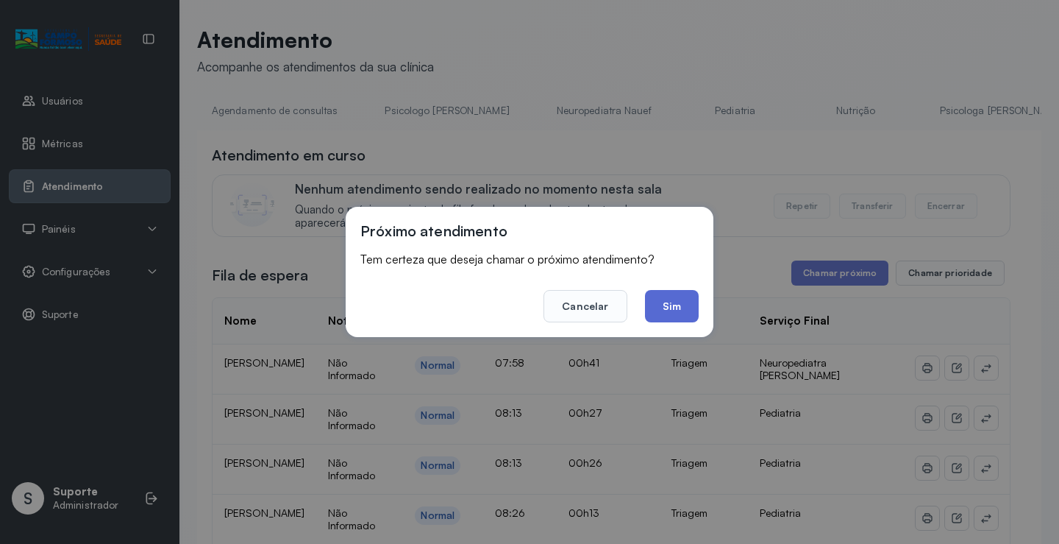
click at [666, 305] on button "Sim" at bounding box center [672, 306] width 54 height 32
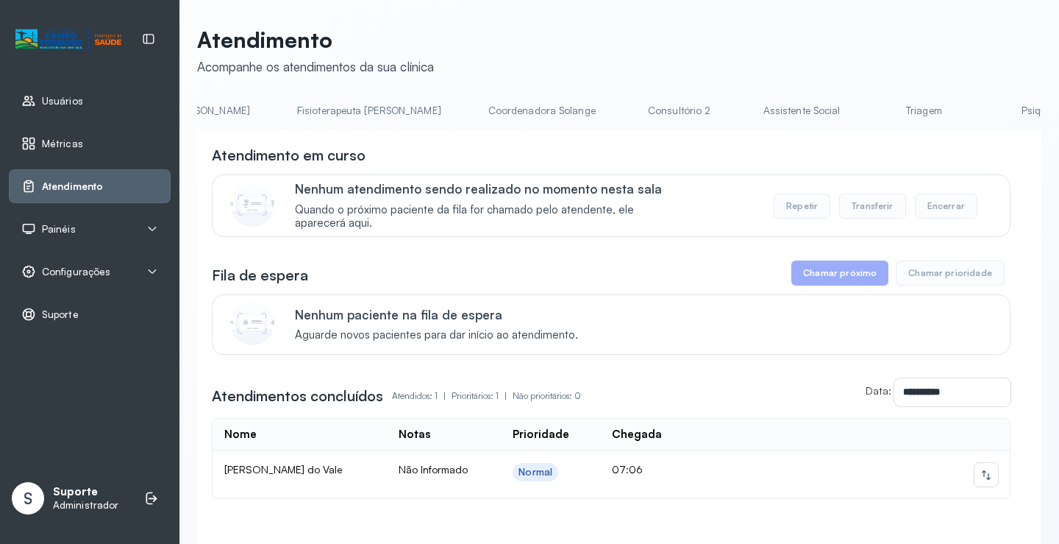
scroll to position [0, 845]
click at [847, 112] on link "Triagem" at bounding box center [898, 111] width 103 height 24
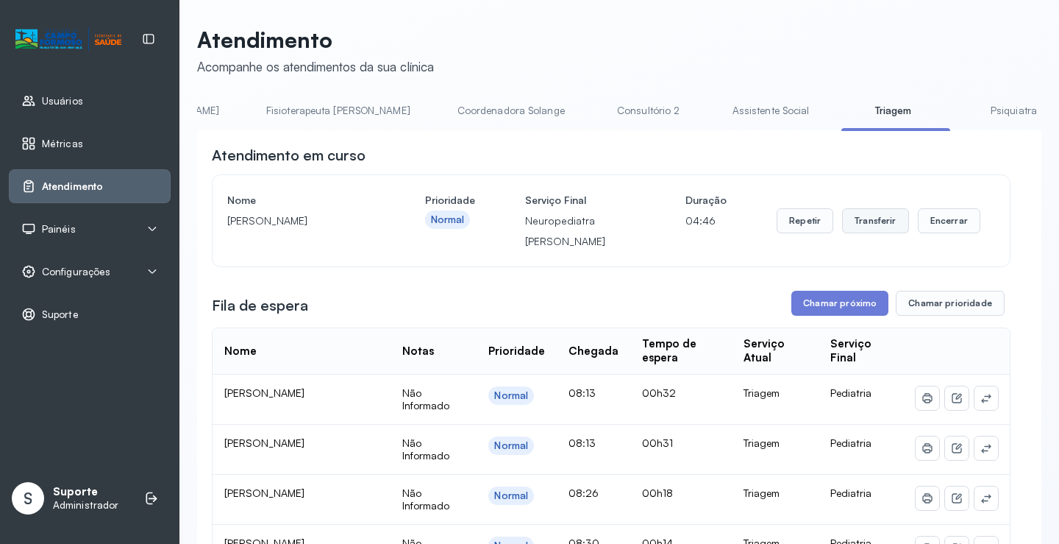
click at [863, 226] on button "Transferir" at bounding box center [875, 220] width 67 height 25
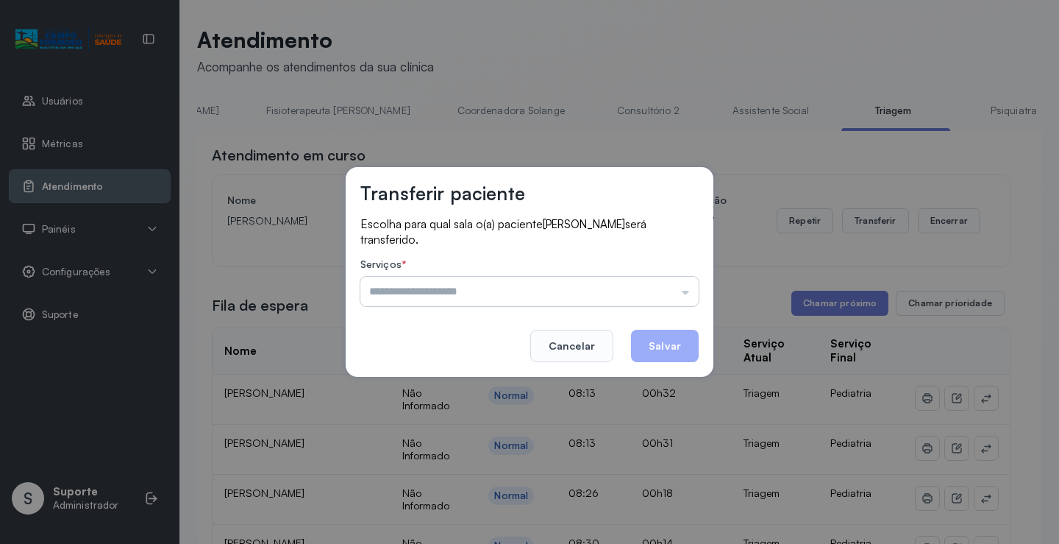
click at [688, 297] on input "text" at bounding box center [529, 291] width 338 height 29
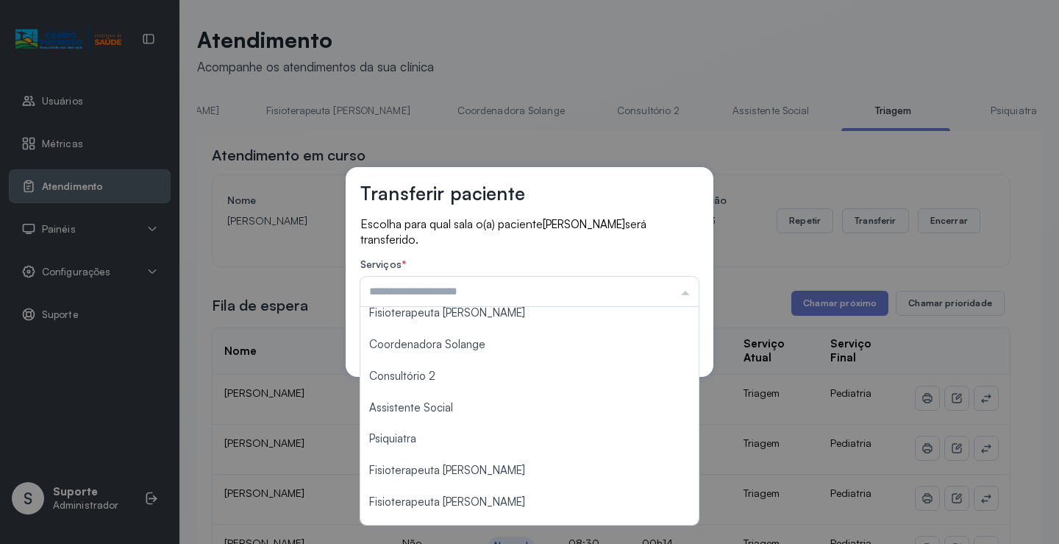
scroll to position [223, 0]
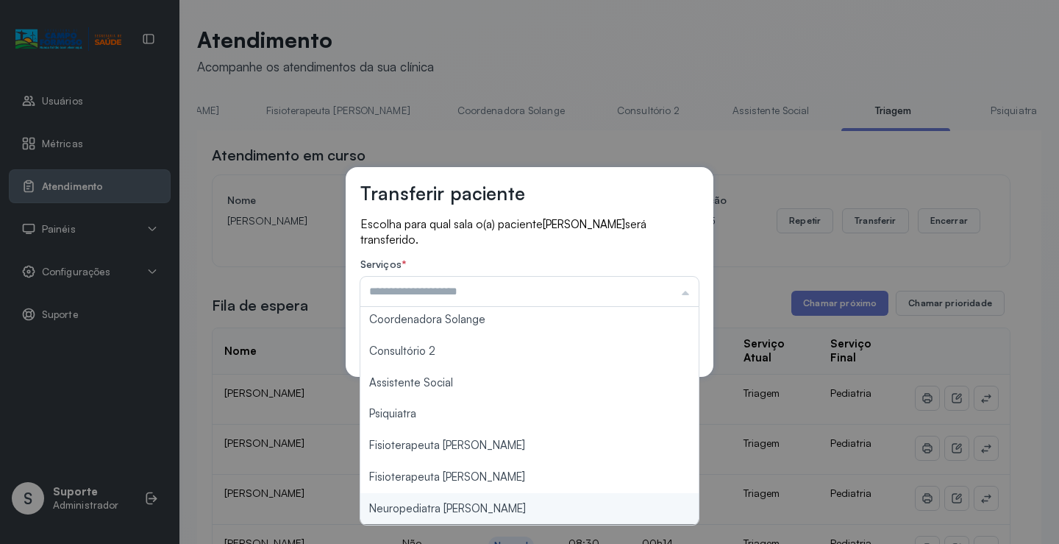
type input "**********"
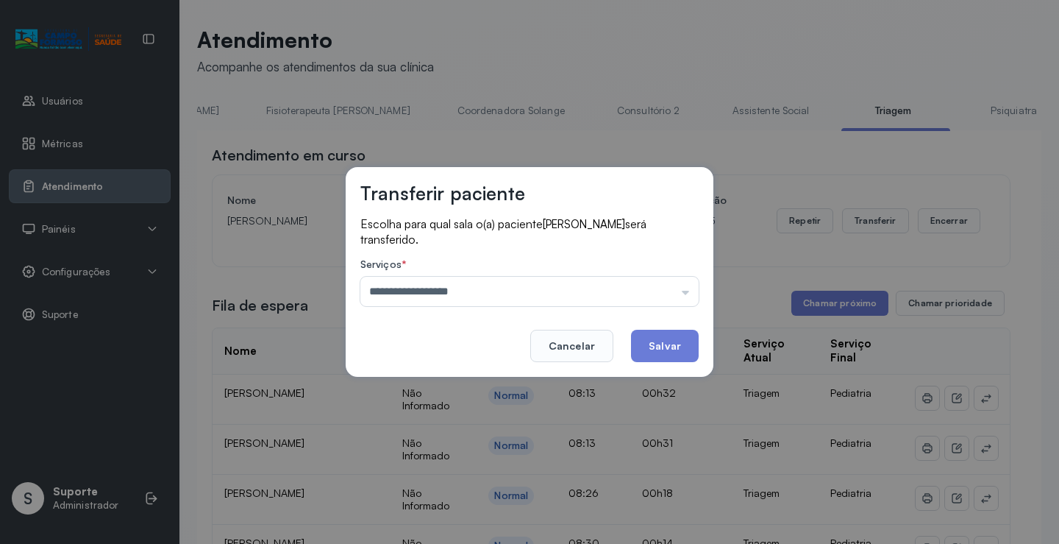
click at [464, 509] on div "**********" at bounding box center [529, 272] width 1059 height 544
click at [652, 347] on button "Salvar" at bounding box center [665, 346] width 68 height 32
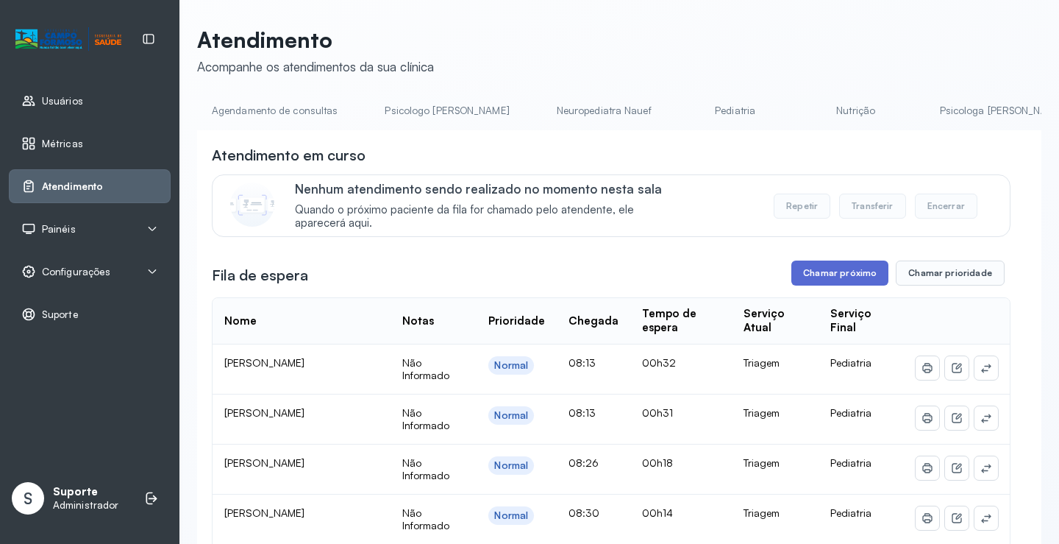
click at [864, 278] on button "Chamar próximo" at bounding box center [839, 272] width 97 height 25
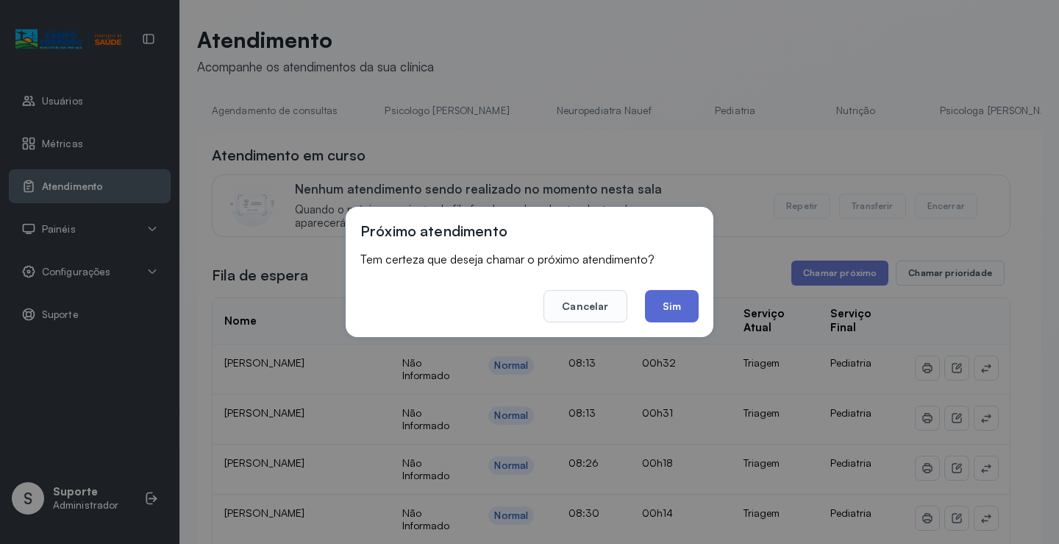
click at [686, 315] on button "Sim" at bounding box center [672, 306] width 54 height 32
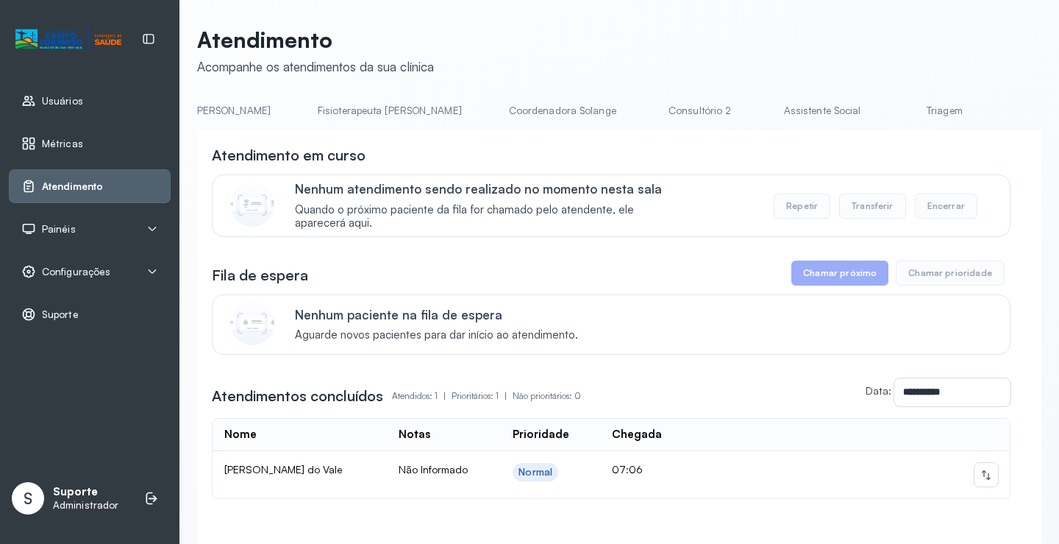
scroll to position [0, 867]
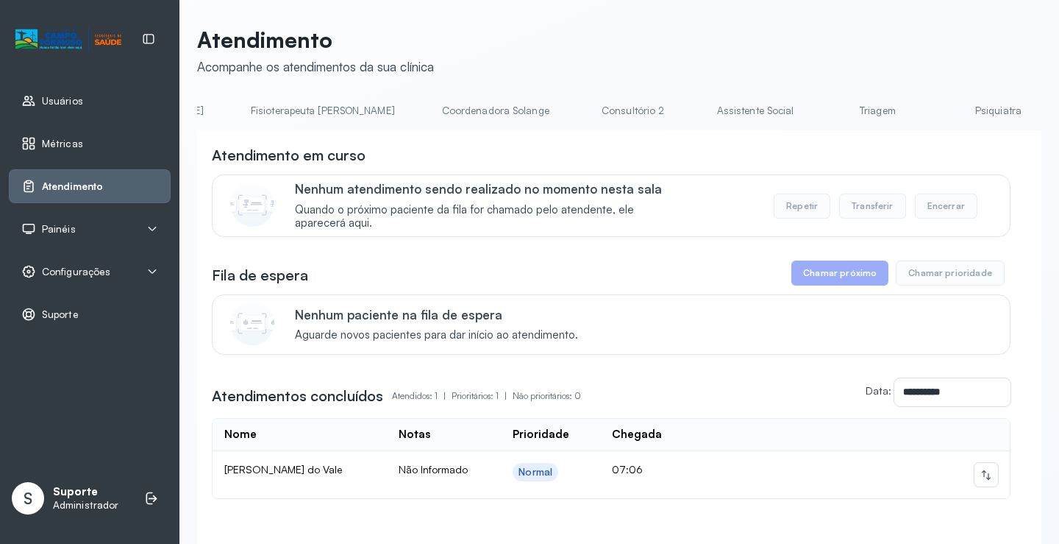
click at [826, 118] on link "Triagem" at bounding box center [877, 111] width 103 height 24
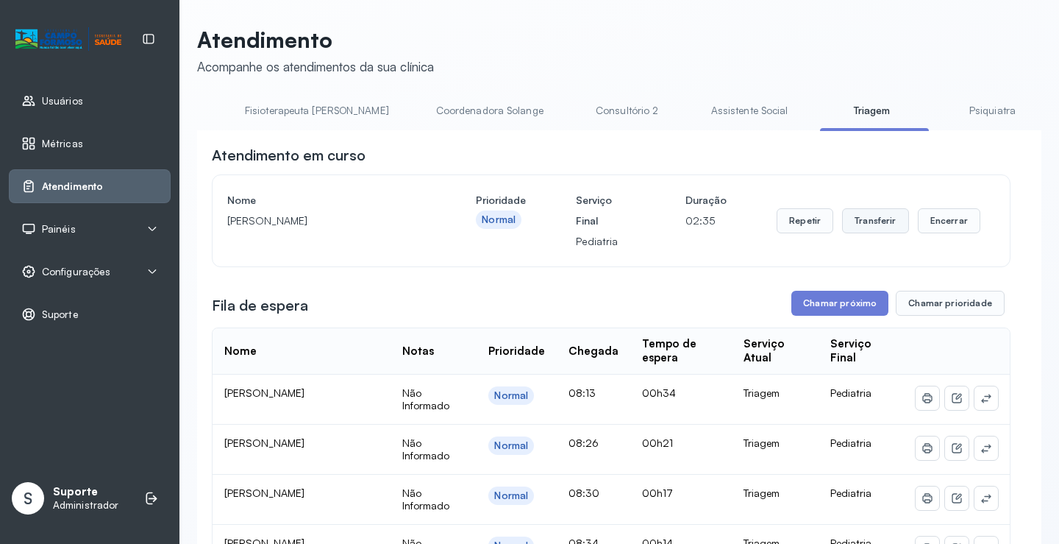
click at [871, 221] on button "Transferir" at bounding box center [875, 220] width 67 height 25
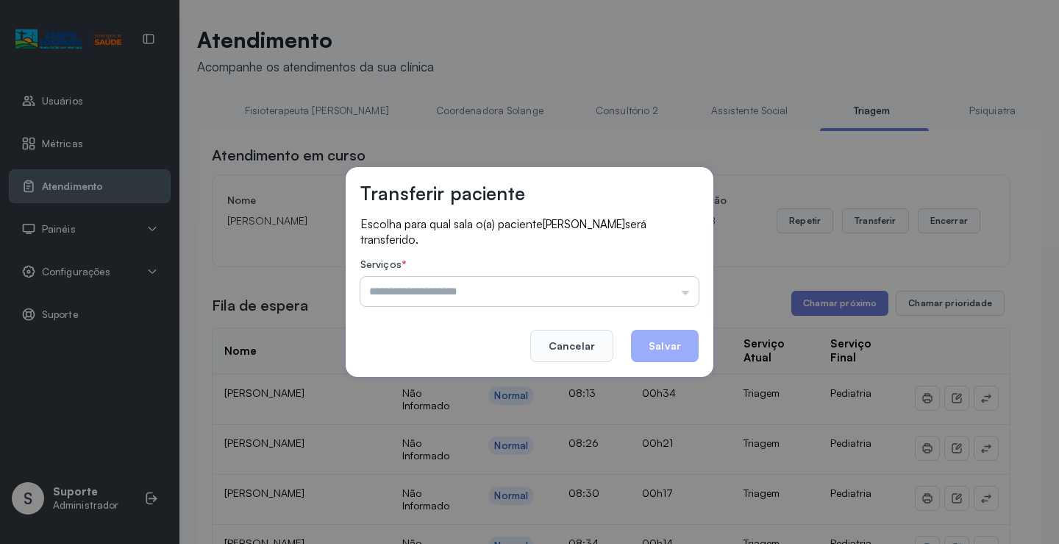
click at [690, 295] on input "text" at bounding box center [529, 291] width 338 height 29
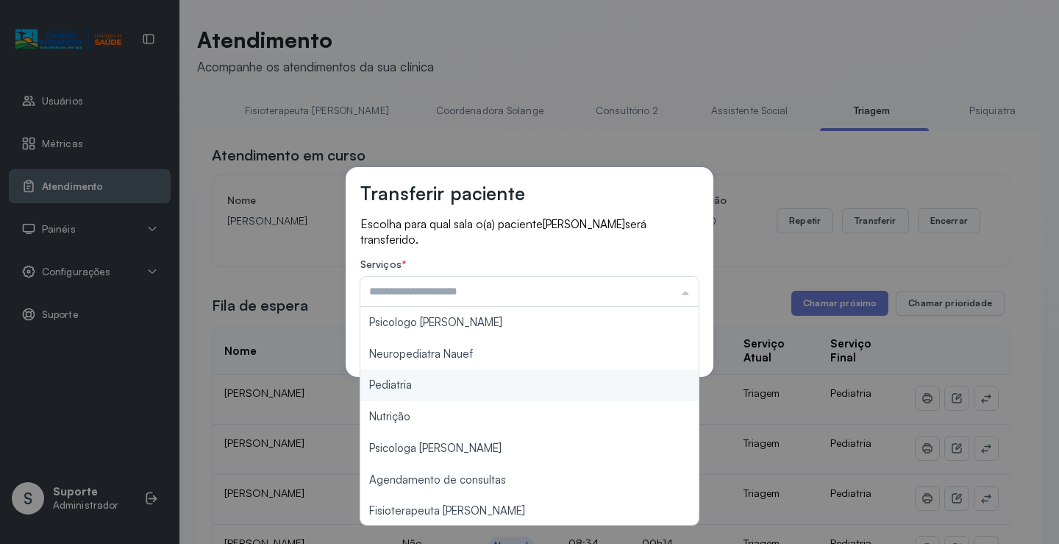
type input "*********"
click at [403, 382] on div "Transferir paciente Escolha para qual sala o(a) paciente MALU JATOBA ARAUJO ser…" at bounding box center [529, 272] width 1059 height 544
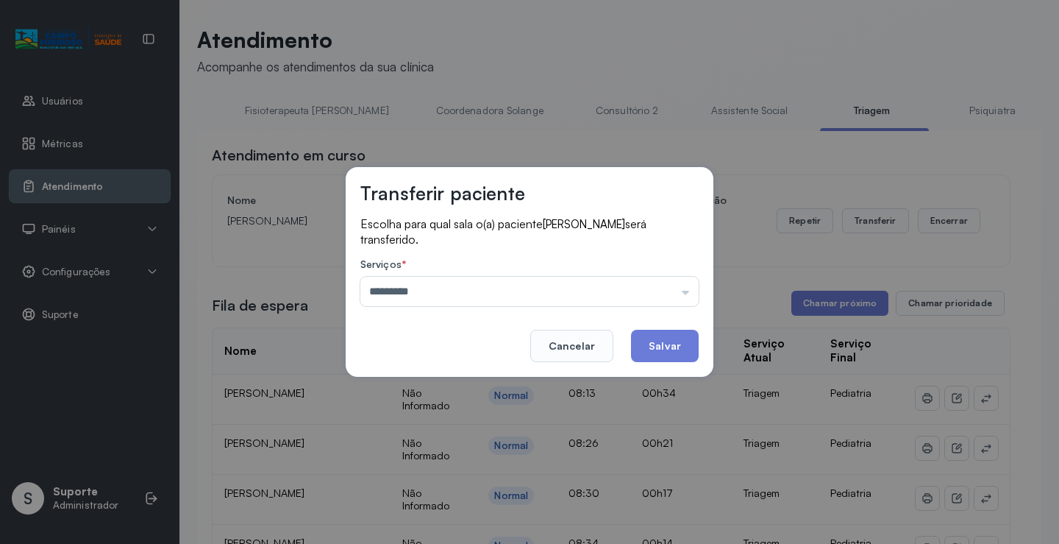
click at [670, 336] on button "Salvar" at bounding box center [665, 346] width 68 height 32
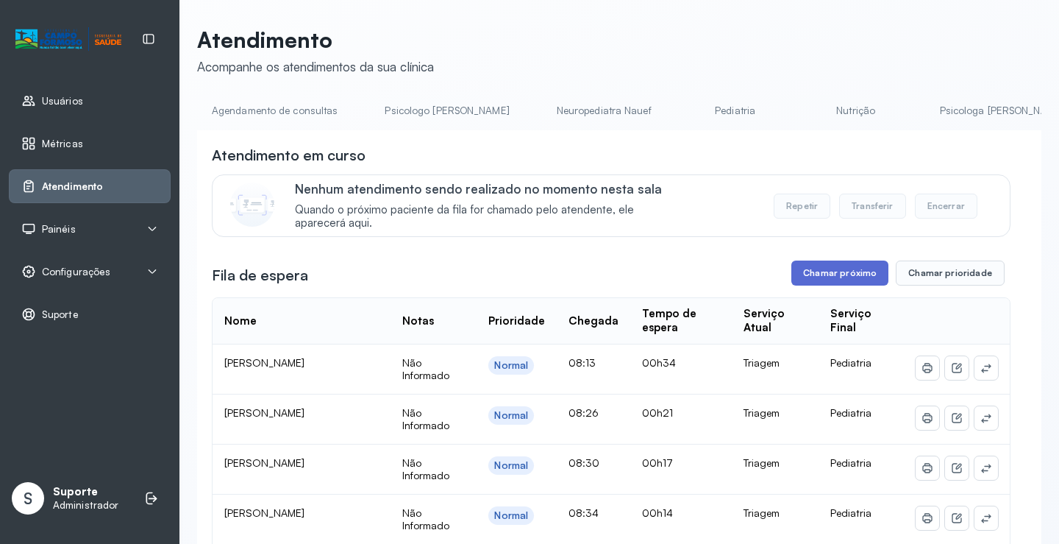
click at [822, 279] on button "Chamar próximo" at bounding box center [839, 272] width 97 height 25
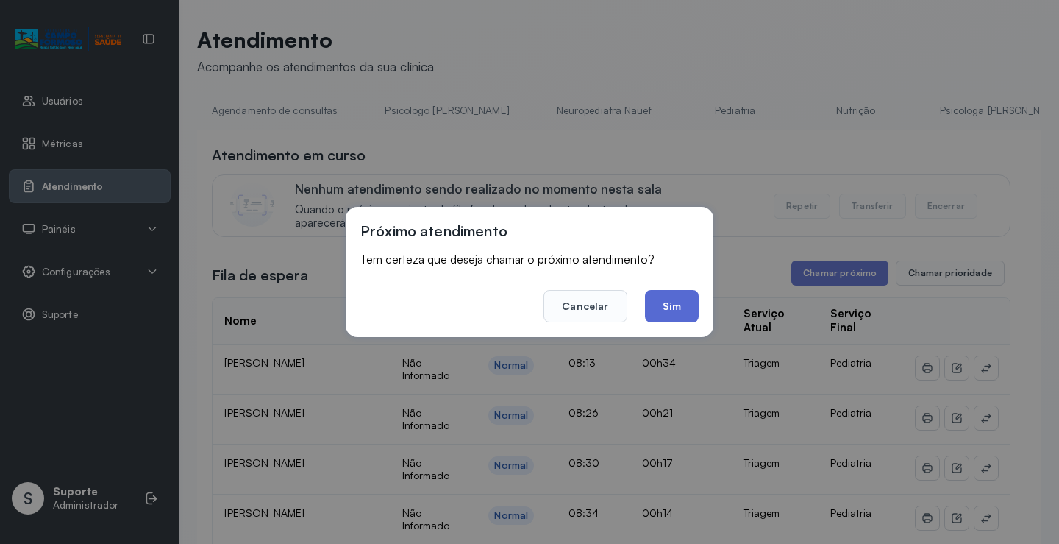
click at [673, 307] on button "Sim" at bounding box center [672, 306] width 54 height 32
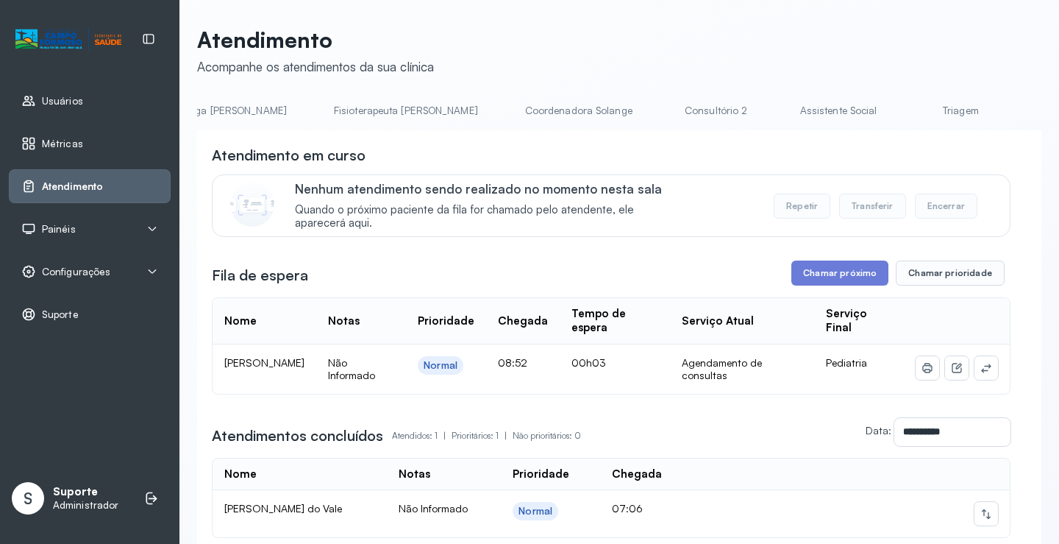
scroll to position [0, 816]
click at [876, 110] on link "Triagem" at bounding box center [927, 111] width 103 height 24
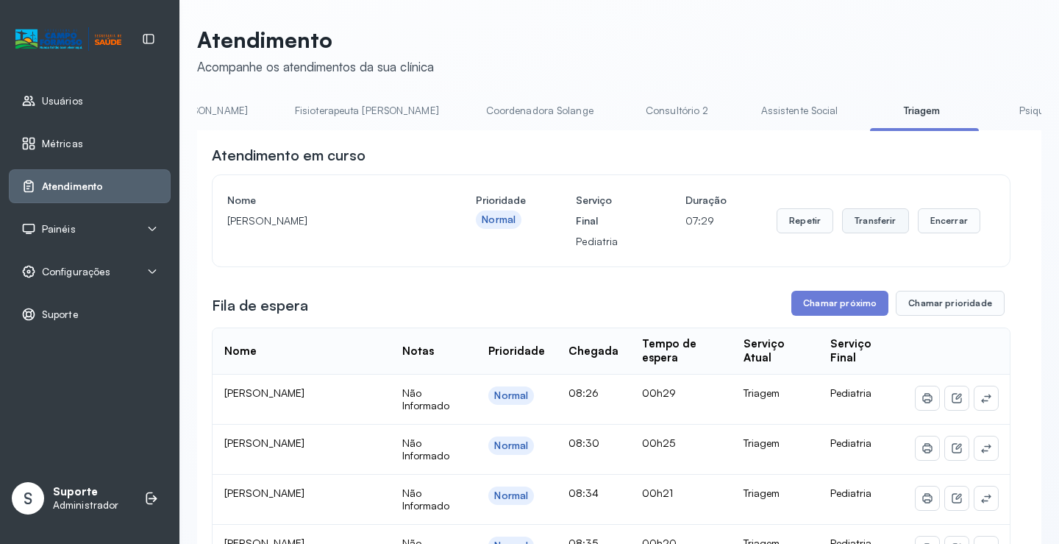
click at [880, 224] on button "Transferir" at bounding box center [875, 220] width 67 height 25
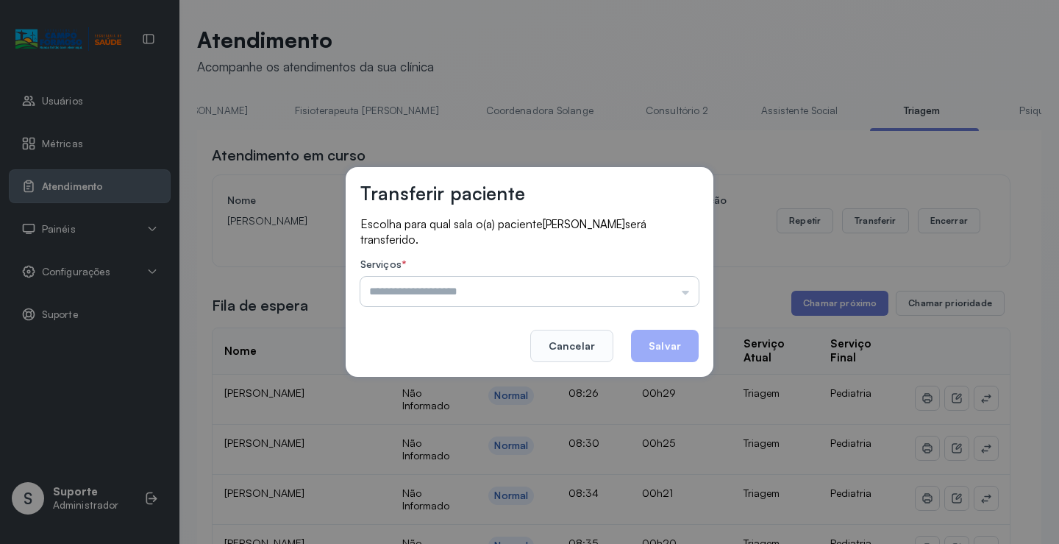
click at [684, 295] on input "text" at bounding box center [529, 291] width 338 height 29
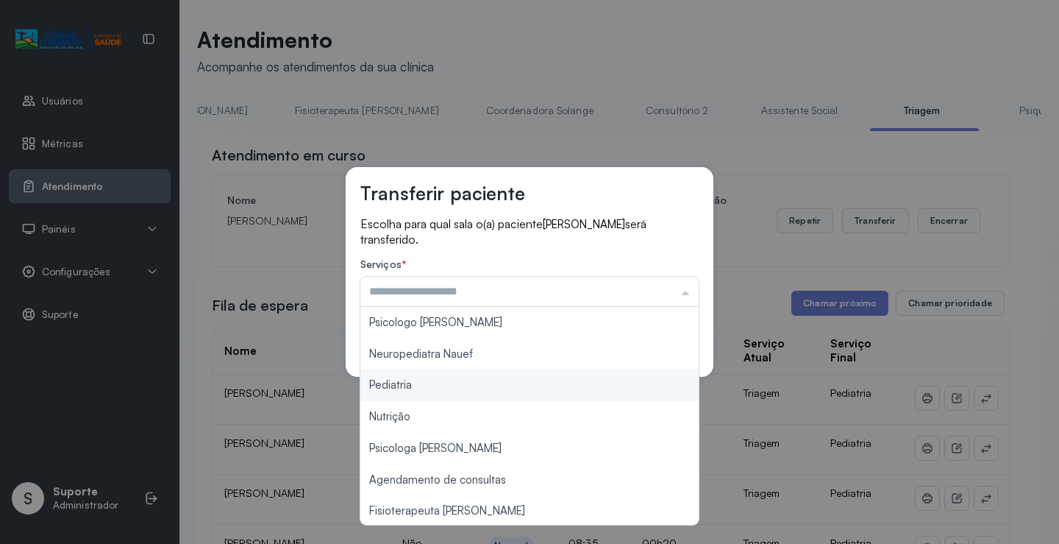
type input "*********"
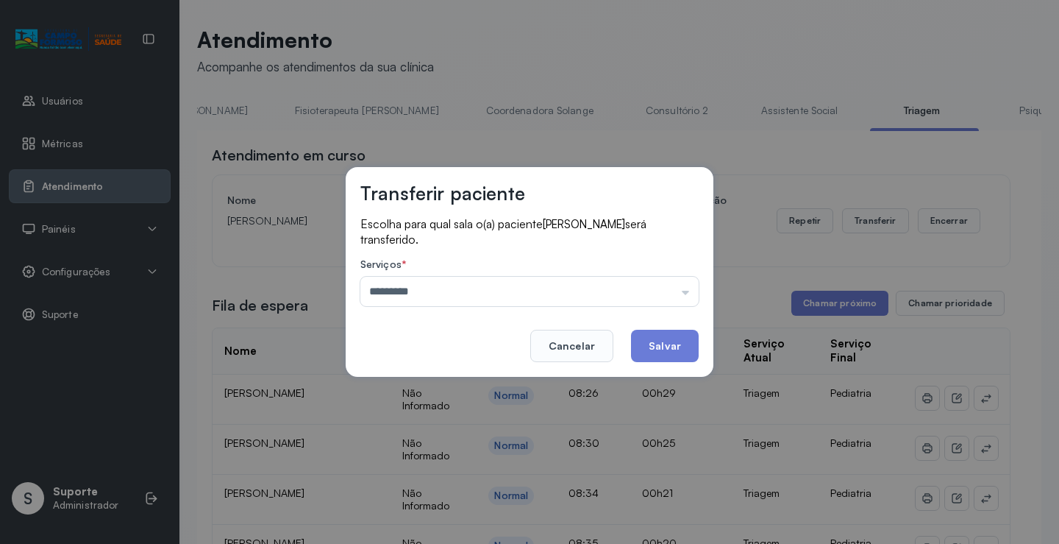
click at [422, 388] on div "Transferir paciente Escolha para qual sala o(a) paciente [PERSON_NAME] será tra…" at bounding box center [529, 272] width 1059 height 544
click at [666, 342] on button "Salvar" at bounding box center [665, 346] width 68 height 32
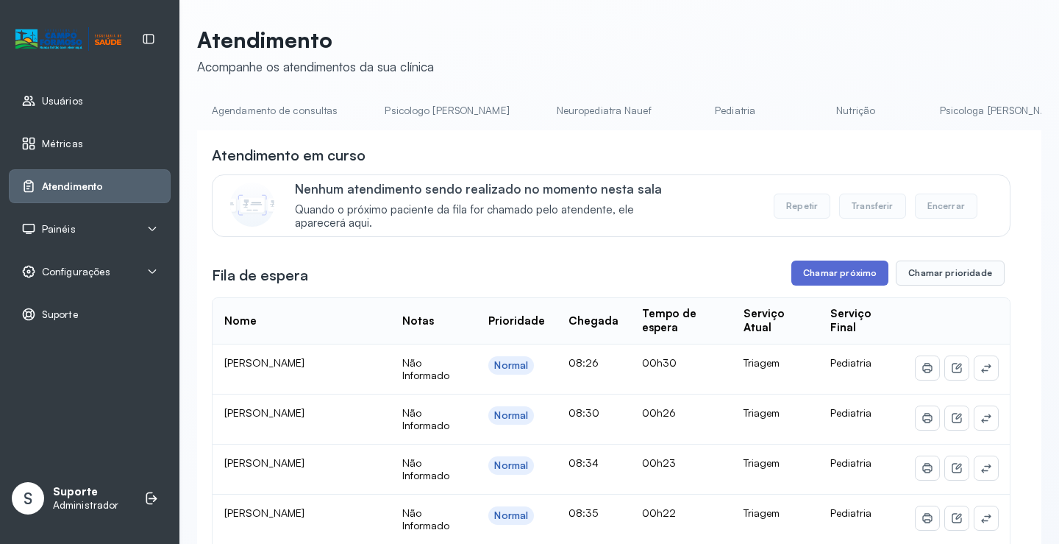
click at [829, 277] on button "Chamar próximo" at bounding box center [839, 272] width 97 height 25
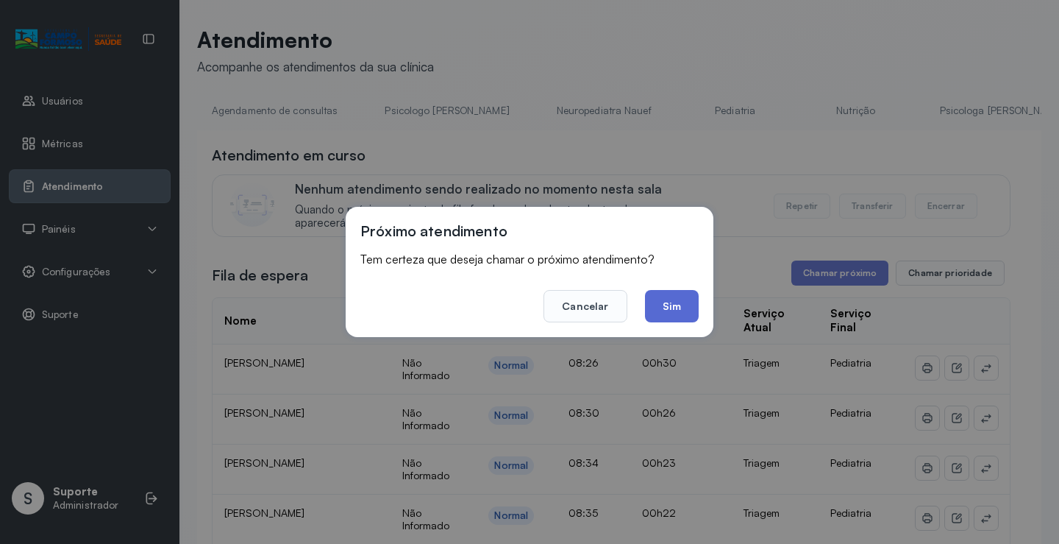
click at [676, 312] on button "Sim" at bounding box center [672, 306] width 54 height 32
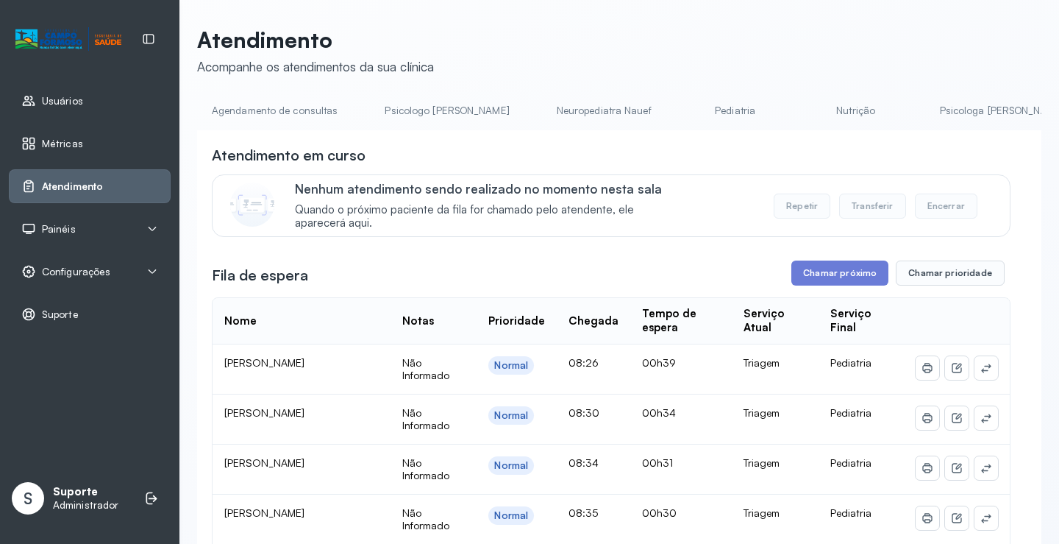
click at [84, 495] on p "Suporte" at bounding box center [85, 492] width 65 height 14
click at [163, 495] on li at bounding box center [151, 498] width 32 height 32
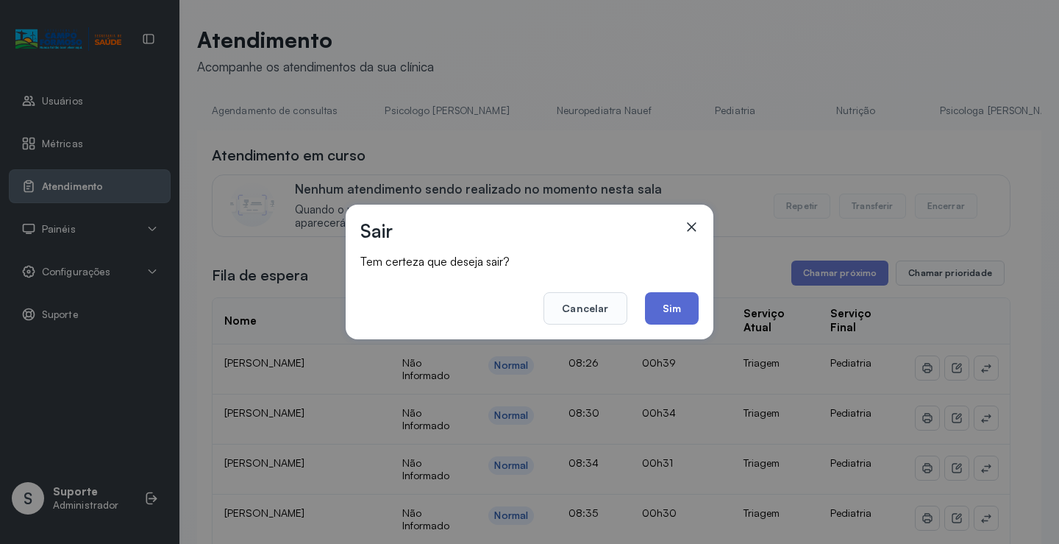
click at [657, 305] on button "Sim" at bounding box center [672, 308] width 54 height 32
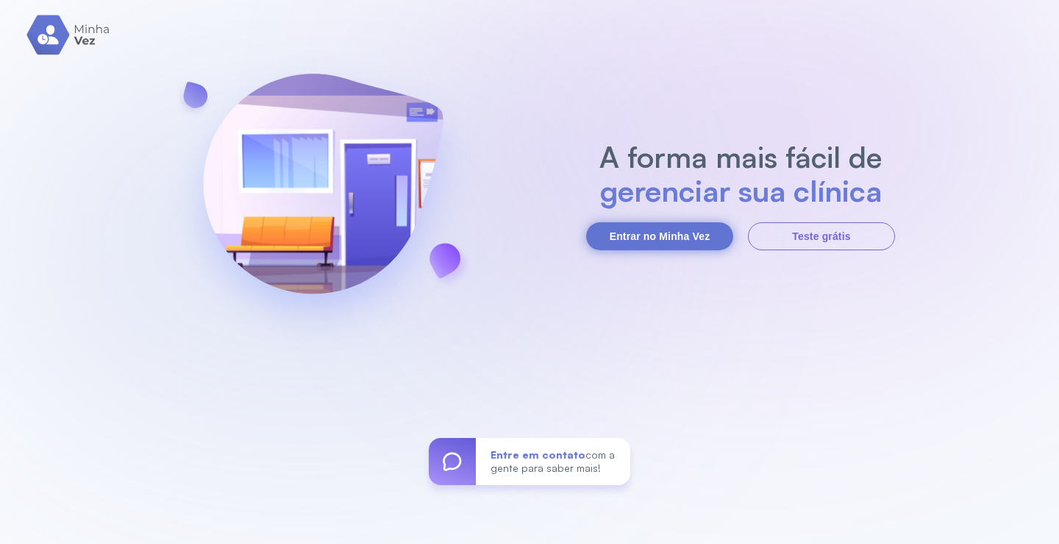
click at [677, 238] on button "Entrar no Minha Vez" at bounding box center [659, 236] width 147 height 28
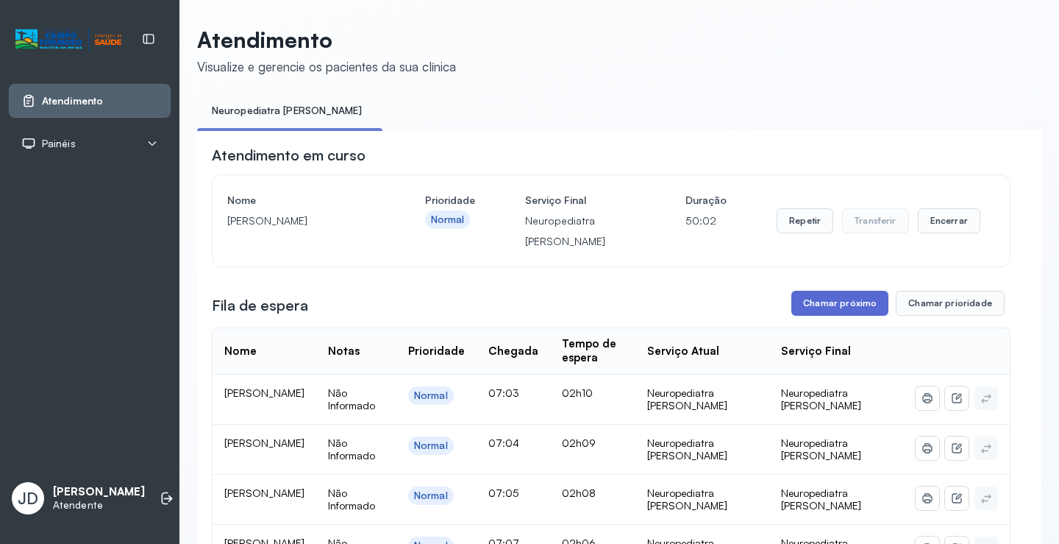
click at [839, 306] on button "Chamar próximo" at bounding box center [839, 303] width 97 height 25
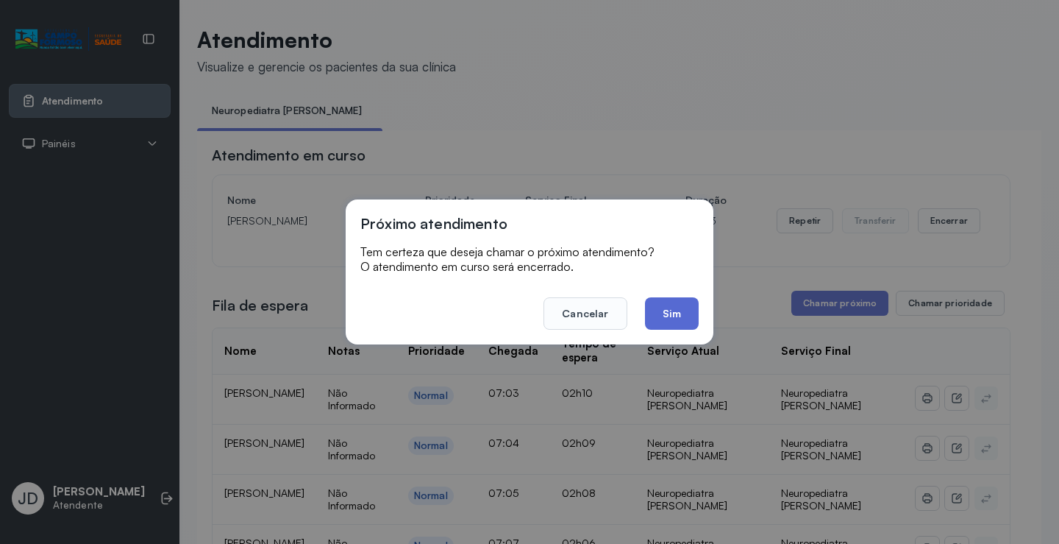
click at [666, 309] on button "Sim" at bounding box center [672, 313] width 54 height 32
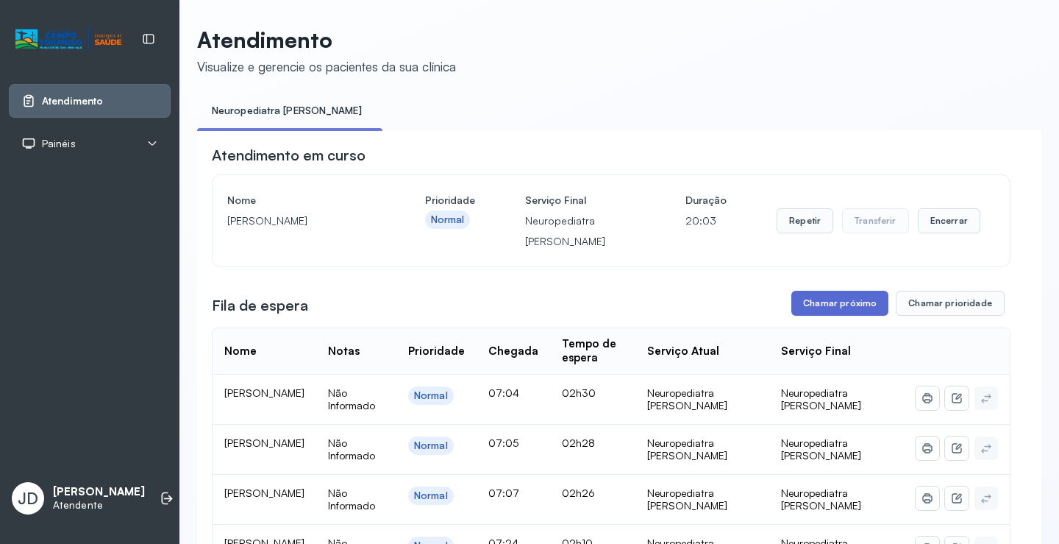
click at [819, 307] on button "Chamar próximo" at bounding box center [839, 303] width 97 height 25
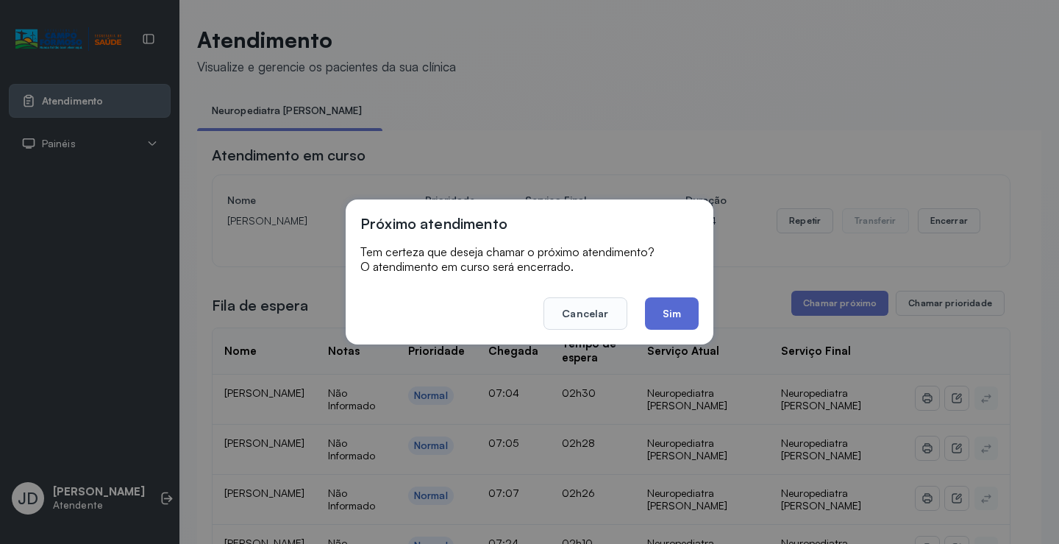
click at [669, 308] on button "Sim" at bounding box center [672, 313] width 54 height 32
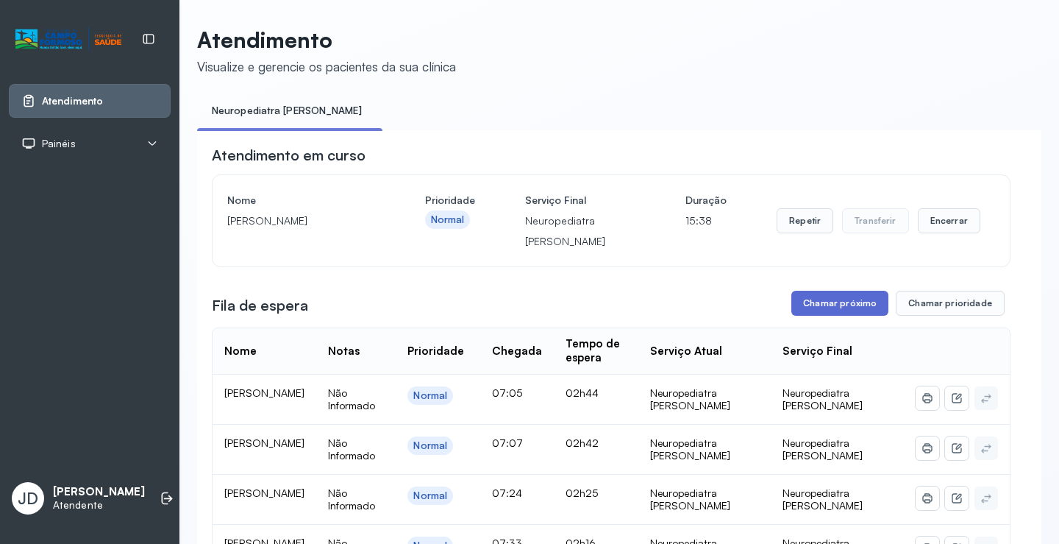
click at [833, 302] on button "Chamar próximo" at bounding box center [839, 303] width 97 height 25
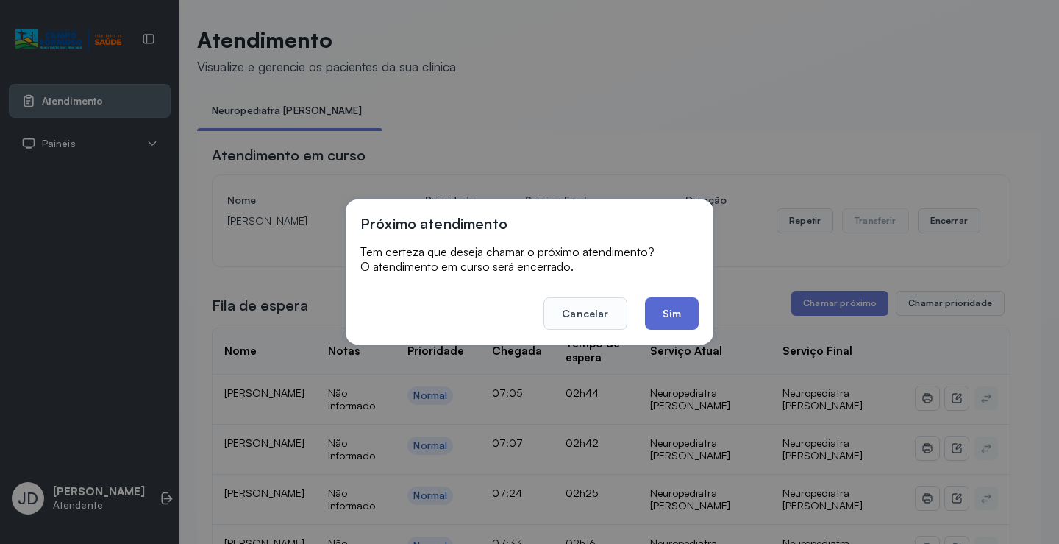
click at [668, 313] on button "Sim" at bounding box center [672, 313] width 54 height 32
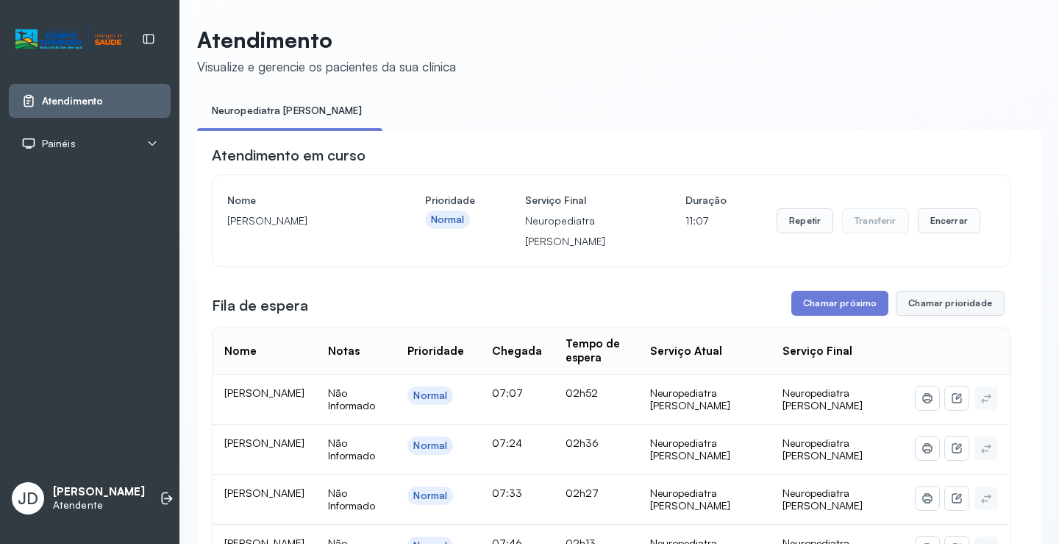
click at [936, 305] on button "Chamar prioridade" at bounding box center [950, 303] width 109 height 25
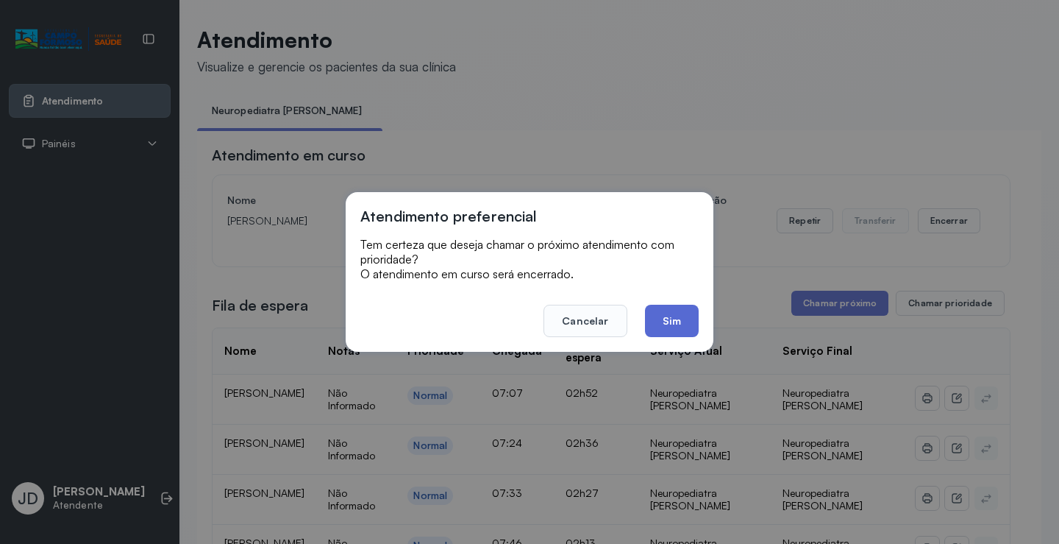
click at [658, 311] on button "Sim" at bounding box center [672, 321] width 54 height 32
